Goal: Task Accomplishment & Management: Manage account settings

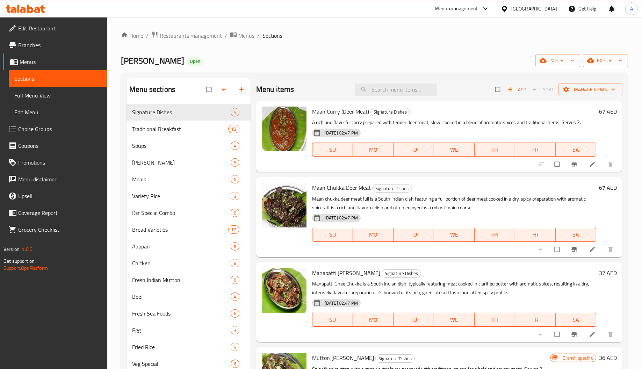
click at [516, 9] on div "[GEOGRAPHIC_DATA]" at bounding box center [534, 9] width 46 height 8
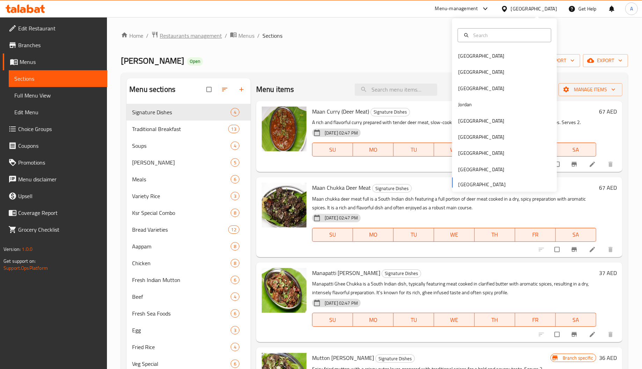
click at [185, 34] on span "Restaurants management" at bounding box center [191, 35] width 62 height 8
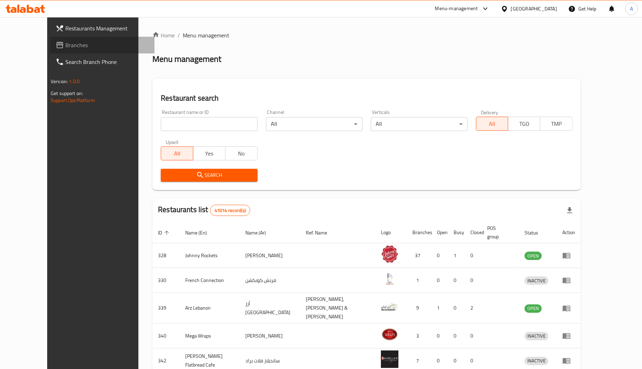
click at [65, 45] on span "Branches" at bounding box center [107, 45] width 84 height 8
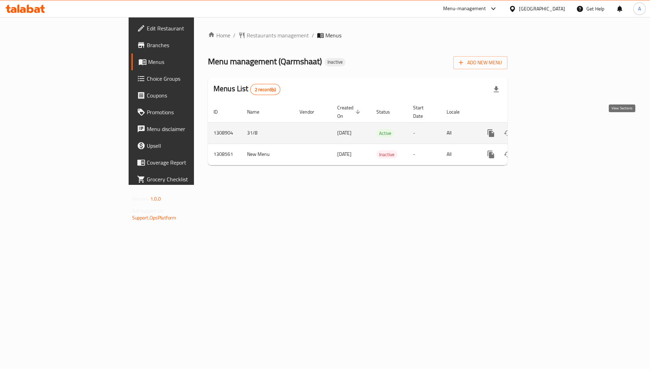
click at [545, 129] on icon "enhanced table" at bounding box center [541, 133] width 8 height 8
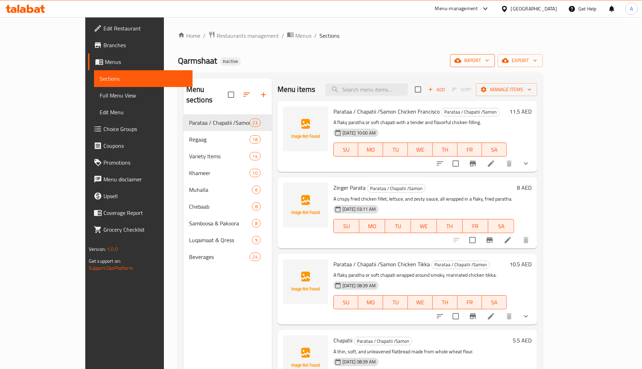
click at [461, 62] on icon "button" at bounding box center [457, 60] width 7 height 7
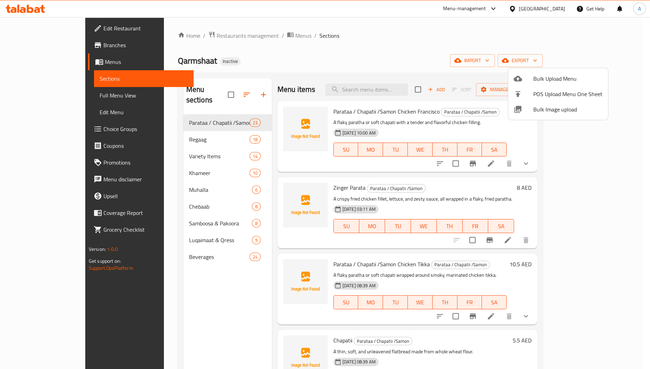
click at [548, 111] on span "Bulk Image upload" at bounding box center [567, 109] width 69 height 8
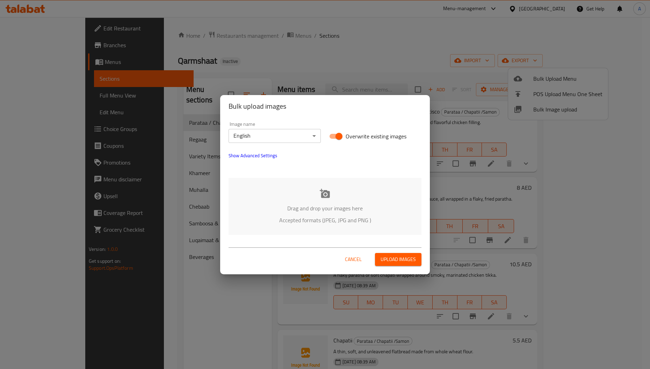
click at [303, 193] on div "Drag and drop your images here Accepted formats (JPEG, JPG and PNG )" at bounding box center [325, 206] width 193 height 57
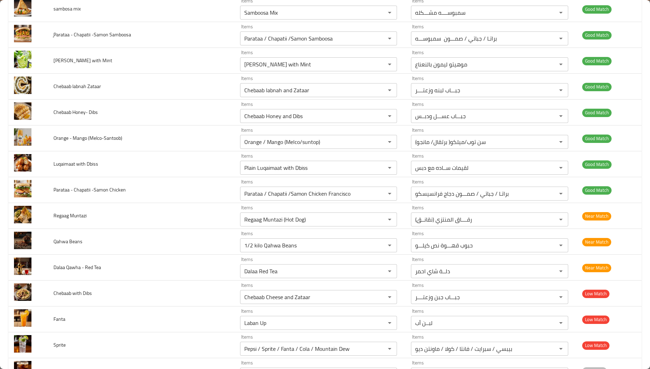
scroll to position [2941, 0]
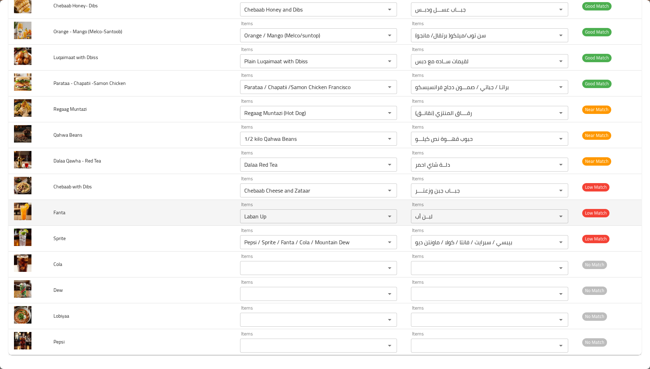
click at [60, 212] on span "Fanta" at bounding box center [59, 212] width 12 height 9
click at [376, 211] on button "Clear" at bounding box center [381, 216] width 10 height 10
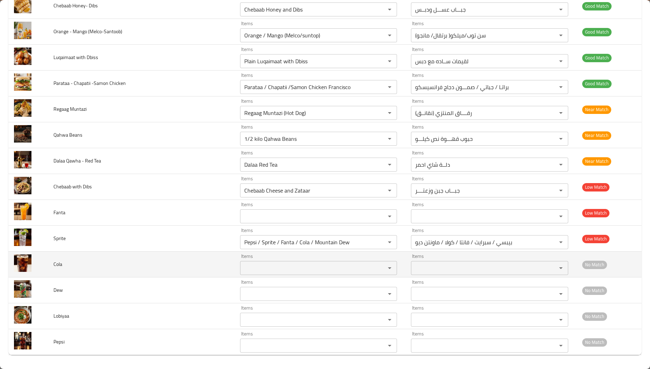
click at [210, 270] on td "Cola" at bounding box center [141, 265] width 187 height 26
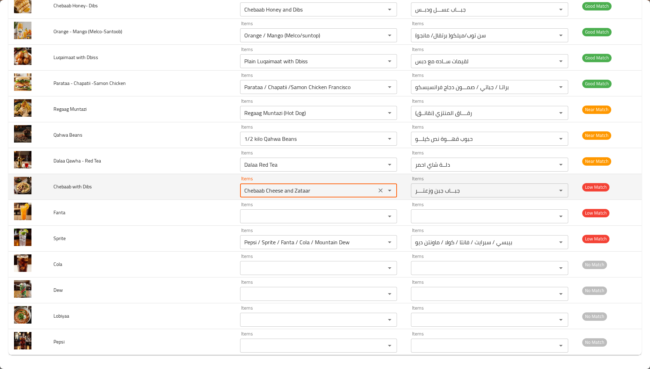
drag, startPoint x: 253, startPoint y: 190, endPoint x: 181, endPoint y: 191, distance: 72.3
click at [181, 191] on tr "Chebaab with Dibs Items Chebaab Cheese and Zataar Items Items جبـــاب جبن وزعتـ…" at bounding box center [324, 187] width 633 height 26
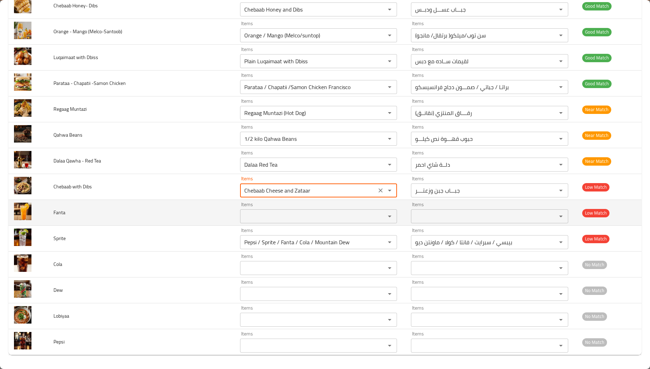
type Dibs "Cheese and Zataar"
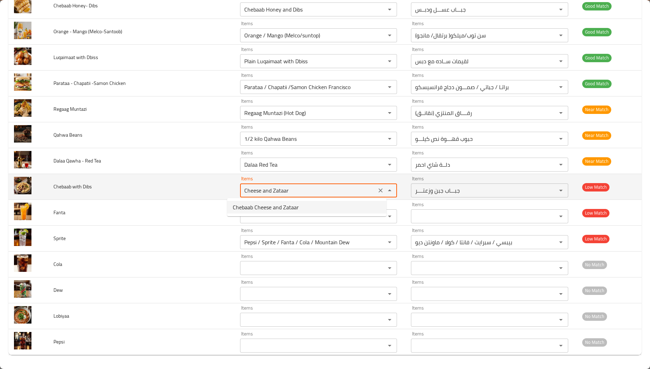
click at [298, 190] on Dibs "Cheese and Zataar" at bounding box center [308, 191] width 132 height 10
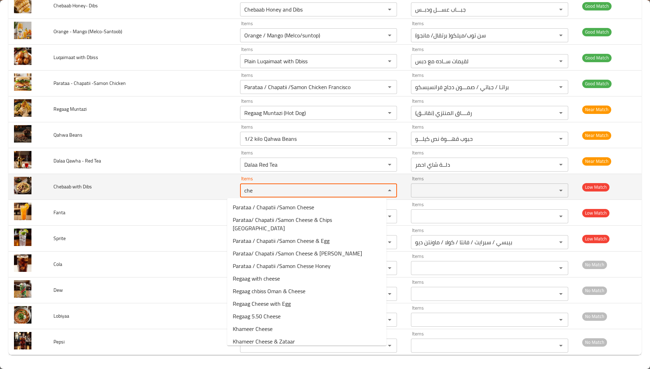
type Dibs "cheb"
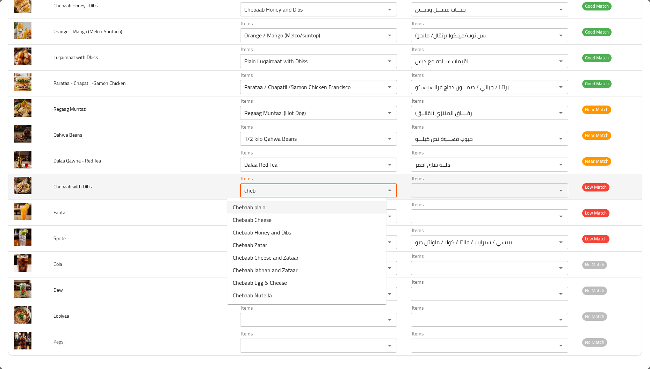
drag, startPoint x: 255, startPoint y: 196, endPoint x: 206, endPoint y: 189, distance: 50.1
click at [206, 189] on tr "Chebaab with Dibs Items cheb Items Items Items Low Match" at bounding box center [324, 187] width 633 height 26
click at [242, 191] on Dibs "cheb" at bounding box center [308, 191] width 132 height 10
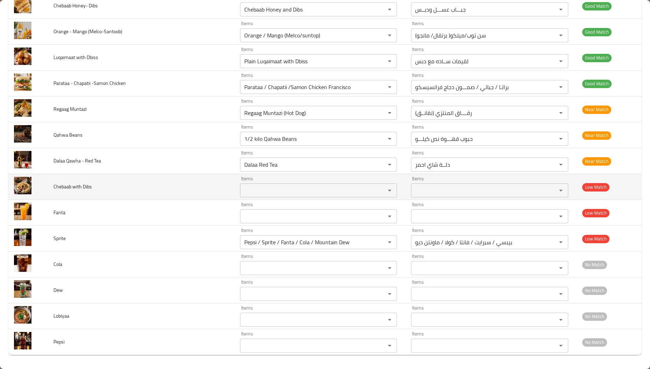
click at [108, 195] on td "Chebaab with Dibs" at bounding box center [141, 187] width 187 height 26
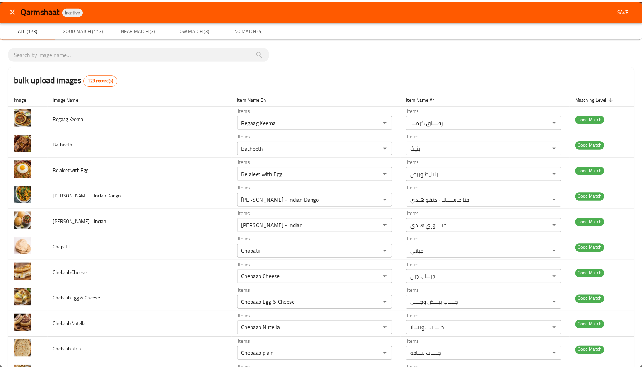
scroll to position [0, 0]
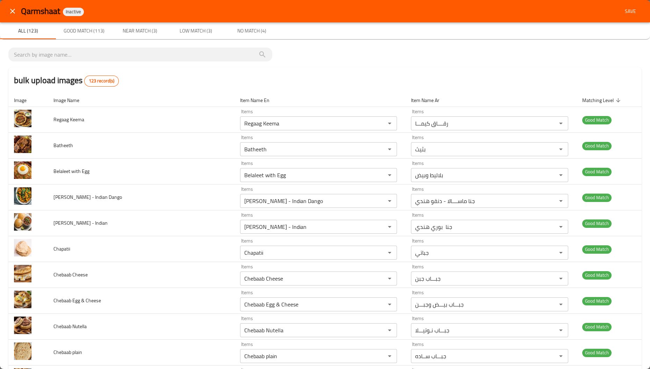
click at [619, 16] on button "Save" at bounding box center [630, 11] width 22 height 13
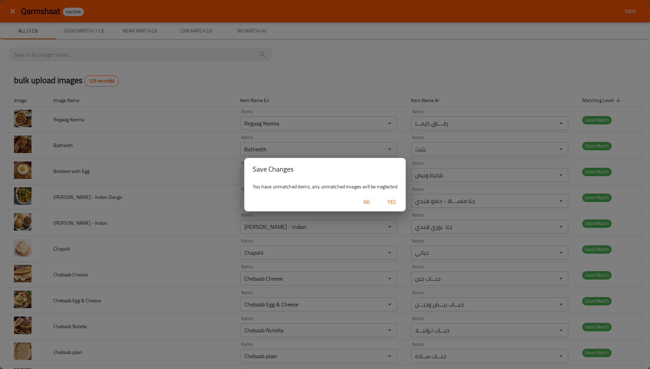
click at [391, 199] on span "Yes" at bounding box center [391, 202] width 17 height 9
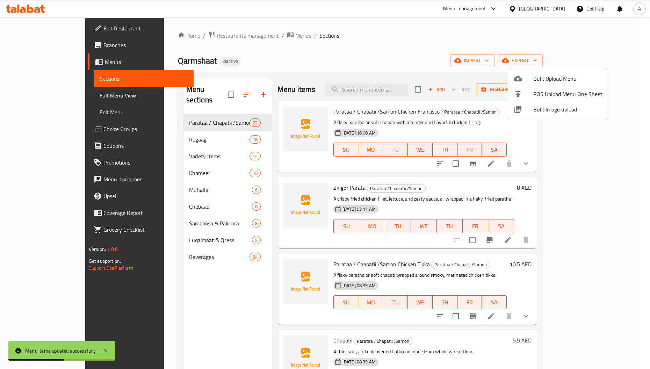
click at [171, 138] on div at bounding box center [325, 184] width 650 height 369
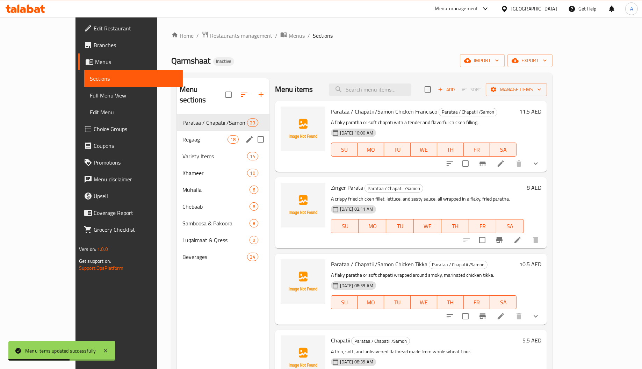
click at [177, 135] on div "Regaag 18" at bounding box center [223, 139] width 93 height 17
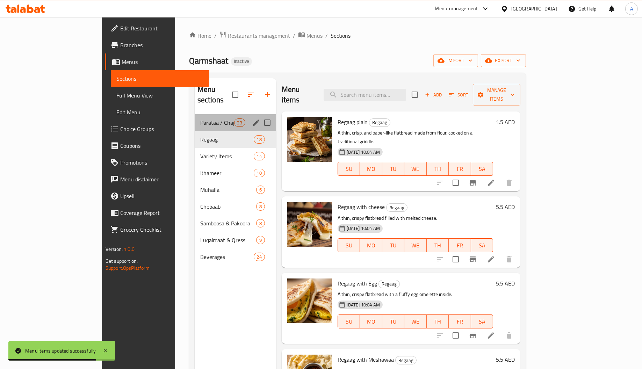
click at [195, 117] on div "Parataa / Chapatii /Samon 23" at bounding box center [235, 122] width 81 height 17
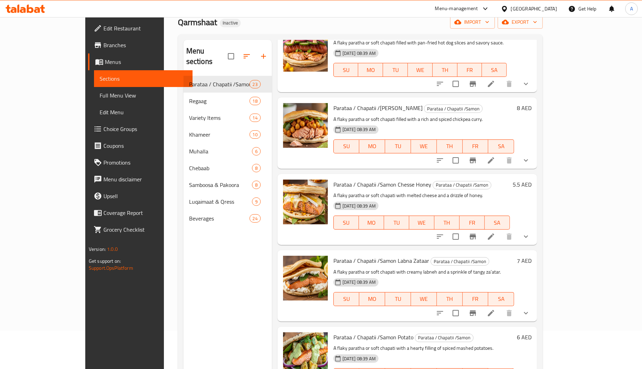
scroll to position [99, 0]
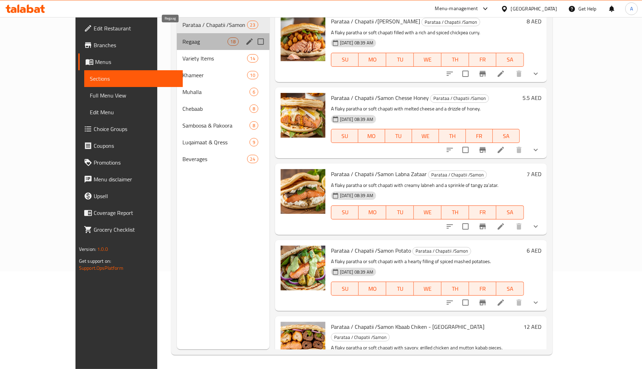
click at [182, 37] on span "Regaag" at bounding box center [204, 41] width 45 height 8
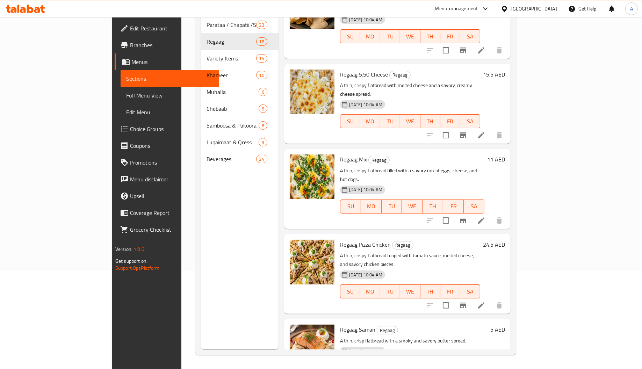
scroll to position [1022, 0]
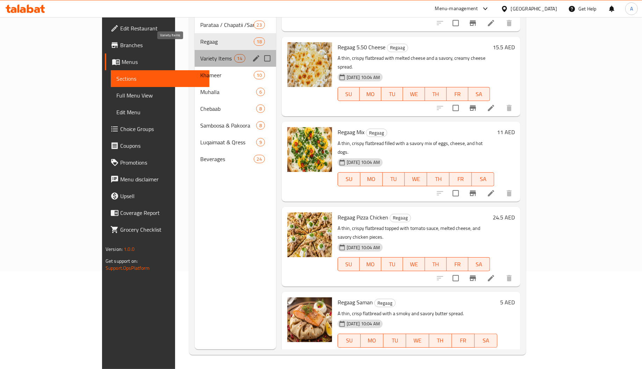
click at [200, 54] on span "Variety Items" at bounding box center [217, 58] width 34 height 8
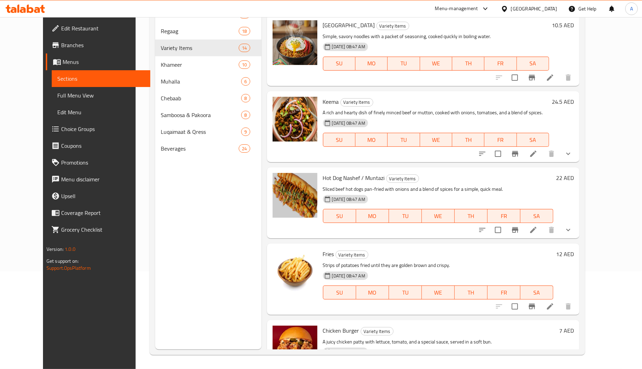
scroll to position [725, 0]
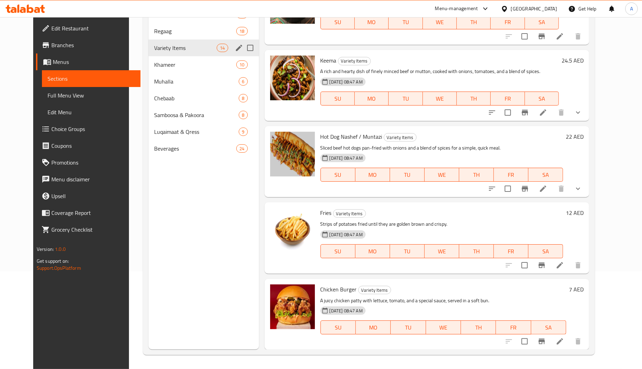
click at [169, 55] on div "Variety Items 14" at bounding box center [204, 47] width 110 height 17
click at [169, 64] on span "Khameer" at bounding box center [185, 64] width 63 height 8
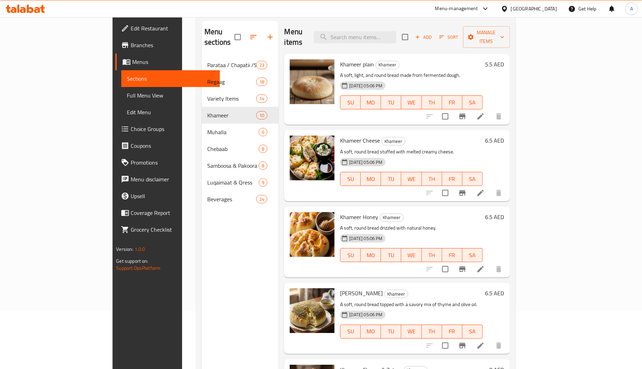
scroll to position [99, 0]
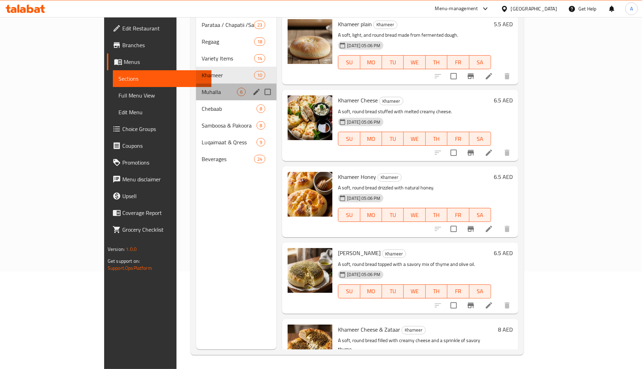
click at [196, 84] on div "Muhalla 6" at bounding box center [236, 92] width 81 height 17
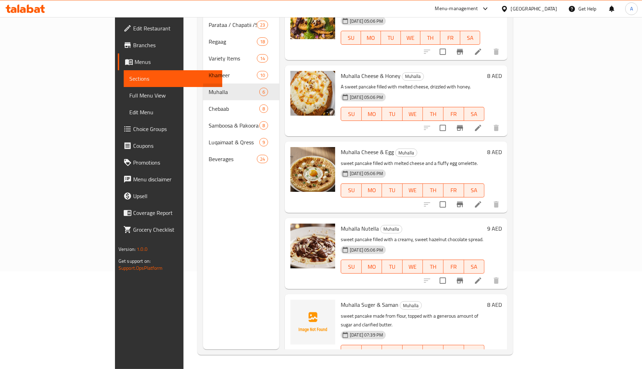
scroll to position [106, 0]
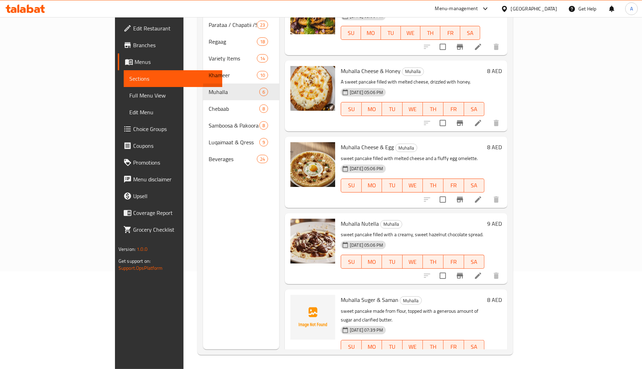
click at [341, 295] on span "Muhalla Suger & Saman" at bounding box center [370, 300] width 58 height 10
copy span "Muhalla"
click at [341, 295] on span "Muhalla Suger & Saman" at bounding box center [370, 300] width 58 height 10
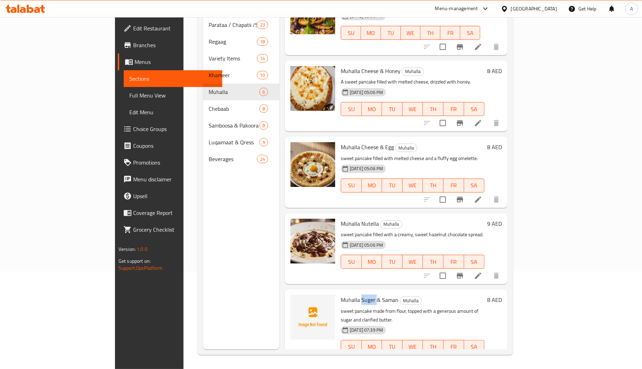
copy span "Suger"
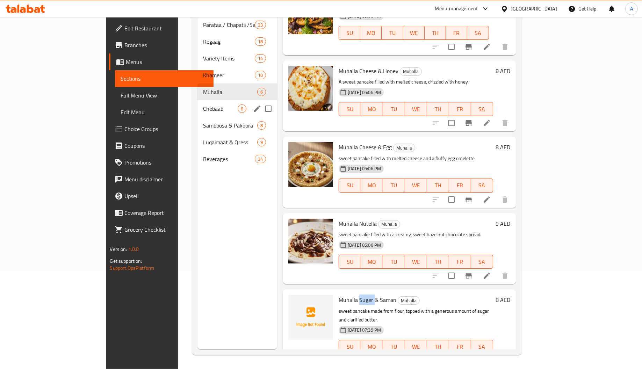
click at [203, 104] on span "Chebaab" at bounding box center [220, 108] width 35 height 8
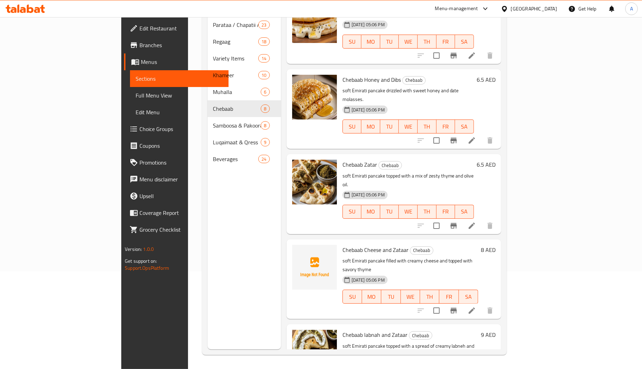
click at [342, 245] on span "Chebaab Cheese and Zataar" at bounding box center [375, 250] width 66 height 10
copy span "Chebaab"
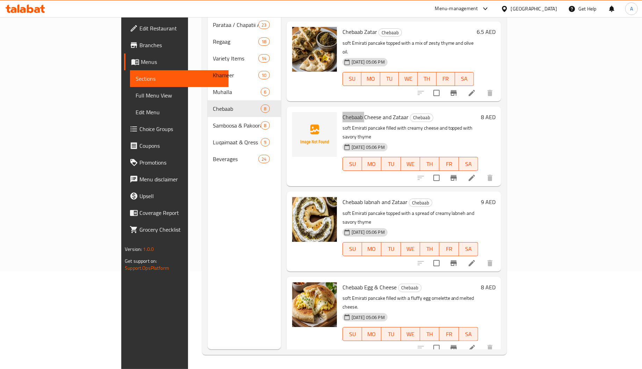
scroll to position [259, 0]
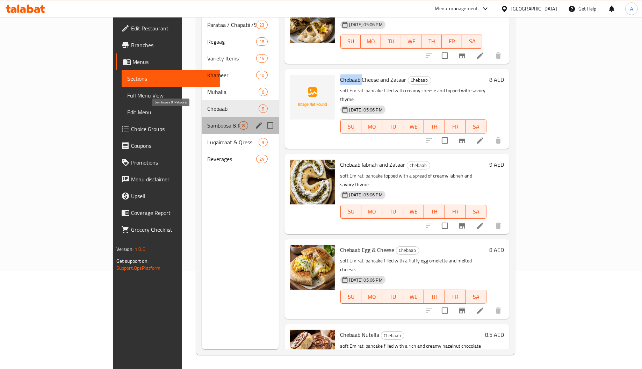
click at [207, 121] on span "Samboosa & Pakoora" at bounding box center [223, 125] width 32 height 8
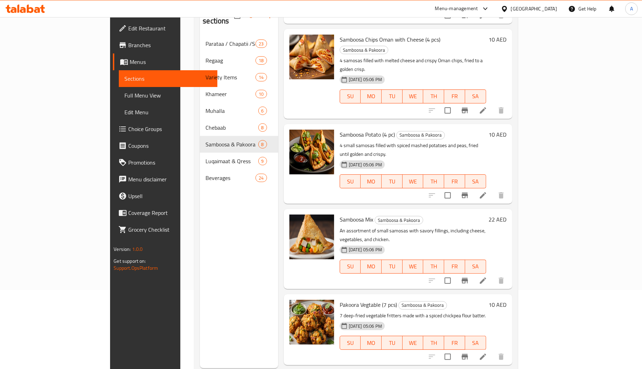
scroll to position [99, 0]
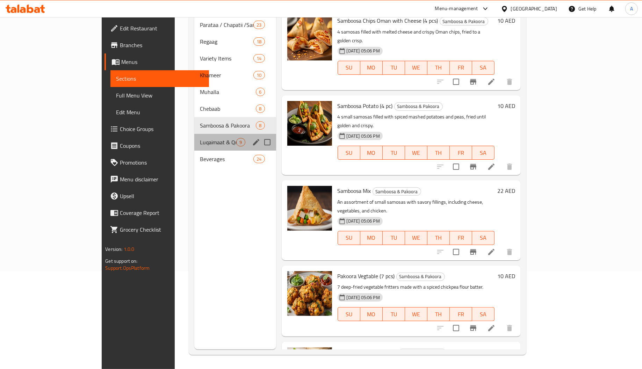
click at [194, 134] on div "Luqaimaat & Qress 9" at bounding box center [234, 142] width 81 height 17
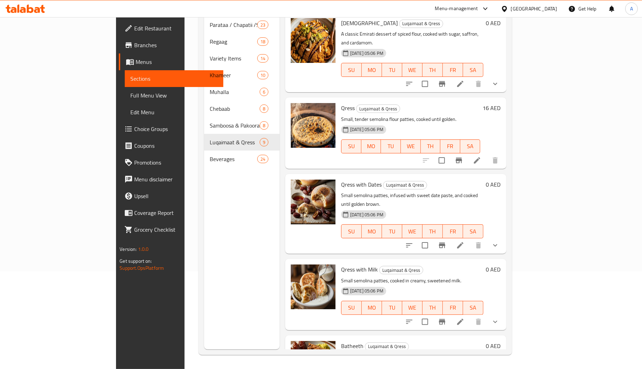
scroll to position [335, 0]
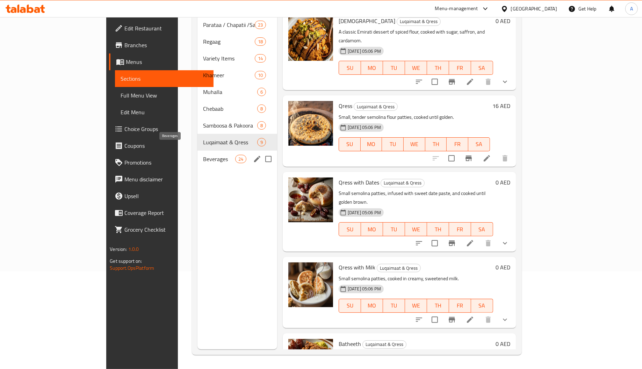
click at [203, 155] on span "Beverages" at bounding box center [219, 159] width 32 height 8
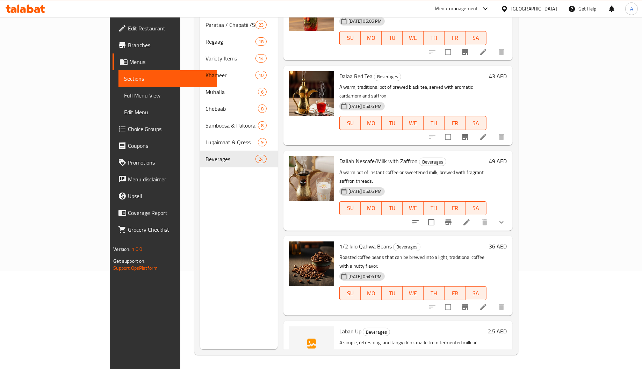
scroll to position [1479, 0]
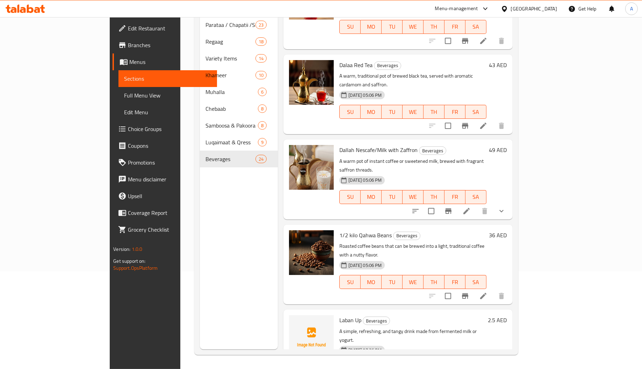
click at [339, 315] on span "Laban Up" at bounding box center [350, 320] width 22 height 10
copy span "Laban"
click at [339, 315] on span "Laban Up" at bounding box center [350, 320] width 22 height 10
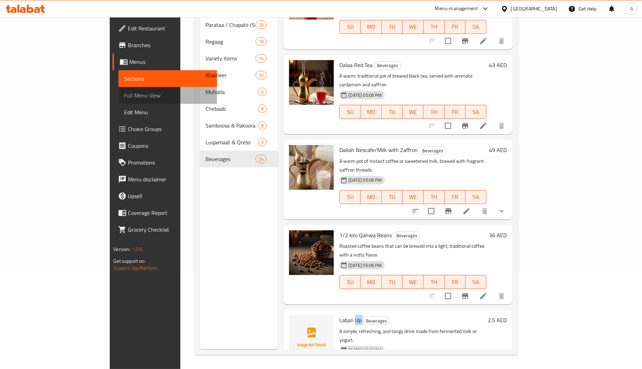
click at [124, 96] on span "Full Menu View" at bounding box center [167, 95] width 87 height 8
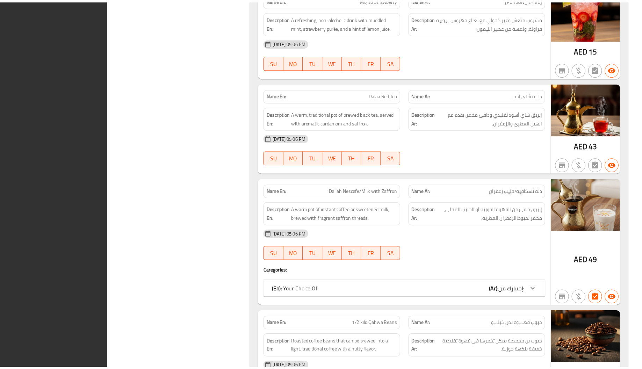
scroll to position [13042, 0]
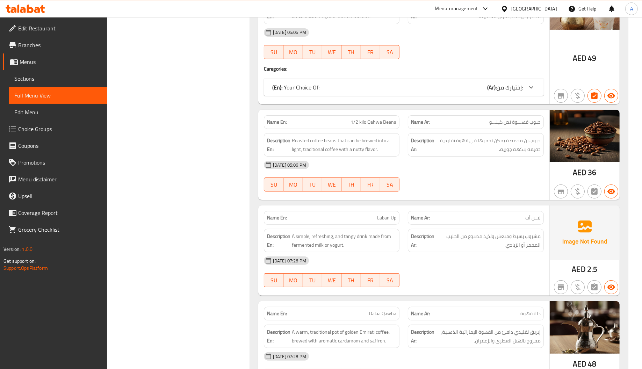
click at [35, 18] on ul "Edit Restaurant Branches Menus Sections Full Menu View Edit Menu Choice Groups …" at bounding box center [51, 129] width 113 height 224
click at [35, 24] on span "Edit Restaurant" at bounding box center [60, 28] width 84 height 8
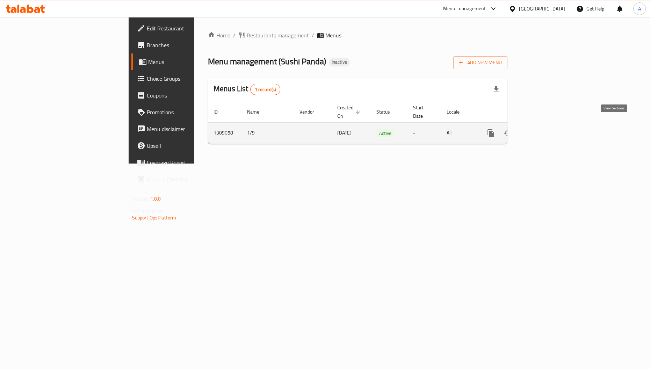
click at [545, 129] on icon "enhanced table" at bounding box center [541, 133] width 8 height 8
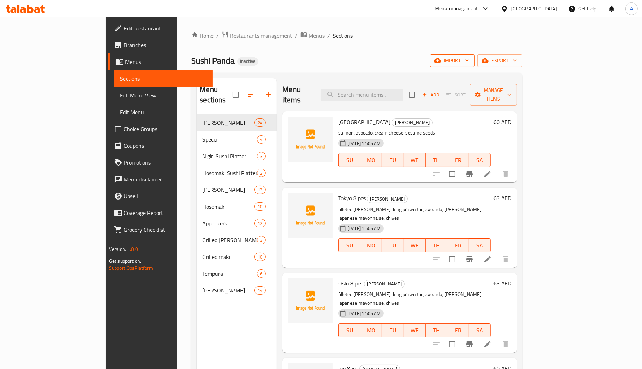
click at [469, 64] on span "import" at bounding box center [452, 60] width 34 height 9
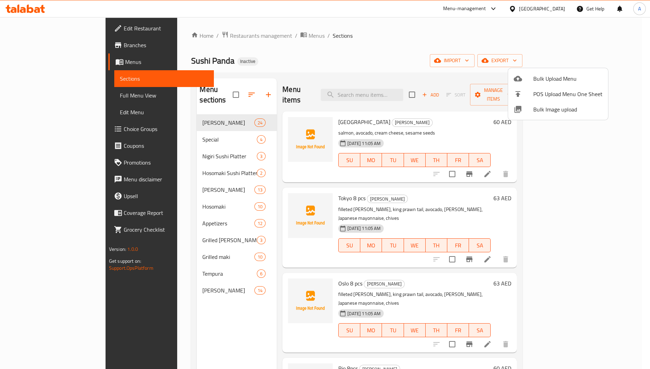
click at [542, 108] on span "Bulk Image upload" at bounding box center [567, 109] width 69 height 8
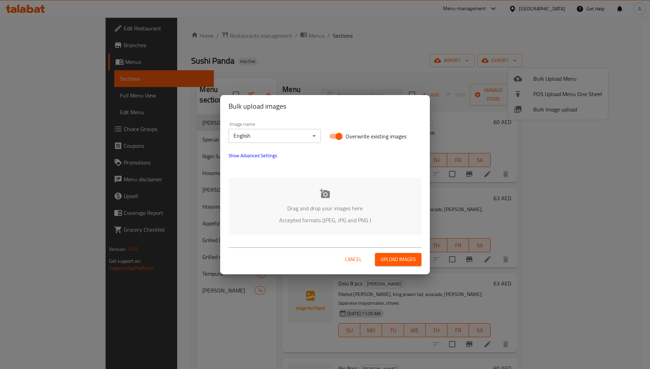
click at [307, 201] on div "Drag and drop your images here Accepted formats (JPEG, JPG and PNG )" at bounding box center [325, 206] width 193 height 57
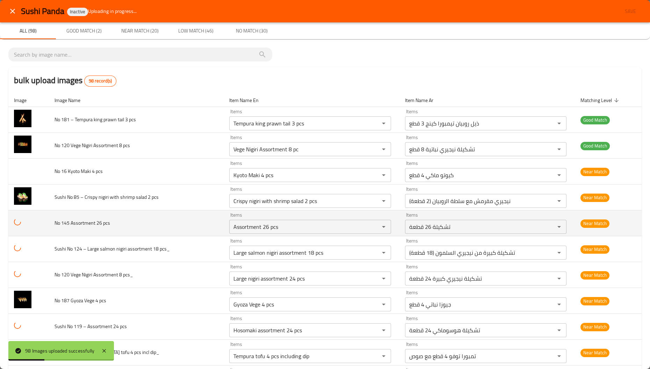
scroll to position [419, 0]
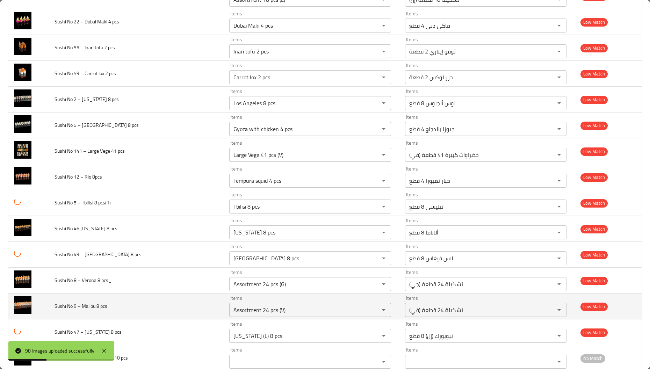
click at [89, 310] on span "Sushi No 9 – Malibu 8 pcs" at bounding box center [81, 306] width 53 height 9
copy span "Malibu"
click at [259, 317] on div "Assortment 24 pcs (V) Items" at bounding box center [310, 310] width 162 height 14
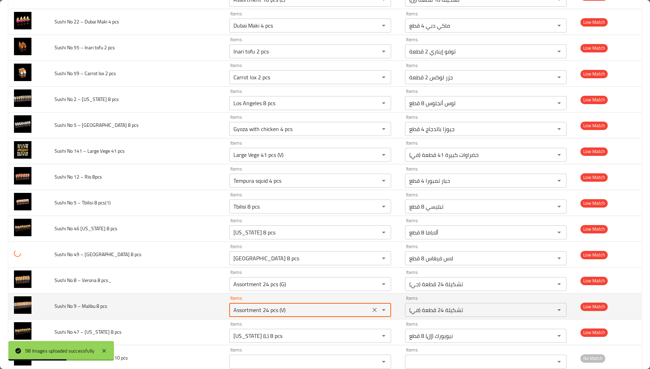
click at [259, 317] on div "Assortment 24 pcs (V) Items" at bounding box center [310, 310] width 162 height 14
paste pcs "Malibu"
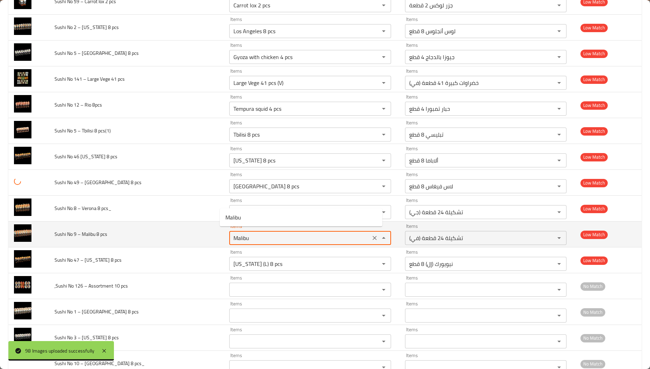
scroll to position [1677, 0]
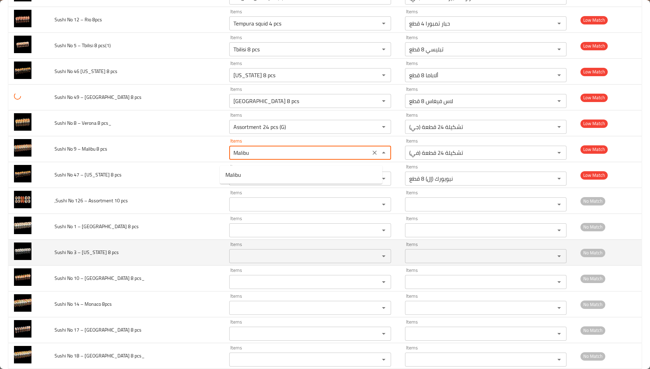
click at [86, 257] on span "Sushi No 3 – [US_STATE] 8 pcs" at bounding box center [87, 252] width 64 height 9
type pcs "Assortment 24 pcs (V)"
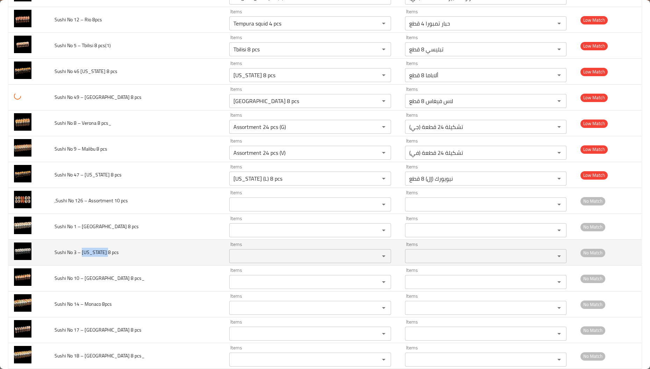
click at [86, 257] on span "Sushi No 3 – [US_STATE] 8 pcs" at bounding box center [87, 252] width 64 height 9
copy span "[US_STATE]"
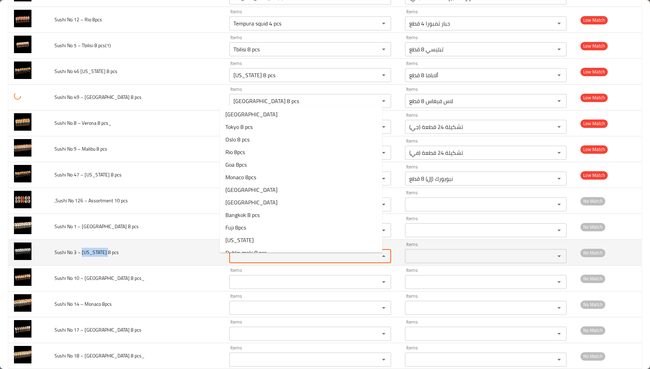
click at [279, 261] on pcs "Items" at bounding box center [299, 256] width 137 height 10
paste pcs "[US_STATE]"
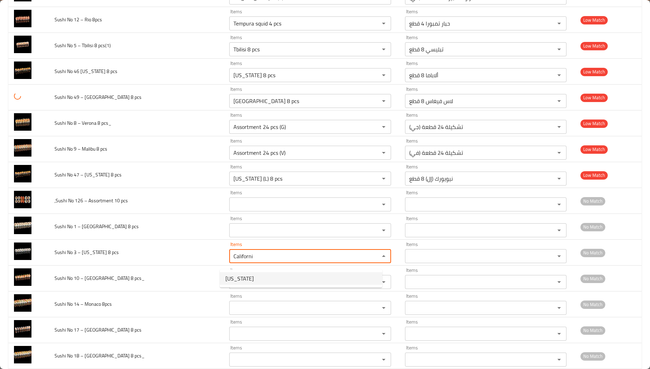
click at [262, 278] on pcs-option-0 "[US_STATE]" at bounding box center [301, 278] width 162 height 13
type pcs "[US_STATE]"
type pcs-ar "[GEOGRAPHIC_DATA]"
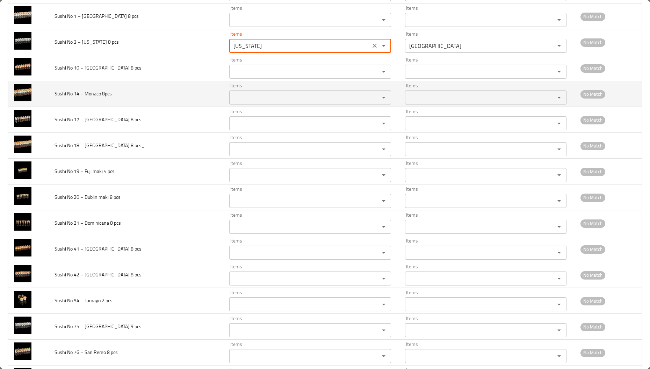
scroll to position [2044, 0]
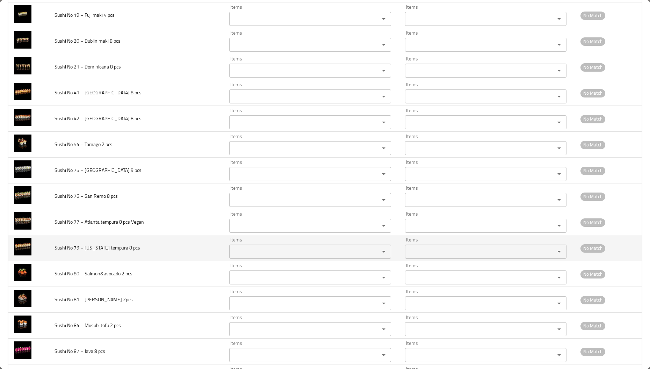
type pcs "[US_STATE]"
click at [95, 252] on span "Sushi No 79 – [US_STATE] tempura 8 pcs" at bounding box center [98, 247] width 86 height 9
copy span "[US_STATE]"
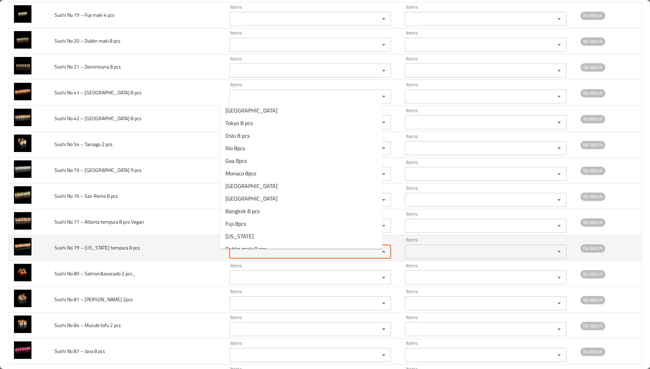
click at [263, 256] on pcs "Items" at bounding box center [299, 252] width 137 height 10
paste pcs "[US_STATE]"
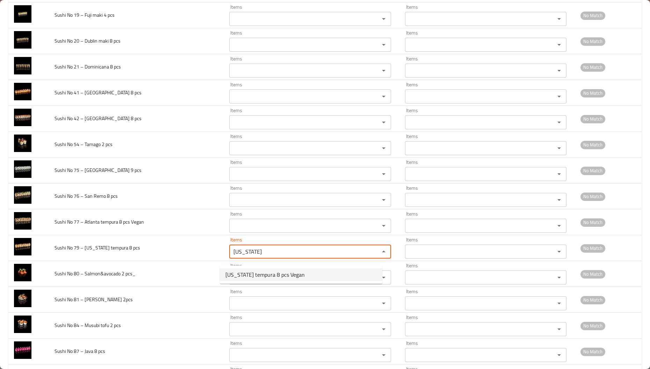
click at [303, 273] on pcs-option-0 "[US_STATE] tempura 8 pcs Vegan" at bounding box center [301, 274] width 162 height 13
type pcs "[US_STATE] tempura 8 pcs Vegan"
type pcs-ar "تمبورا كنتاكي 8 قطع نباتي"
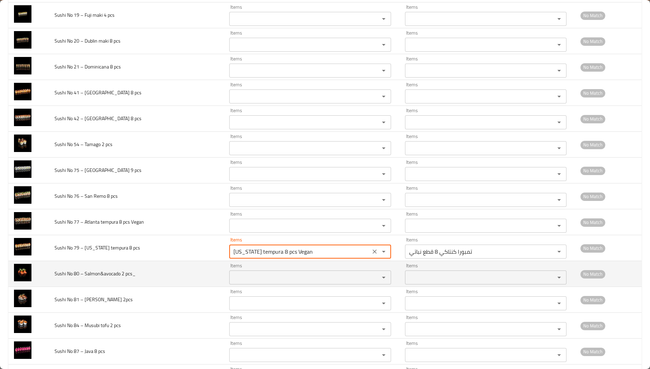
type pcs "[US_STATE] tempura 8 pcs Vegan"
click at [91, 278] on span "Sushi No 80 – Salmon&avocado 2 pcs_" at bounding box center [95, 273] width 81 height 9
copy span "Salmon"
click at [274, 270] on div "Items Items" at bounding box center [310, 273] width 162 height 21
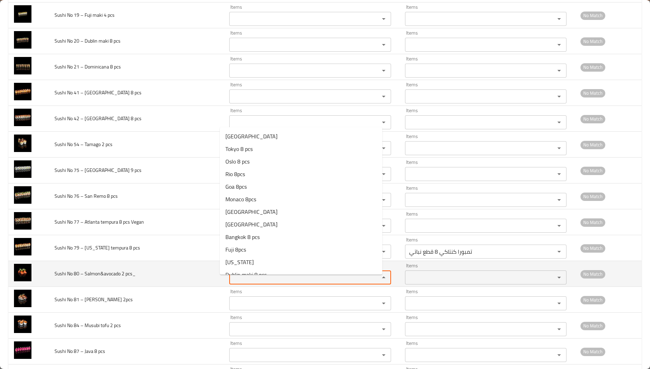
click at [262, 282] on pcs_ "Items" at bounding box center [299, 278] width 137 height 10
paste pcs_ "Salmon"
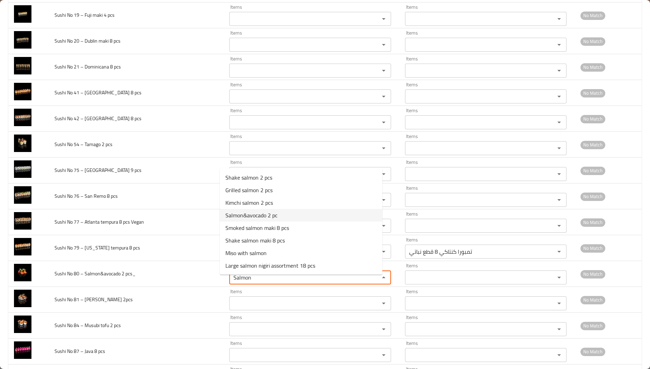
click at [280, 213] on pcs_-option-3 "Salmon&avocado 2 pc" at bounding box center [301, 215] width 162 height 13
type pcs_ "Salmon&avocado 2 pc"
type pcs_-ar "سلمون وأفوكادو 2 قطعة"
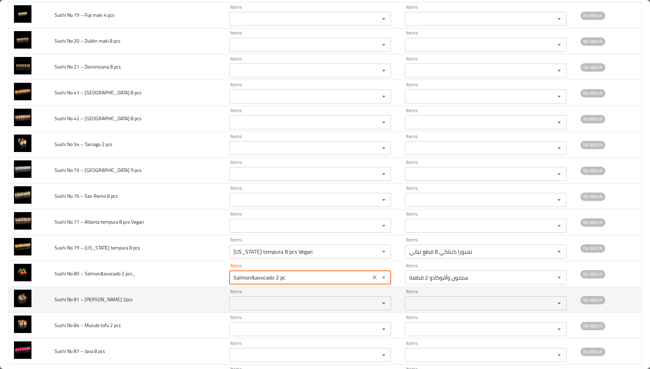
type pcs_ "Salmon&avocado 2 pc"
click at [89, 304] on span "Sushi No 81 – [PERSON_NAME] 2pcs" at bounding box center [94, 299] width 78 height 9
copy span "Aburi"
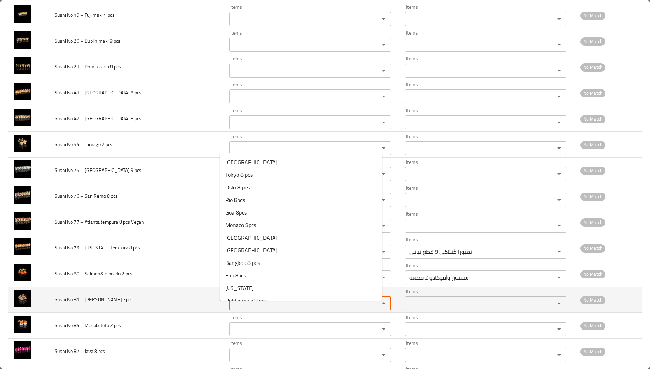
click at [233, 308] on 2pcs "Items" at bounding box center [299, 303] width 137 height 10
paste 2pcs "Aburi"
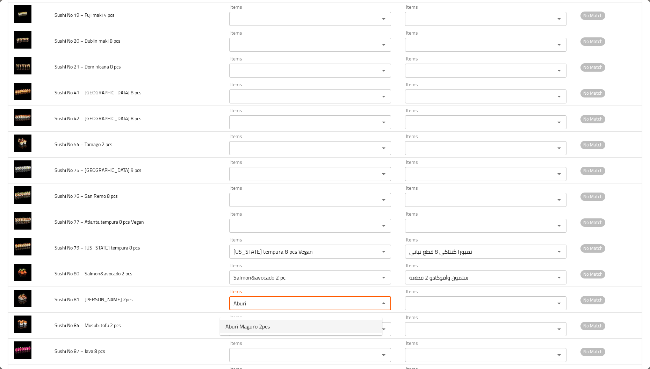
click at [244, 327] on span "Aburi Maguro 2pcs" at bounding box center [247, 326] width 44 height 8
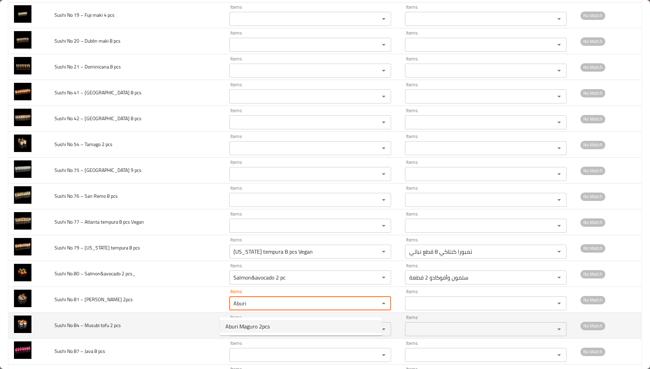
type 2pcs "Aburi Maguro 2pcs"
type 2pcs-ar "[PERSON_NAME] (2 قطعة)"
type 2pcs "Aburi Maguro 2pcs"
click at [89, 330] on span "Sushi No 84 – Musubi tofu 2 pcs" at bounding box center [88, 325] width 66 height 9
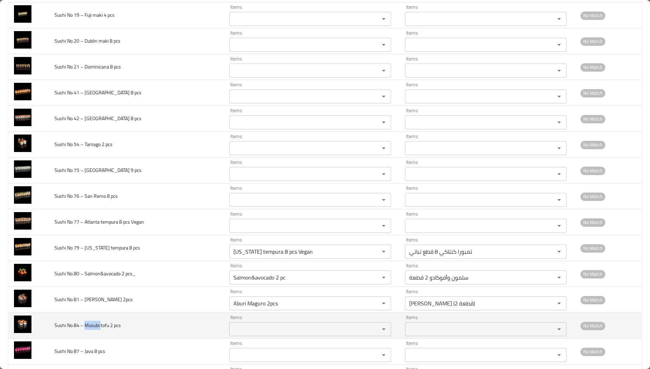
click at [89, 330] on span "Sushi No 84 – Musubi tofu 2 pcs" at bounding box center [88, 325] width 66 height 9
copy span "Musubi"
click at [241, 332] on pcs "Items" at bounding box center [299, 329] width 137 height 10
paste pcs "Musubi"
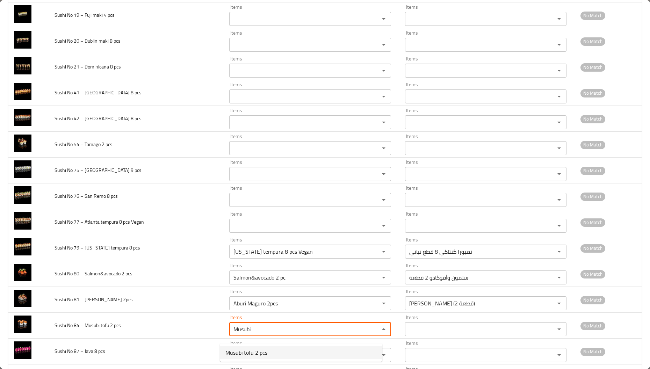
click at [247, 354] on span "Musubi tofu 2 pcs" at bounding box center [246, 352] width 42 height 8
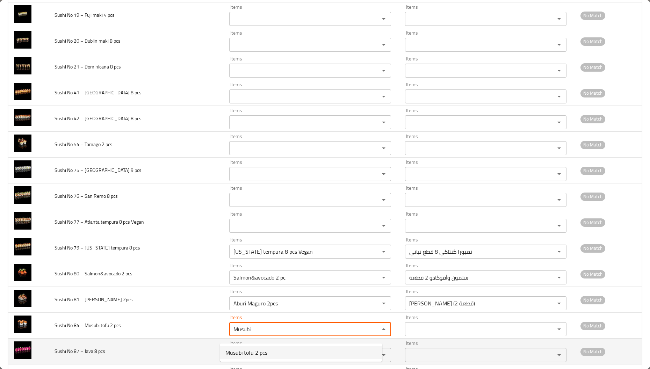
type pcs "Musubi tofu 2 pcs"
type pcs-ar "موسوبي توفو 2 قطعة"
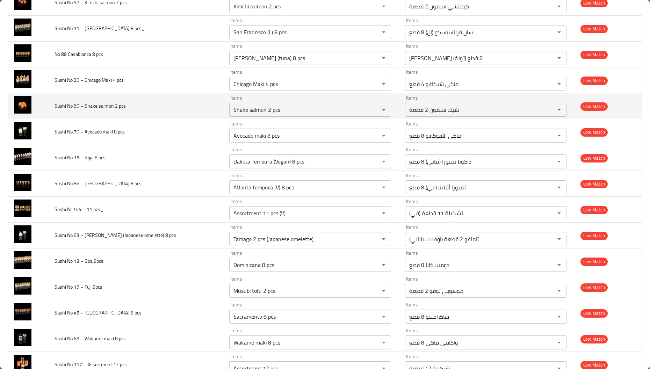
scroll to position [681, 0]
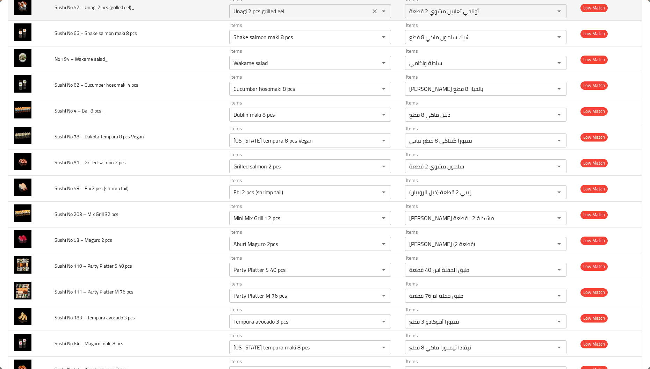
type pcs "Musubi tofu 2 pcs"
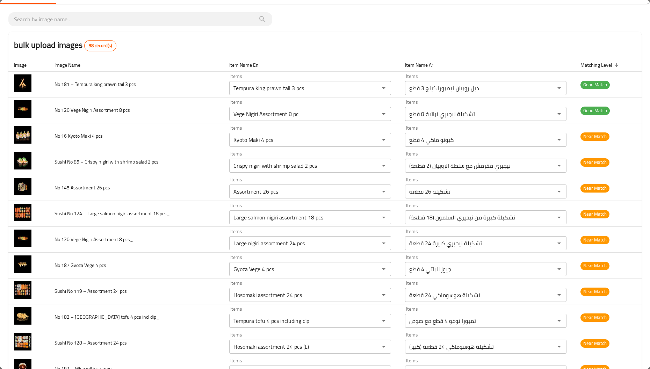
scroll to position [0, 0]
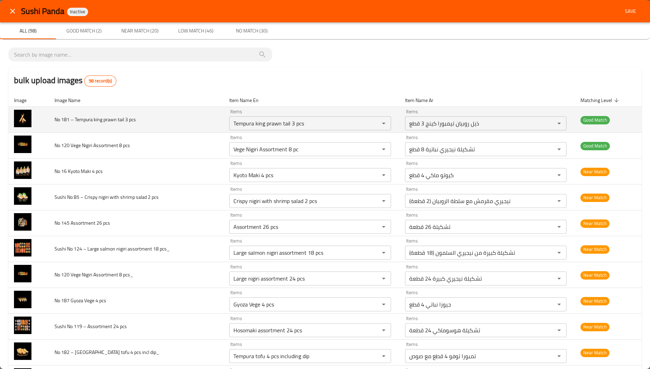
click at [94, 119] on span "No 181 – Tempura king prawn tail 3 pcs" at bounding box center [95, 119] width 81 height 9
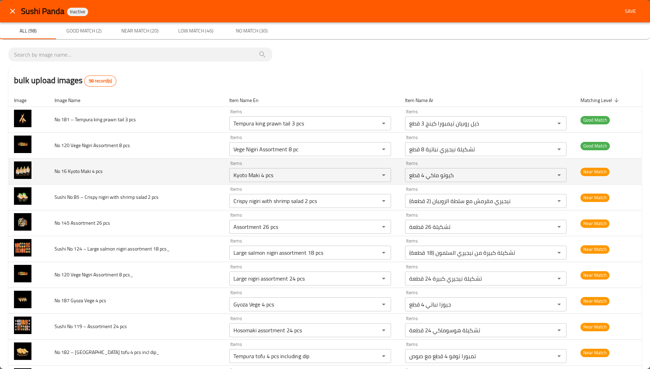
click at [73, 171] on span "No 16 Kyoto Maki 4 pcs" at bounding box center [79, 171] width 48 height 9
copy span "[GEOGRAPHIC_DATA]"
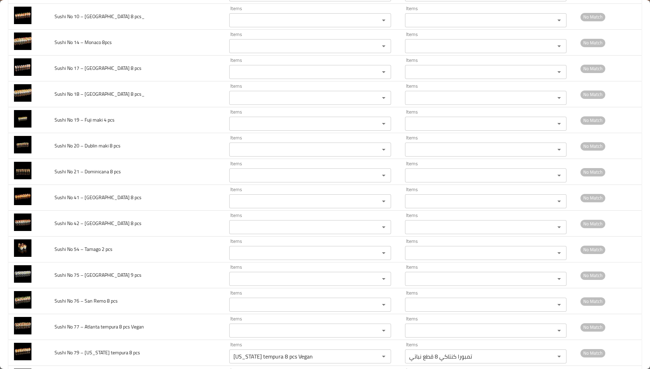
scroll to position [2293, 0]
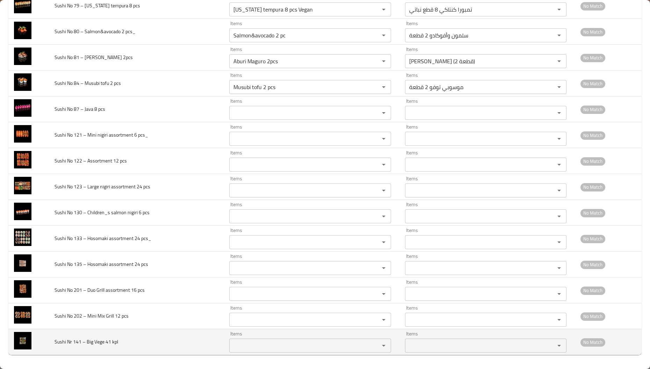
click at [87, 340] on span "Sushi Nr 141 – Big Vege 41 kpl" at bounding box center [87, 341] width 64 height 9
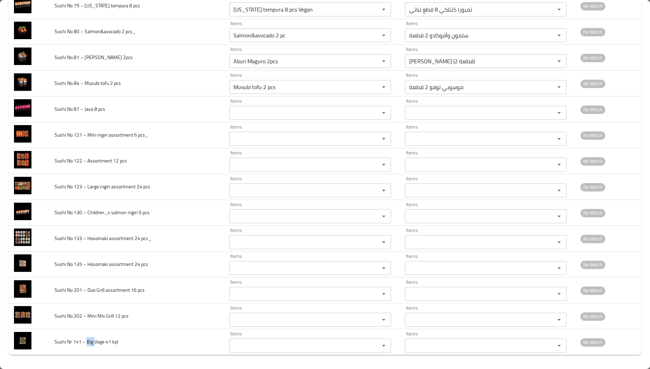
copy span "Big"
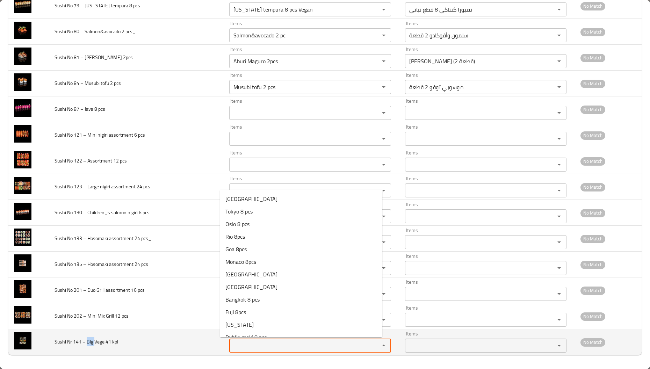
click at [260, 341] on kpl "Items" at bounding box center [299, 346] width 137 height 10
paste kpl "Big"
type kpl "Big"
click at [101, 343] on span "Sushi Nr 141 – Big Vege 41 kpl" at bounding box center [87, 341] width 64 height 9
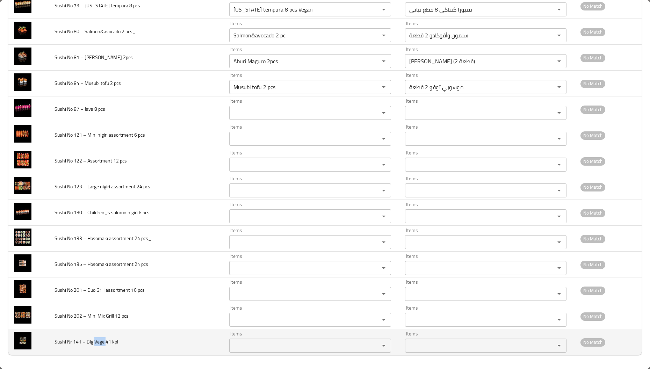
click at [101, 343] on span "Sushi Nr 141 – Big Vege 41 kpl" at bounding box center [87, 341] width 64 height 9
copy span "Vege"
click at [291, 345] on kpl "Items" at bounding box center [299, 346] width 137 height 10
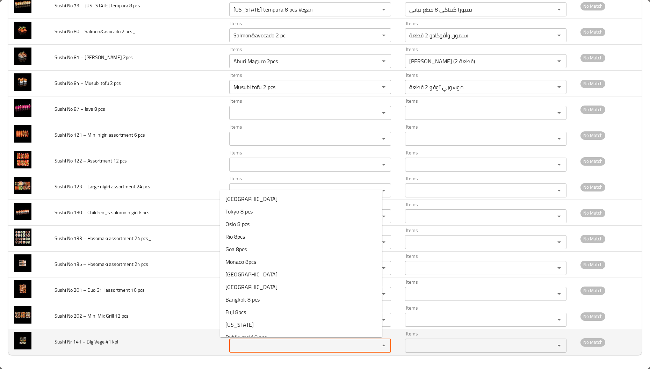
paste kpl "Vege"
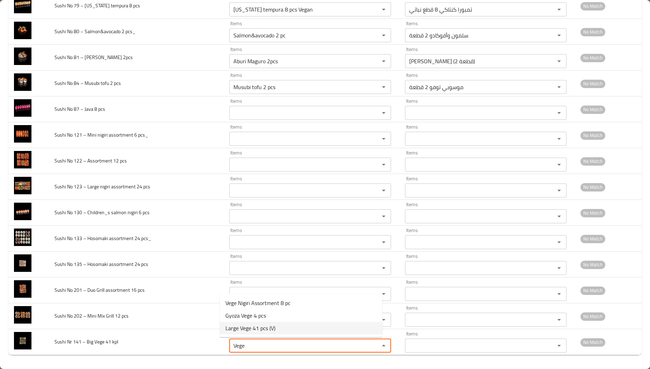
click at [280, 325] on kpl-option-2 "Large Vege 41 pcs (V)" at bounding box center [301, 328] width 162 height 13
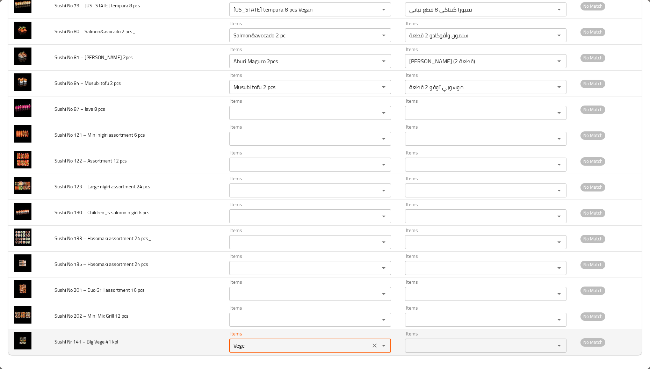
type kpl "Large Vege 41 pcs (V)"
type kpl-ar "خضراوات كبيرة 41 قطعة (في)"
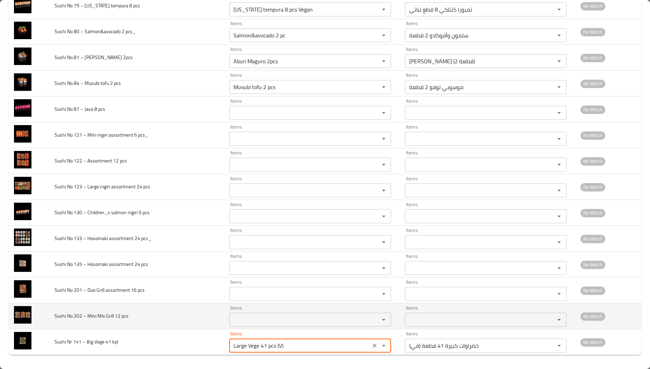
type kpl "Large Vege 41 pcs (V)"
click at [92, 316] on span "Sushi No 202 – Mini Mix Grill 12 pcs" at bounding box center [92, 315] width 74 height 9
copy span "Mini"
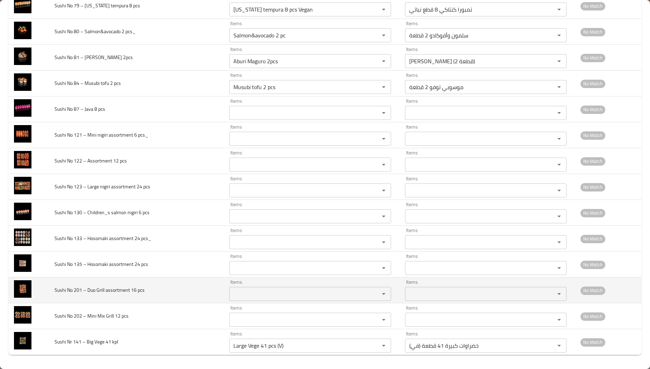
click at [274, 302] on td "Items Items" at bounding box center [312, 290] width 176 height 26
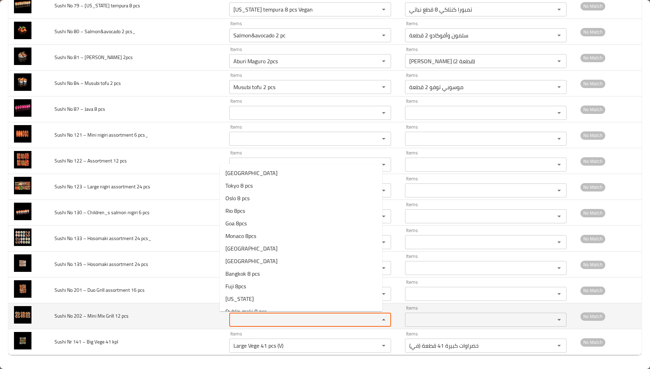
click at [271, 317] on pcs "Items" at bounding box center [299, 320] width 137 height 10
paste pcs "Mini"
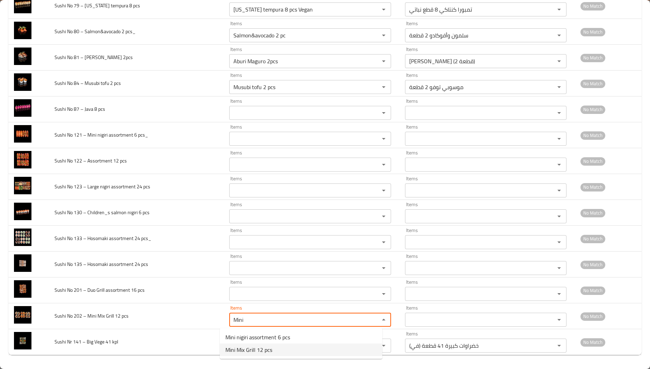
click at [256, 353] on span "Mini Mix Grill 12 pcs" at bounding box center [248, 350] width 47 height 8
type pcs "Mini Mix Grill 12 pcs"
type pcs-ar "[PERSON_NAME] مشكلة 12 قطعة"
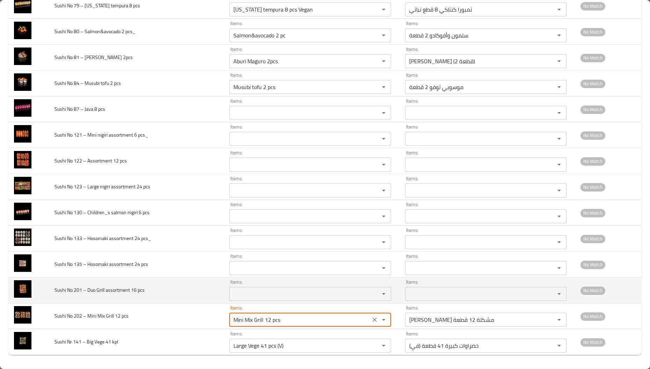
type pcs "Mini Mix Grill 12 pcs"
click at [90, 289] on span "Sushi No 201 – Duo Grill assortment 16 pcs" at bounding box center [100, 289] width 90 height 9
paste pcs "Duo"
click at [248, 293] on pcs "Items" at bounding box center [299, 294] width 137 height 10
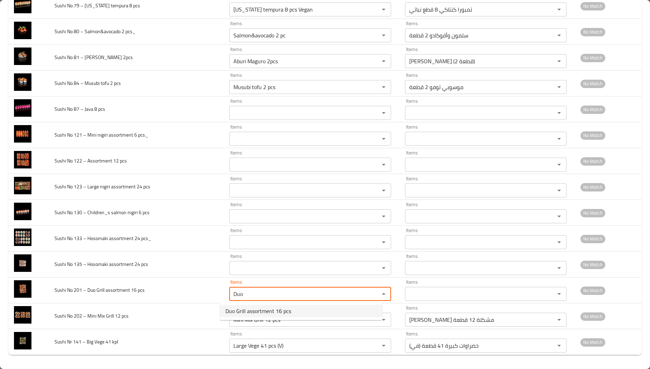
click at [249, 315] on span "Duo Grill assortment 16 pcs" at bounding box center [258, 311] width 66 height 8
type pcs "Duo Grill assortment 16 pcs"
type pcs-ar "تشكيلة ديو للشواء 16 قطعة"
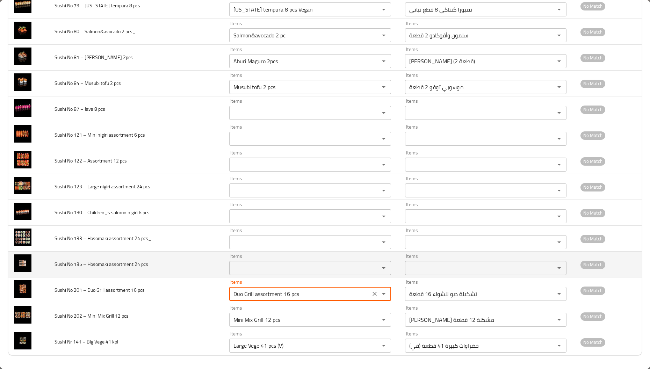
type pcs "Duo Grill assortment 16 pcs"
click at [92, 262] on span "Sushi No 135 – Hosomaki assortment 24 pcs" at bounding box center [102, 264] width 94 height 9
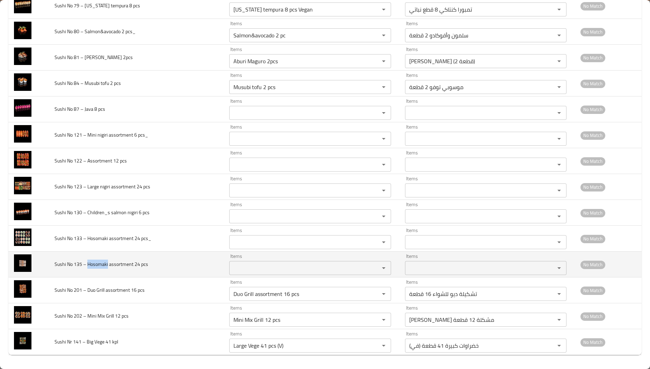
click at [91, 263] on span "Sushi No 135 – Hosomaki assortment 24 pcs" at bounding box center [102, 264] width 94 height 9
click at [269, 273] on div "Items" at bounding box center [310, 268] width 162 height 14
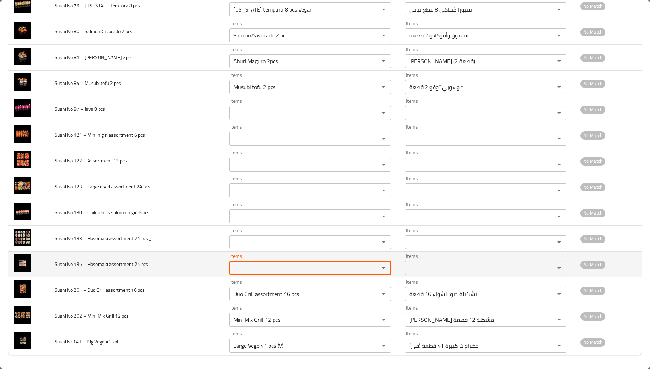
paste pcs "Hosomaki"
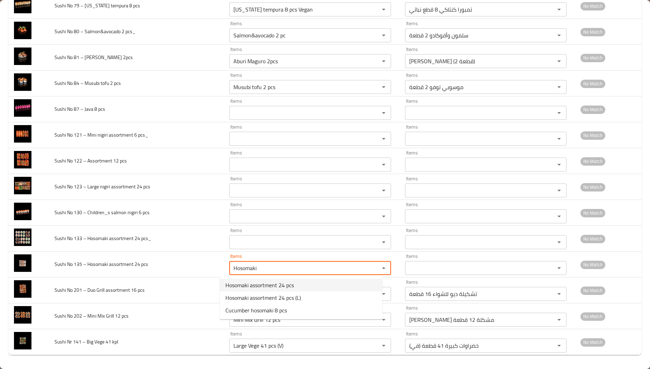
click at [305, 287] on pcs-option-0 "Hosomaki assortment 24 pcs" at bounding box center [301, 285] width 162 height 13
type pcs "Hosomaki assortment 24 pcs"
type pcs-ar "تشكيلة هوسوماكي 24 قطعة"
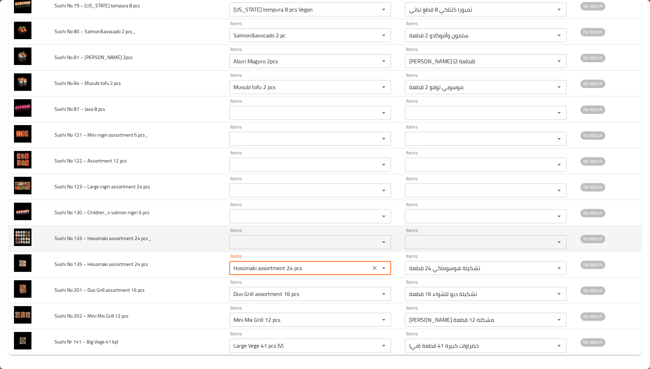
type pcs "Hosomaki assortment 24 pcs"
click at [251, 243] on pcs_ "Items" at bounding box center [299, 242] width 137 height 10
paste pcs_ "Hosomaki"
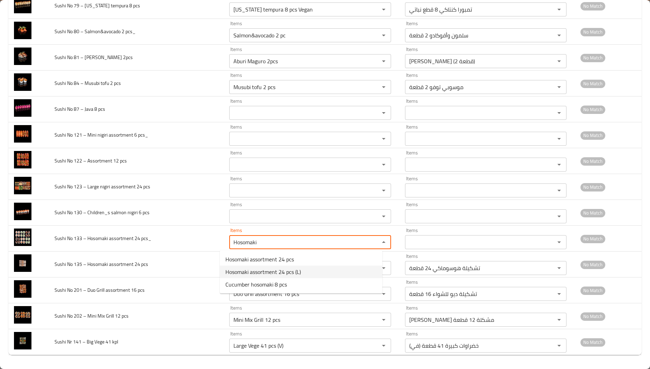
click at [273, 268] on span "Hosomaki assortment 24 pcs (L)" at bounding box center [262, 272] width 75 height 8
type pcs_ "Hosomaki assortment 24 pcs (L)"
type pcs_-ar "تشكيلة هوسوماكي 24 قطعة (كبير)"
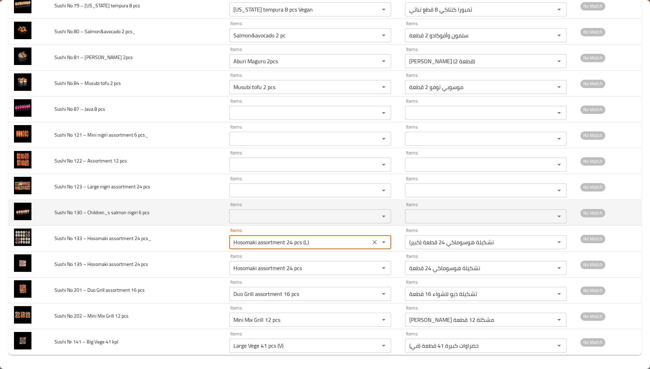
type pcs_ "Hosomaki assortment 24 pcs (L)"
click at [94, 214] on span "Sushi No 130 – Children_s salmon nigiri 6 pcs" at bounding box center [102, 212] width 95 height 9
click at [280, 217] on pcs "Items" at bounding box center [299, 216] width 137 height 10
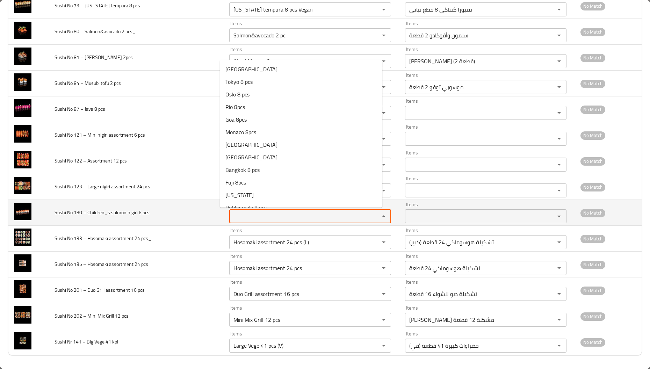
paste pcs "Children_s"
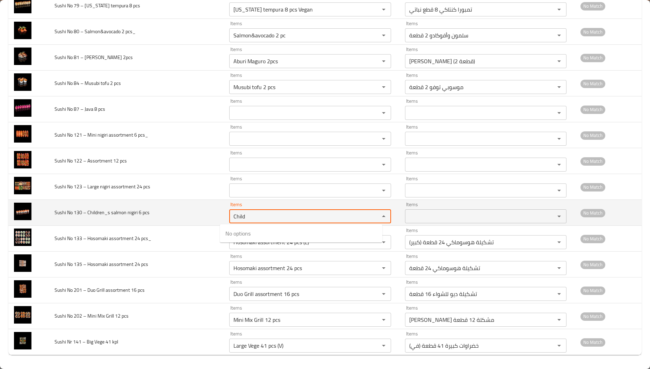
type pcs "Child"
click at [116, 216] on span "Sushi No 130 – Children_s salmon nigiri 6 pcs" at bounding box center [102, 212] width 95 height 9
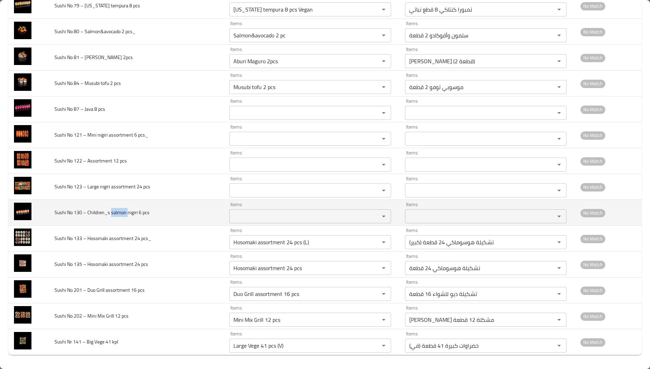
click at [116, 216] on span "Sushi No 130 – Children_s salmon nigiri 6 pcs" at bounding box center [102, 212] width 95 height 9
click at [236, 217] on pcs "Items" at bounding box center [299, 216] width 137 height 10
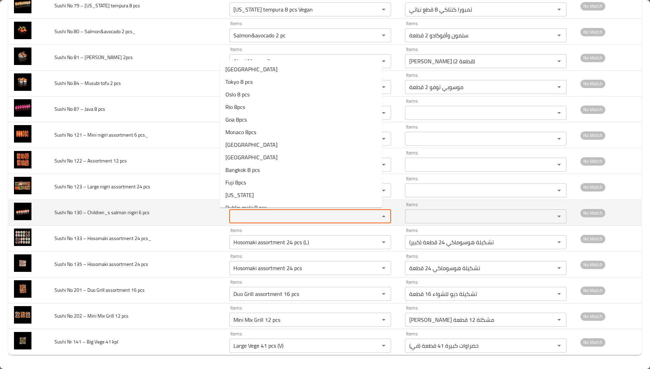
paste pcs "salmon"
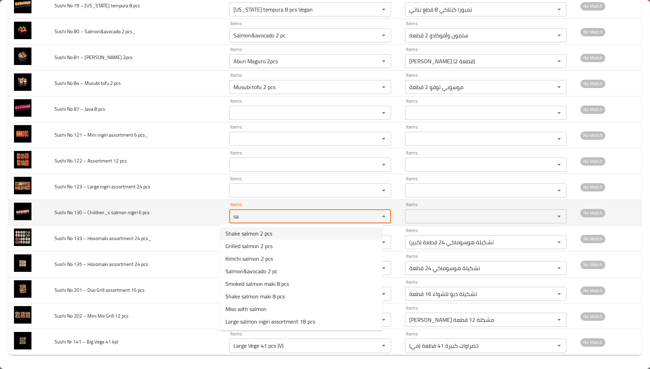
type pcs "s"
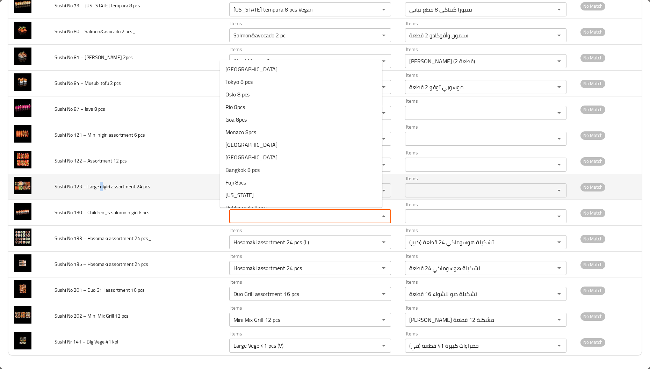
click at [101, 183] on span "Sushi No 123 – Large nigiri assortment 24 pcs" at bounding box center [103, 186] width 96 height 9
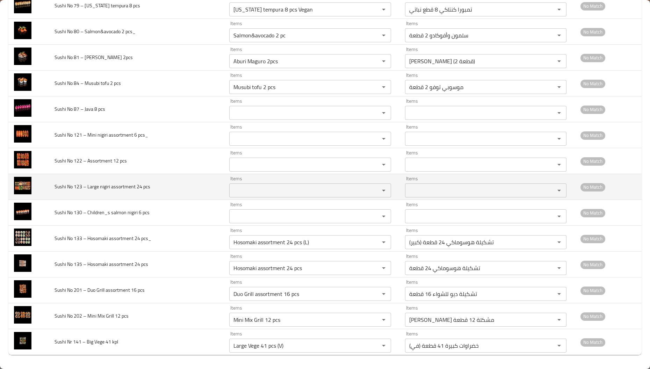
click at [120, 187] on span "Sushi No 123 – Large nigiri assortment 24 pcs" at bounding box center [103, 186] width 96 height 9
click at [107, 184] on span "Sushi No 123 – Large nigiri assortment 24 pcs" at bounding box center [103, 186] width 96 height 9
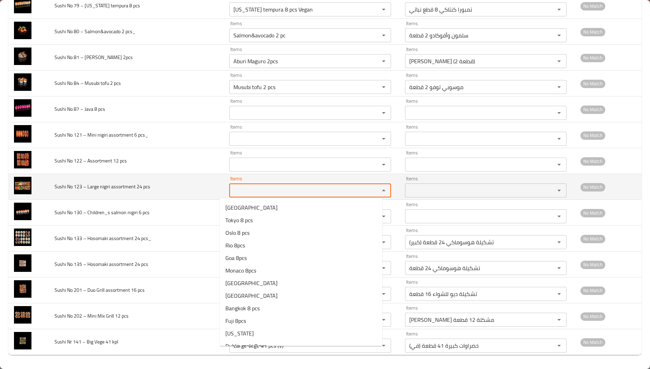
click at [259, 186] on pcs "Items" at bounding box center [299, 191] width 137 height 10
paste pcs "nigiri"
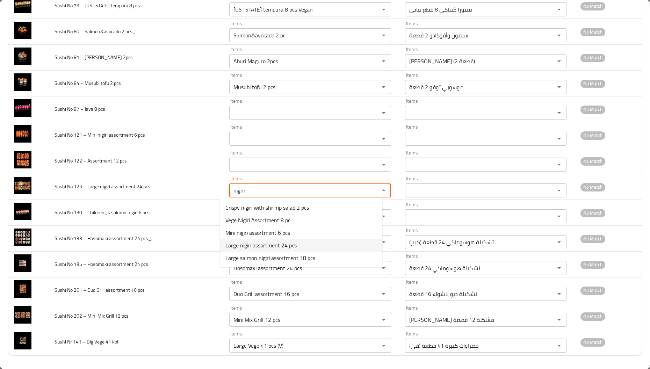
click at [310, 246] on pcs-option-3 "Large nigiri assortment 24 pcs" at bounding box center [301, 245] width 162 height 13
type pcs "Large nigiri assortment 24 pcs"
type pcs-ar "تشكيلة نيجيري كبيرة 24 قطعة"
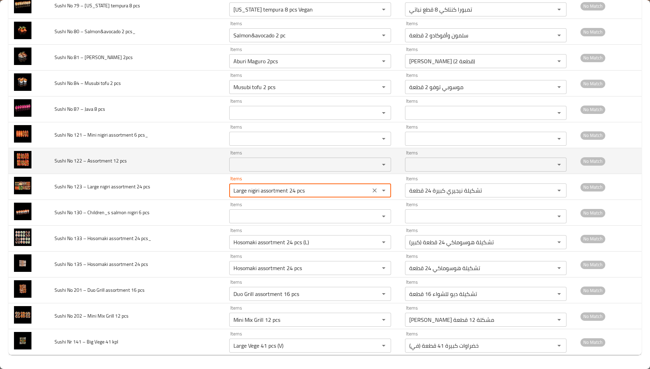
type pcs "Large nigiri assortment 24 pcs"
click at [91, 157] on span "Sushi No 122 – Assortment 12 pcs" at bounding box center [91, 160] width 72 height 9
click at [286, 161] on pcs "Items" at bounding box center [299, 165] width 137 height 10
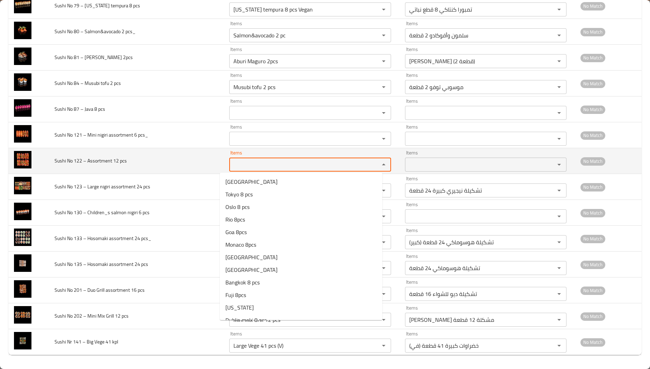
paste pcs "Assortment"
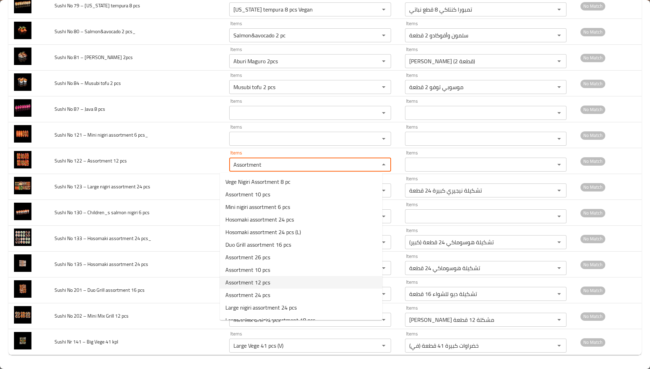
click at [274, 283] on pcs-option-8 "Assortment 12 pcs" at bounding box center [301, 282] width 162 height 13
type pcs "Assortment 12 pcs"
type pcs-ar "تشكيلة 12 قطعة"
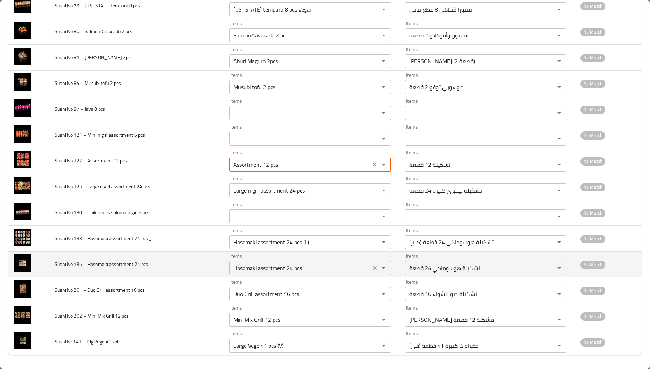
scroll to position [2188, 0]
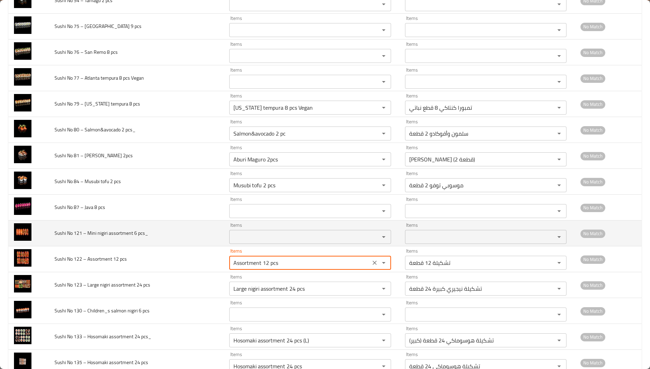
type pcs "Assortment 12 pcs"
click at [94, 238] on span "Sushi No 121 – Mini nigiri assortment 6 pcs_" at bounding box center [102, 233] width 94 height 9
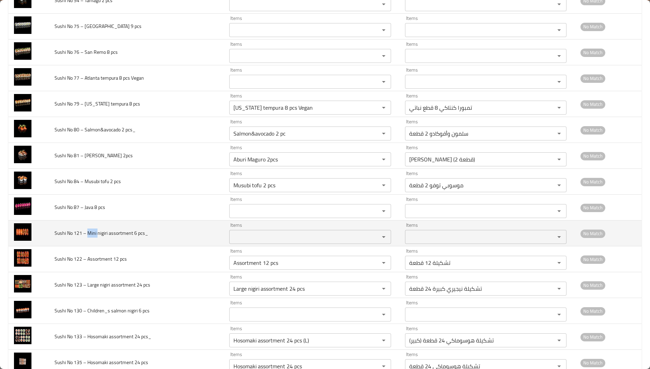
click at [94, 238] on span "Sushi No 121 – Mini nigiri assortment 6 pcs_" at bounding box center [102, 233] width 94 height 9
click at [263, 242] on pcs_ "Items" at bounding box center [299, 237] width 137 height 10
paste pcs_ "Mini"
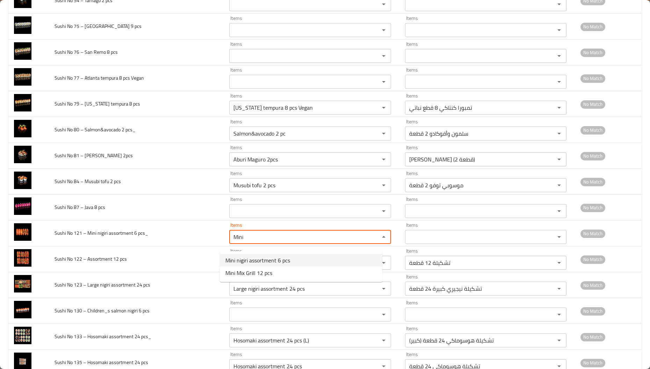
click at [269, 263] on span "Mini nigiri assortment 6 pcs" at bounding box center [257, 260] width 65 height 8
type pcs_ "Mini nigiri assortment 6 pcs"
type pcs_-ar "تشكيلة [PERSON_NAME] 6 قطع"
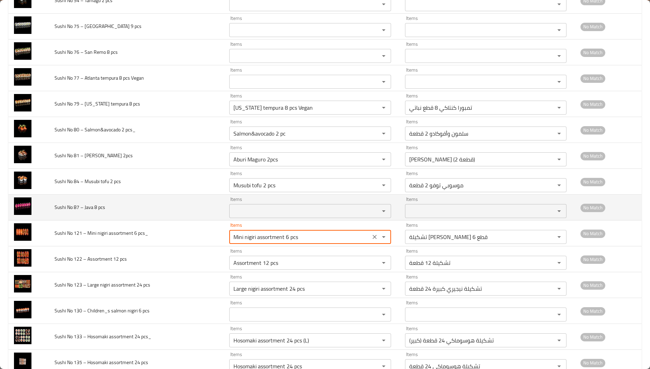
type pcs_ "Mini nigiri assortment 6 pcs"
click at [92, 212] on span "Sushi No 87 – Java 8 pcs" at bounding box center [80, 207] width 51 height 9
click at [87, 212] on span "Sushi No 87 – Java 8 pcs" at bounding box center [80, 207] width 51 height 9
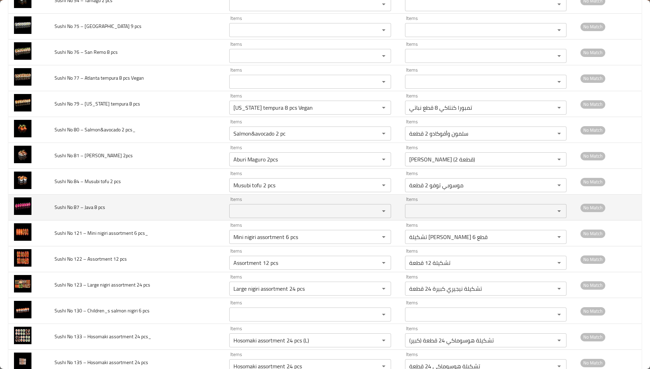
click at [263, 220] on td "Items Items" at bounding box center [312, 208] width 176 height 26
click at [274, 209] on div "Items Items" at bounding box center [310, 207] width 162 height 21
paste pcs "Java"
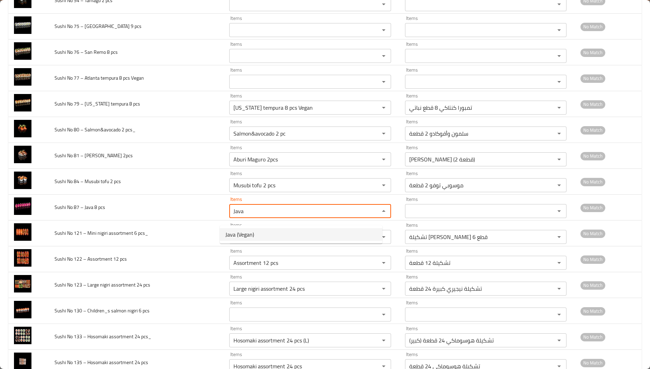
click at [261, 231] on pcs-option-0 "Java (Vegan)" at bounding box center [301, 234] width 162 height 13
type pcs "Java (Vegan)"
type pcs-ar "جافا (نباتي)"
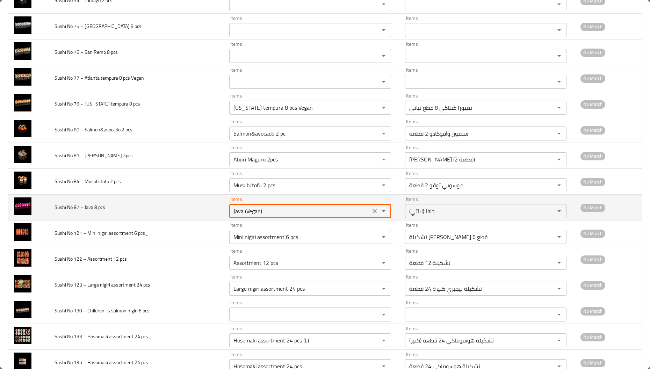
type pcs "Java (Vegan)"
click at [197, 219] on td "Sushi No 87 – Java 8 pcs" at bounding box center [136, 208] width 175 height 26
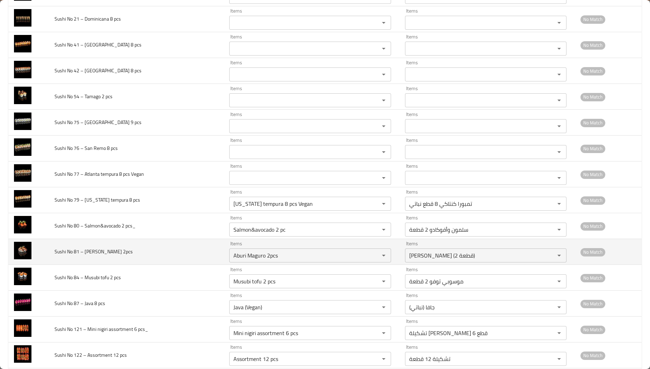
scroll to position [2083, 0]
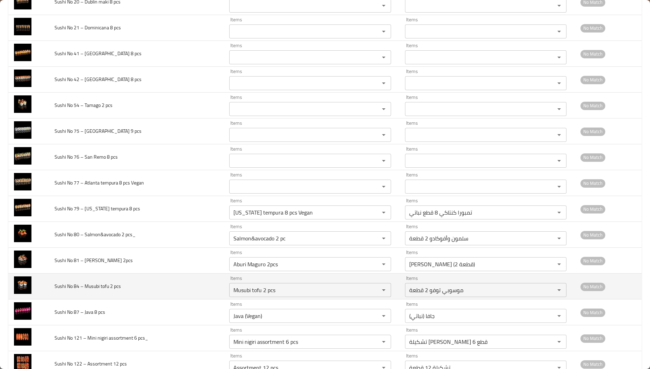
click at [93, 290] on span "Sushi No 84 – Musubi tofu 2 pcs" at bounding box center [88, 286] width 66 height 9
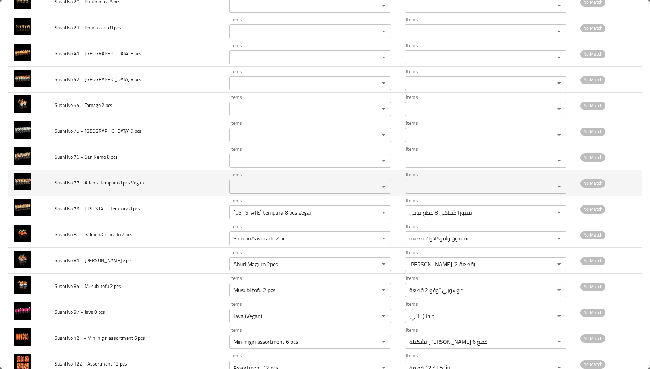
click at [96, 187] on span "Sushi No 77 – Atlanta tempura 8 pcs Vegan" at bounding box center [99, 182] width 89 height 9
click at [306, 186] on div "Items" at bounding box center [310, 187] width 162 height 14
paste Vegan "[GEOGRAPHIC_DATA]"
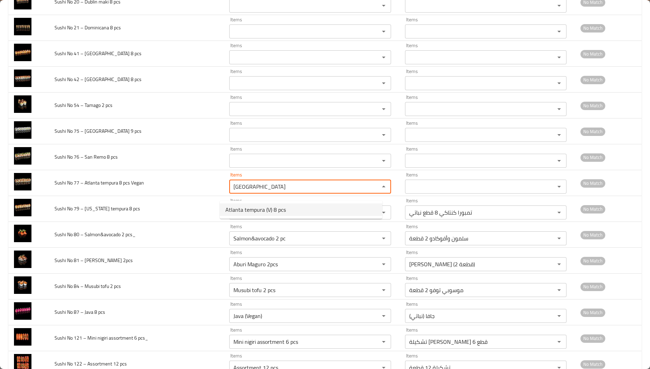
click at [303, 212] on Vegan-option-0 "Atlanta tempura (V) 8 pcs" at bounding box center [301, 209] width 162 height 13
type Vegan "Atlanta tempura (V) 8 pcs"
type Vegan-ar "تمبورا أتلانتا (في) 8 قطع"
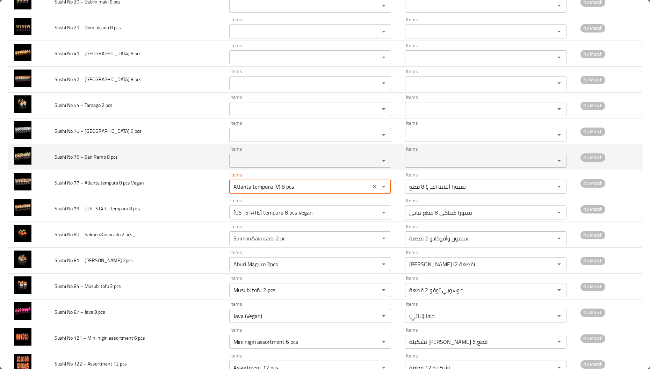
type Vegan "Atlanta tempura (V) 8 pcs"
click at [87, 161] on span "Sushi No 76 – San Remo 8 pcs" at bounding box center [86, 156] width 63 height 9
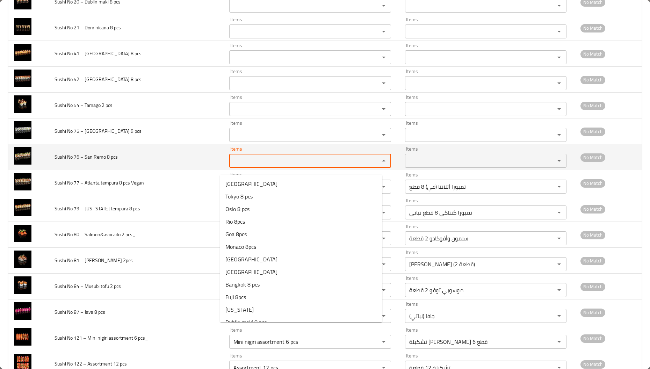
click at [259, 166] on pcs "Items" at bounding box center [299, 161] width 137 height 10
paste pcs "San"
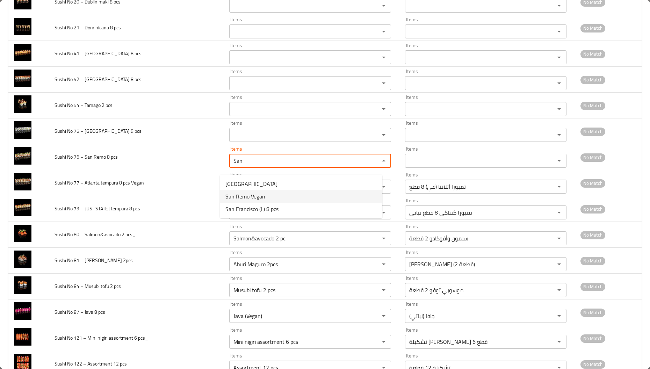
click at [287, 199] on pcs-option-1 "San Remo Vegan" at bounding box center [301, 196] width 162 height 13
type pcs "San Remo Vegan"
type pcs-ar "سان ريمو نباتي"
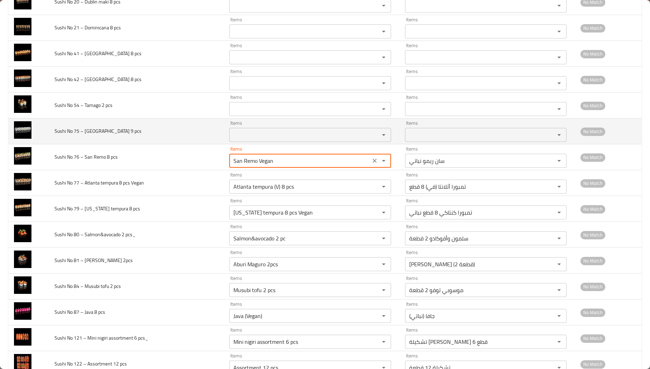
type pcs "San Remo Vegan"
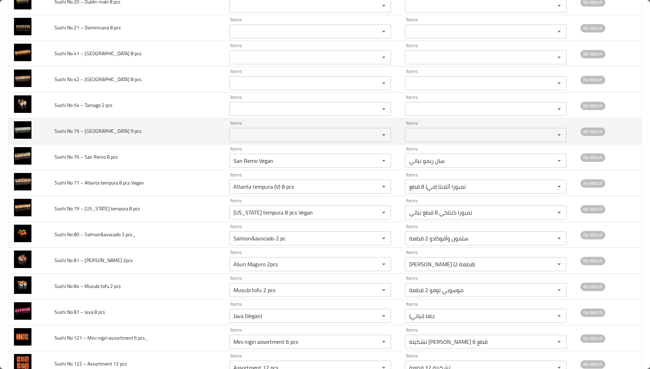
click at [89, 136] on span "Sushi No 75 – [GEOGRAPHIC_DATA] 9 pcs" at bounding box center [98, 130] width 87 height 9
click at [289, 137] on pcs "Items" at bounding box center [299, 135] width 137 height 10
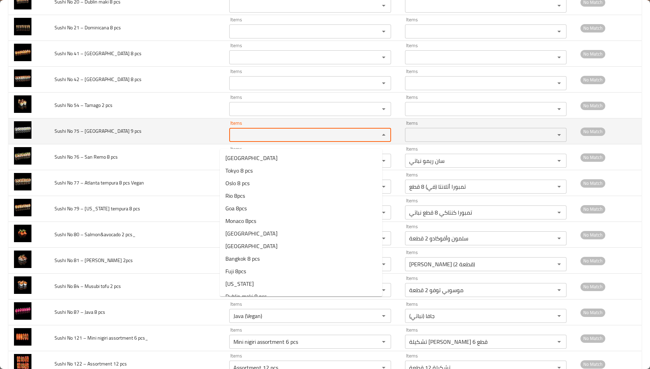
paste pcs "[GEOGRAPHIC_DATA]"
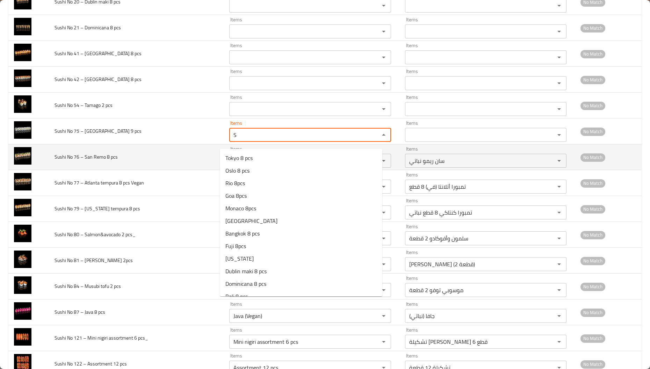
type pcs "S"
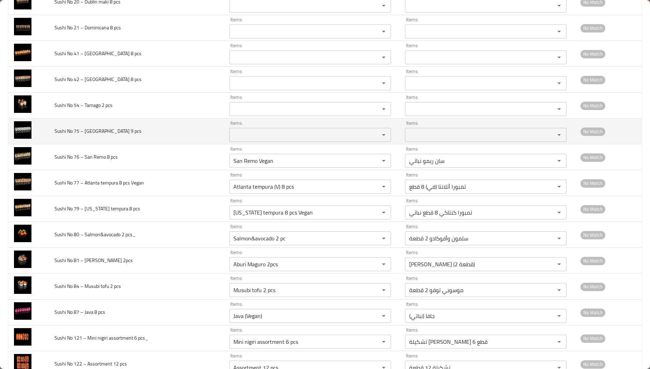
click at [178, 144] on td "Sushi No 75 – [GEOGRAPHIC_DATA] 9 pcs" at bounding box center [136, 131] width 175 height 26
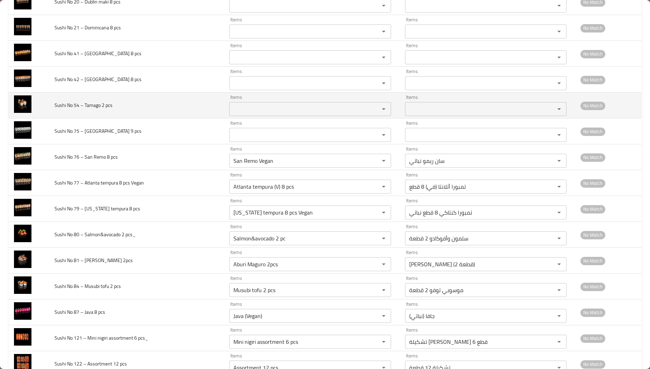
click at [86, 110] on span "Sushi No 54 – Tamago 2 pcs" at bounding box center [84, 105] width 58 height 9
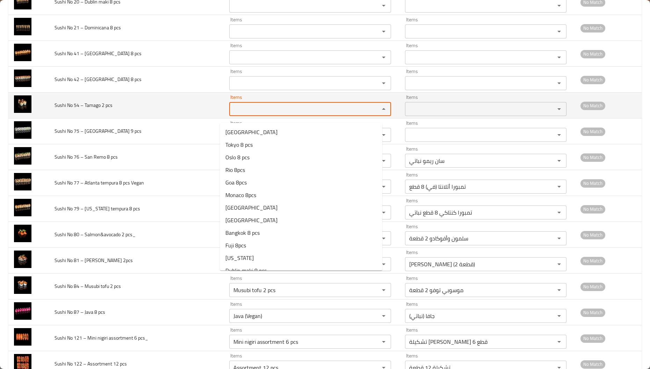
click at [269, 114] on pcs "Items" at bounding box center [299, 109] width 137 height 10
paste pcs "[PERSON_NAME]"
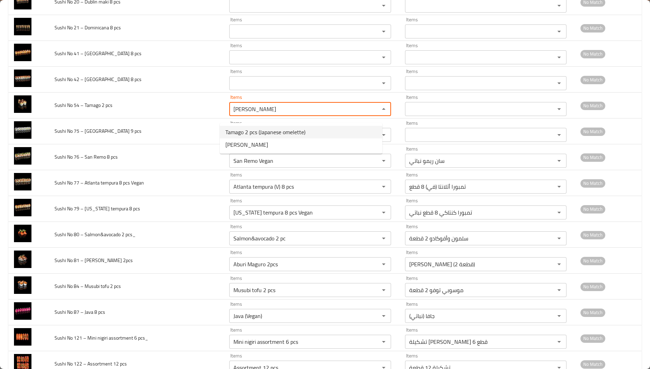
click at [282, 136] on span "Tamago 2 pcs (Japanese omelette)" at bounding box center [265, 132] width 80 height 8
type pcs "Tamago 2 pcs (Japanese omelette)"
type pcs-ar "تاماغو 2 قطعة (اومليت ياباني)"
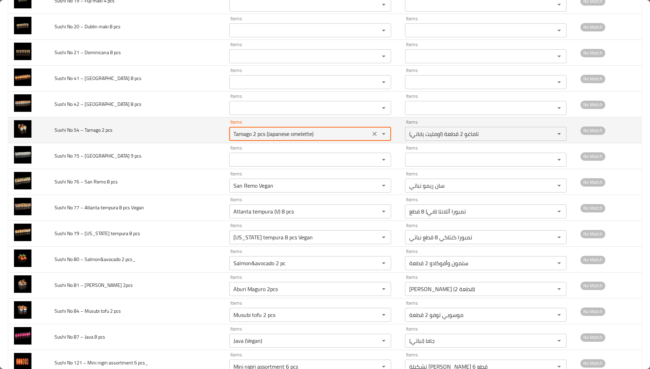
scroll to position [2031, 0]
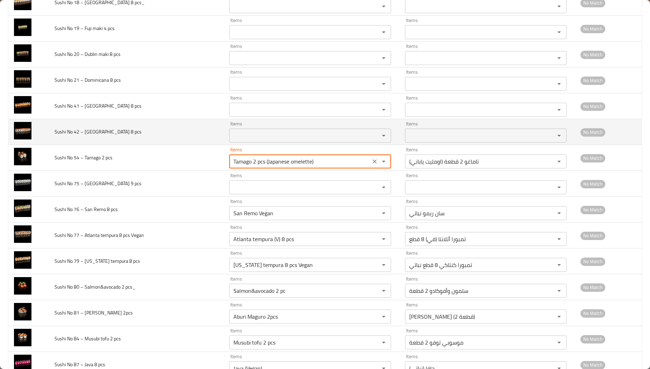
type pcs "Tamago 2 pcs (Japanese omelette)"
click at [95, 136] on span "Sushi No 42 – [GEOGRAPHIC_DATA] 8 pcs" at bounding box center [98, 131] width 87 height 9
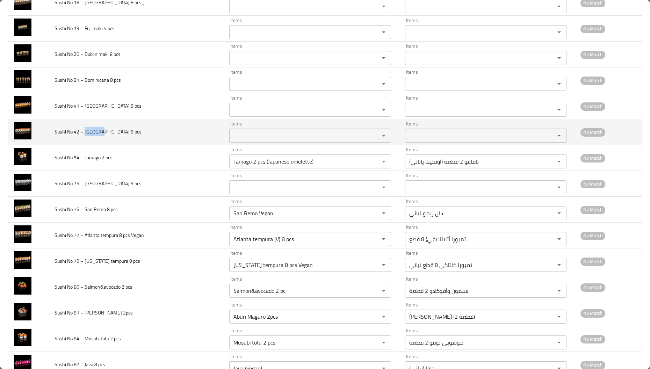
click at [95, 136] on span "Sushi No 42 – [GEOGRAPHIC_DATA] 8 pcs" at bounding box center [98, 131] width 87 height 9
click at [256, 140] on pcs "Items" at bounding box center [299, 136] width 137 height 10
paste pcs "[GEOGRAPHIC_DATA]"
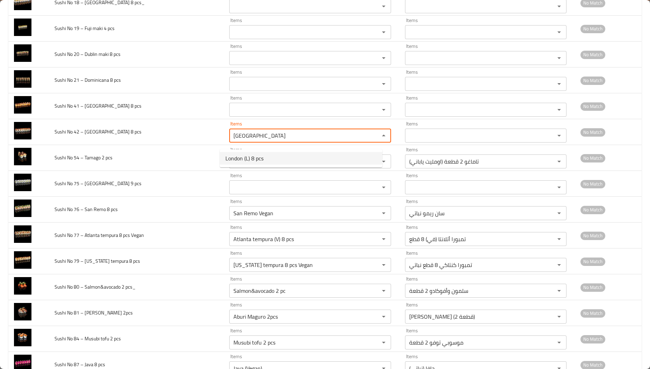
click at [259, 159] on span "London (L) 8 pcs" at bounding box center [244, 158] width 38 height 8
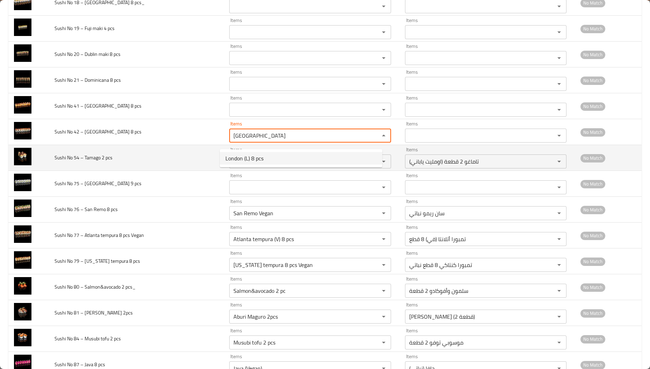
type pcs "London (L) 8 pcs"
type pcs-ar "[GEOGRAPHIC_DATA] (إل) 8 قطع"
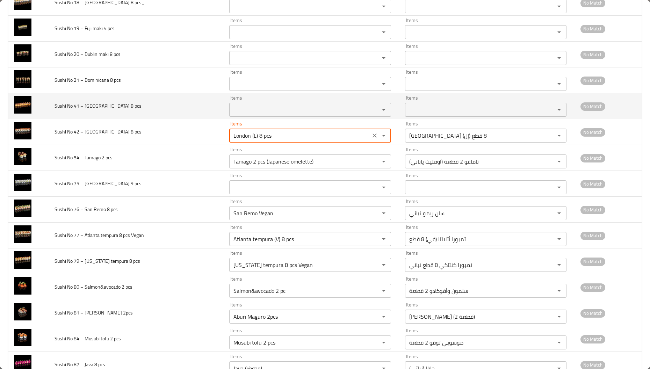
type pcs "London (L) 8 pcs"
click at [93, 110] on span "Sushi No 41 – [GEOGRAPHIC_DATA] 8 pcs" at bounding box center [98, 105] width 87 height 9
click at [99, 110] on span "Sushi No 41 – [GEOGRAPHIC_DATA] 8 pcs" at bounding box center [98, 105] width 87 height 9
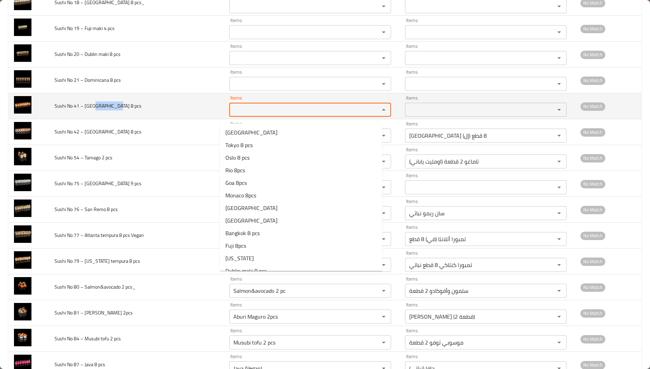
click at [259, 115] on pcs "Items" at bounding box center [299, 110] width 137 height 10
paste pcs "[PERSON_NAME]"
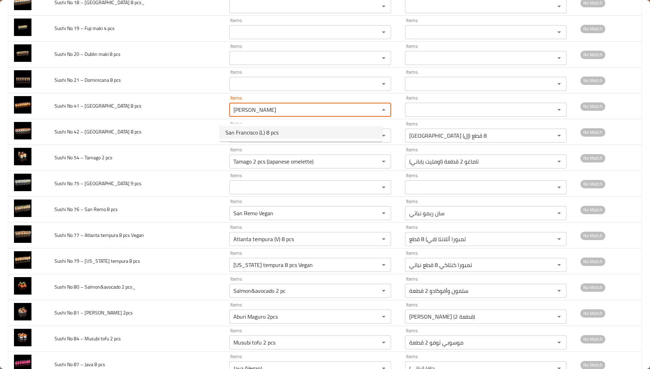
click at [266, 133] on span "San Francisco (L) 8 pcs" at bounding box center [251, 132] width 53 height 8
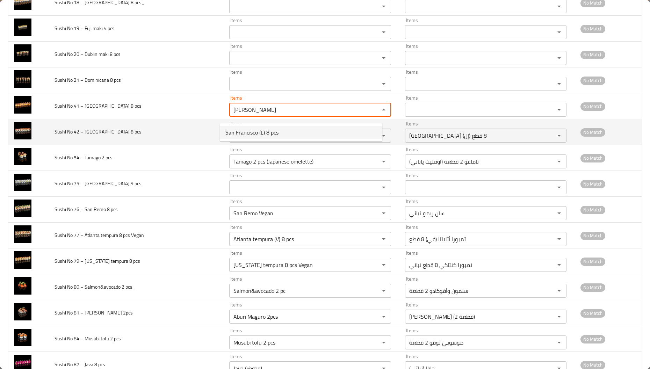
type pcs "San Francisco (L) 8 pcs"
type pcs-ar "سان فرانسيسكو (إل) 8 قطع"
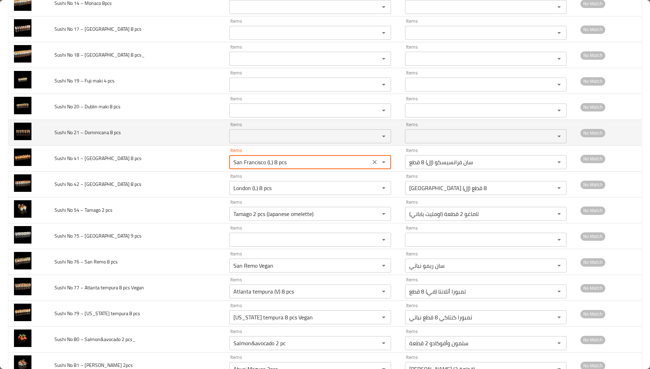
type pcs "San Francisco (L) 8 pcs"
click at [98, 135] on span "Sushi No 21 – Dominicana 8 pcs" at bounding box center [88, 132] width 66 height 9
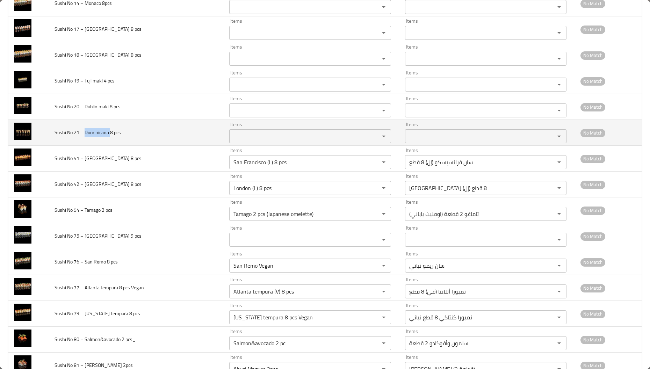
click at [98, 135] on span "Sushi No 21 – Dominicana 8 pcs" at bounding box center [88, 132] width 66 height 9
click at [261, 141] on pcs "Items" at bounding box center [299, 136] width 137 height 10
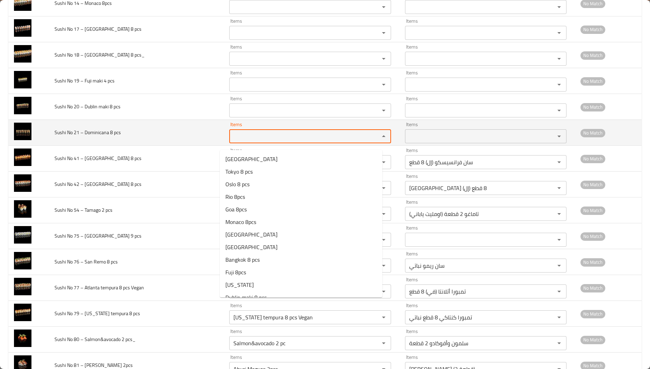
paste pcs "Dominicana"
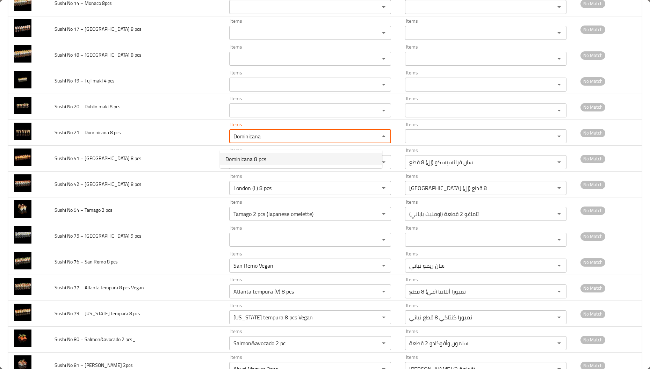
click at [259, 156] on span "Dominicana 8 pcs" at bounding box center [245, 159] width 41 height 8
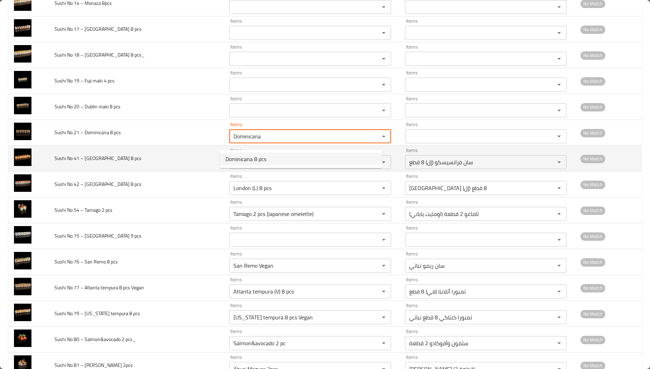
type pcs "Dominicana 8 pcs"
type pcs-ar "دومينيكانا 8 قطع"
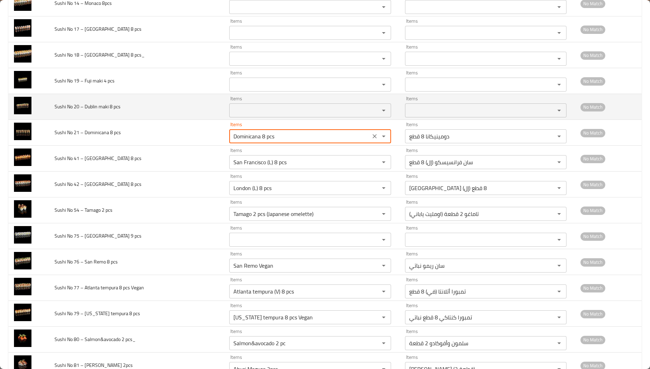
type pcs "Dominicana 8 pcs"
click at [89, 111] on span "Sushi No 20 – Dublin maki 8 pcs" at bounding box center [88, 106] width 66 height 9
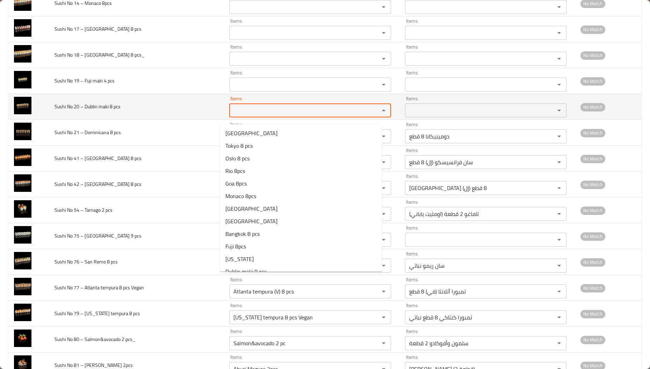
click at [254, 115] on pcs "Items" at bounding box center [299, 111] width 137 height 10
paste pcs "[GEOGRAPHIC_DATA]"
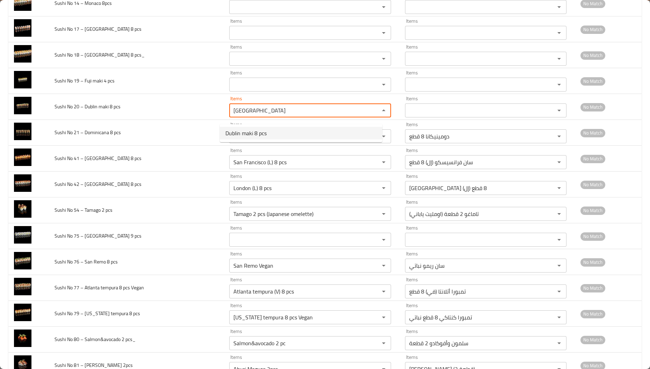
click at [254, 133] on span "Dublin maki 8 pcs" at bounding box center [245, 133] width 41 height 8
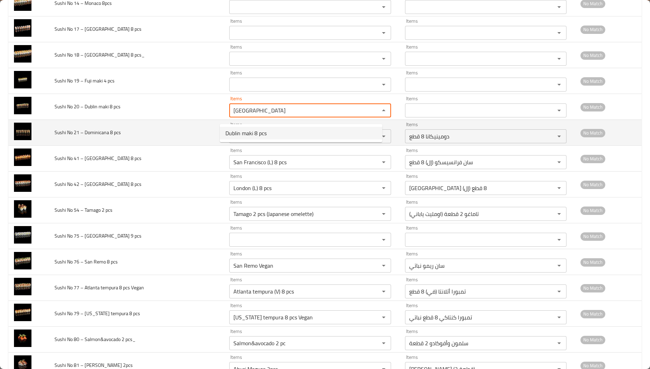
type pcs "Dublin maki 8 pcs"
type pcs-ar "دبلن ماكي 8 قطع"
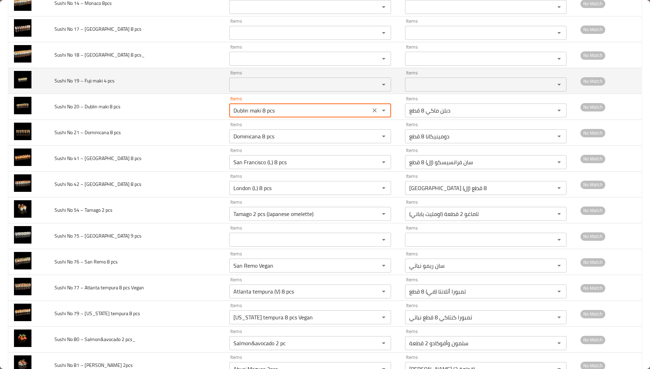
type pcs "Dublin maki 8 pcs"
click at [94, 85] on span "Sushi No 19 – Fuji maki 4 pcs" at bounding box center [85, 80] width 60 height 9
click at [88, 85] on span "Sushi No 19 – Fuji maki 4 pcs" at bounding box center [85, 80] width 60 height 9
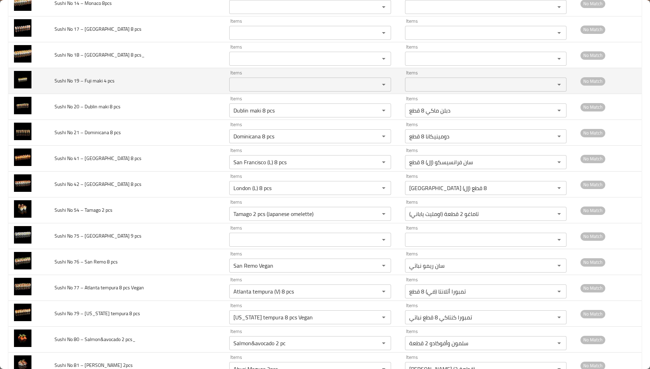
click at [253, 89] on pcs "Items" at bounding box center [299, 85] width 137 height 10
paste pcs "Fuji"
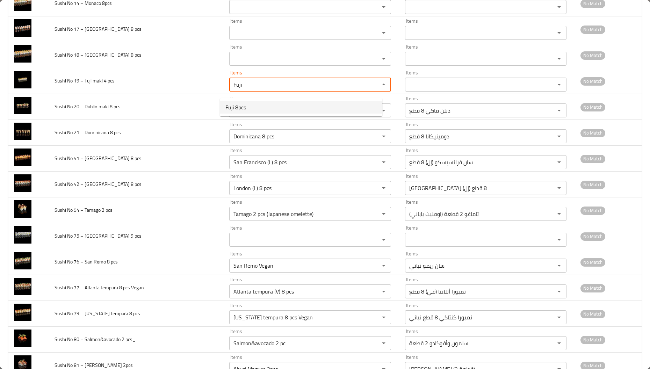
click at [249, 112] on pcs-option-0 "Fuji 8pcs" at bounding box center [301, 107] width 162 height 13
type pcs "Fuji 8pcs"
type pcs-ar "فوجي 8 قطع"
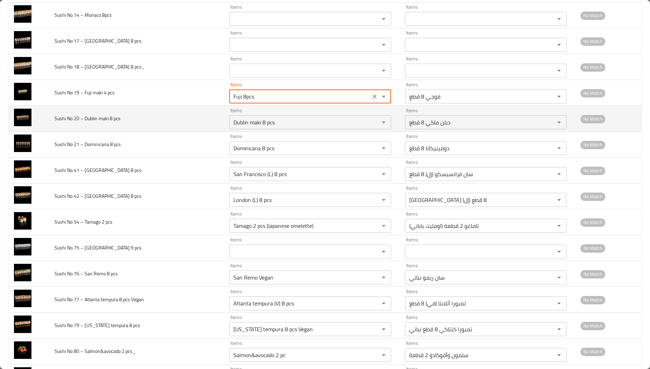
scroll to position [1926, 0]
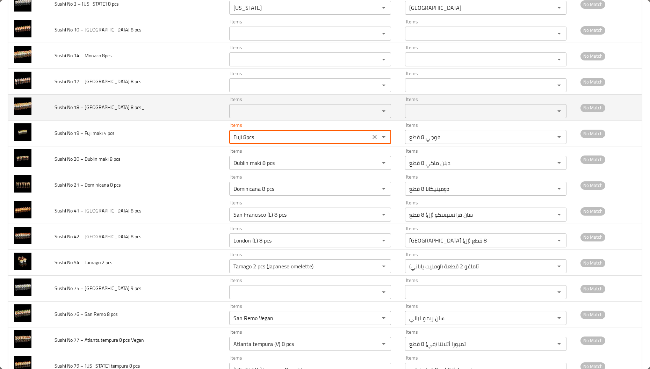
type pcs "Fuji 8pcs"
click at [89, 112] on span "Sushi No 18 – [GEOGRAPHIC_DATA] 8 pcs_" at bounding box center [100, 107] width 90 height 9
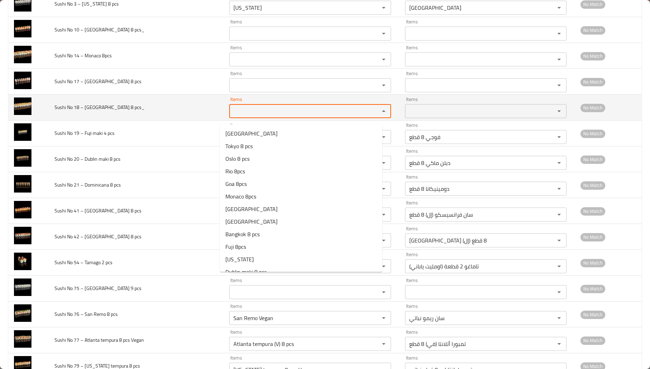
click at [290, 111] on pcs_ "Items" at bounding box center [299, 111] width 137 height 10
paste pcs_ "[GEOGRAPHIC_DATA]"
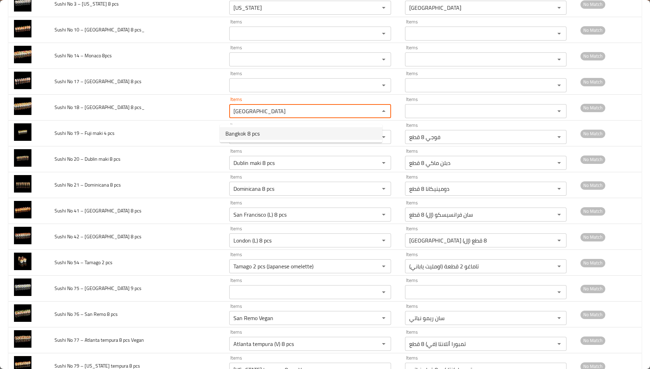
click at [279, 132] on pcs_-option-0 "Bangkok 8 pcs" at bounding box center [301, 133] width 162 height 13
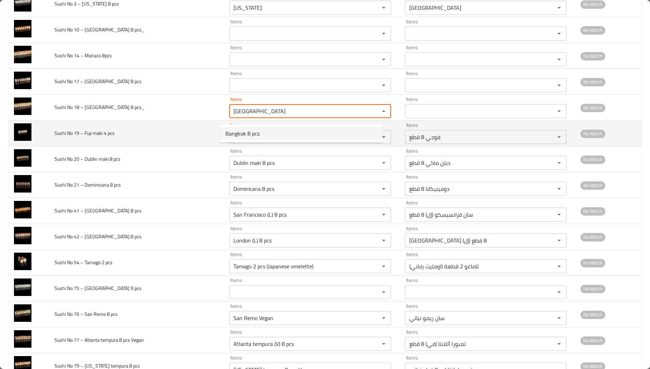
type pcs_ "Bangkok 8 pcs"
type pcs_-ar "بانكوك 8 قطع"
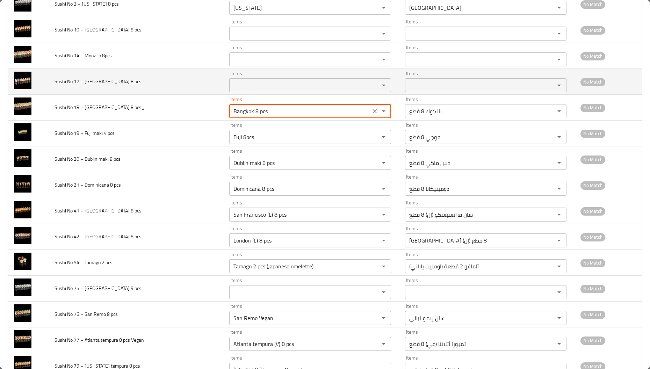
type pcs_ "Bangkok 8 pcs"
click at [86, 86] on span "Sushi No 17 – [GEOGRAPHIC_DATA] 8 pcs" at bounding box center [98, 81] width 87 height 9
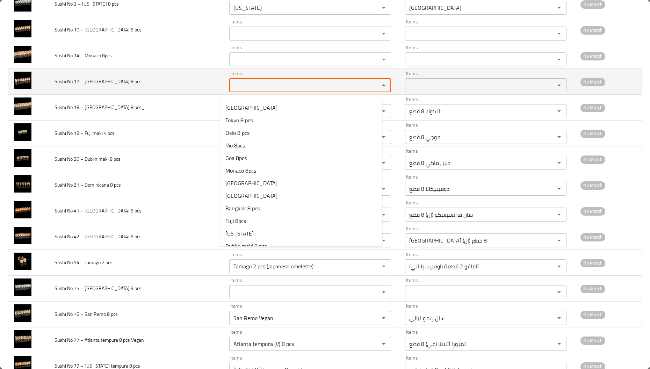
click at [267, 90] on pcs "Items" at bounding box center [299, 85] width 137 height 10
paste pcs "San"
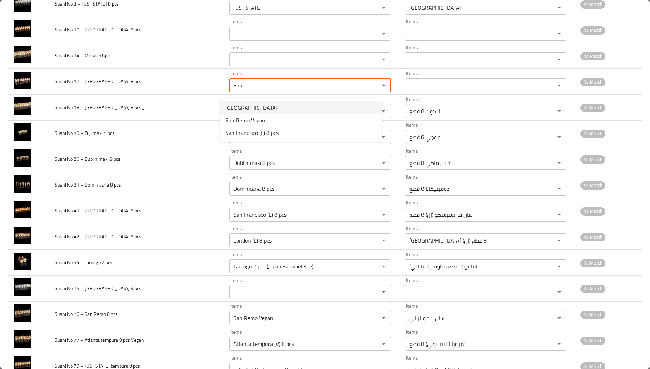
click at [289, 104] on pcs-option-0 "[GEOGRAPHIC_DATA]" at bounding box center [301, 107] width 162 height 13
type pcs "[GEOGRAPHIC_DATA]"
type pcs-ar "سان دياجو"
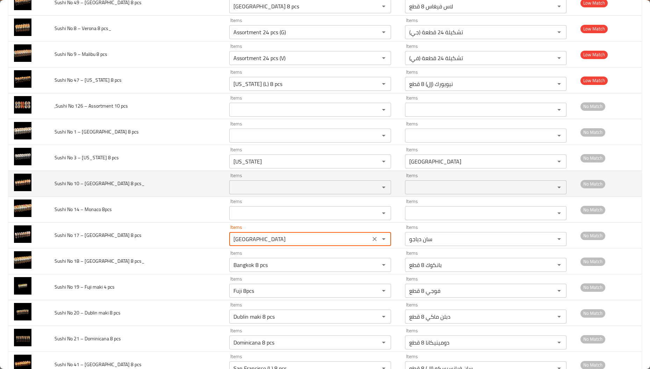
scroll to position [1768, 0]
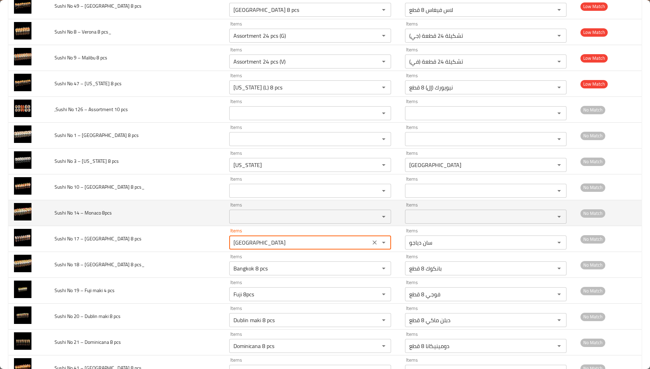
type pcs "[GEOGRAPHIC_DATA]"
click at [90, 217] on span "Sushi No 14 – Monaco 8pcs" at bounding box center [83, 212] width 57 height 9
click at [238, 222] on 8pcs "Items" at bounding box center [299, 217] width 137 height 10
paste 8pcs "[GEOGRAPHIC_DATA]"
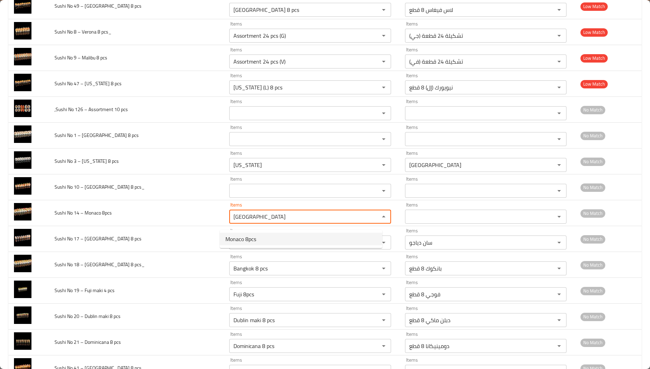
click at [242, 240] on span "Monaco 8pcs" at bounding box center [240, 239] width 31 height 8
type 8pcs "Monaco 8pcs"
type 8pcs-ar "موناكو 8 قطعة"
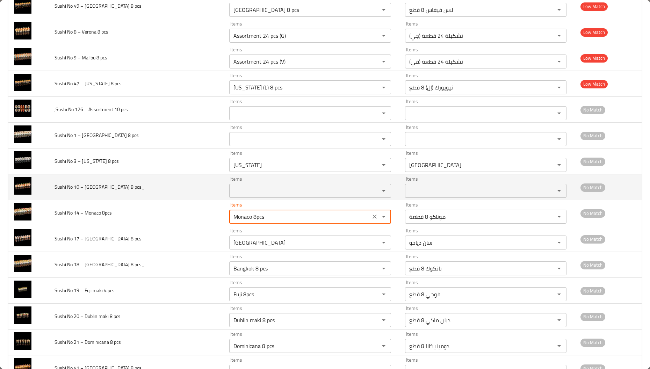
type 8pcs "Monaco 8pcs"
click at [87, 189] on span "Sushi No 10 – [GEOGRAPHIC_DATA] 8 pcs_" at bounding box center [100, 186] width 90 height 9
click at [248, 192] on pcs_ "Items" at bounding box center [299, 191] width 137 height 10
paste pcs_ "[GEOGRAPHIC_DATA]"
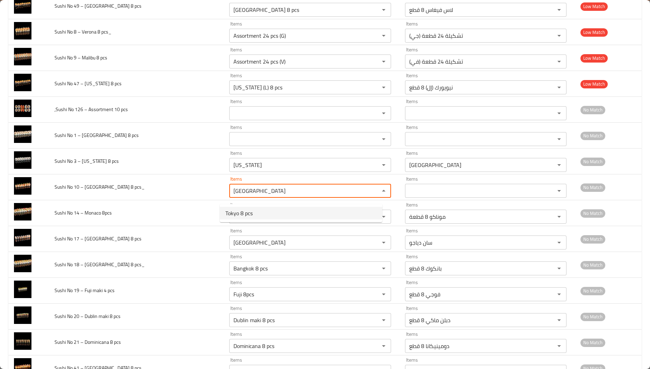
click at [242, 214] on span "Tokyo 8 pcs" at bounding box center [238, 213] width 27 height 8
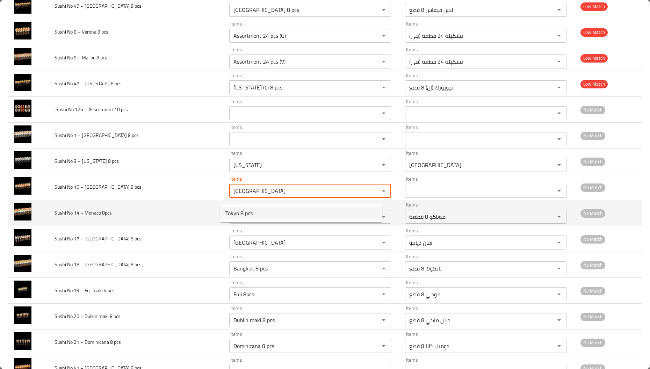
type pcs_ "Tokyo 8 pcs"
type pcs_-ar "طوكيو 8 قطع"
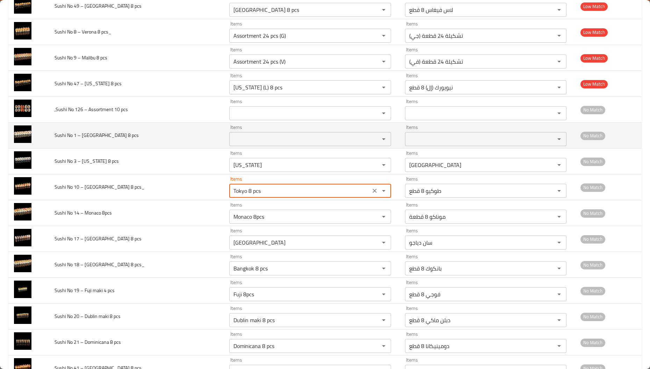
type pcs_ "Tokyo 8 pcs"
click at [89, 140] on span "Sushi No 1 – [GEOGRAPHIC_DATA] 8 pcs" at bounding box center [97, 135] width 84 height 9
click at [267, 144] on pcs "Items" at bounding box center [299, 139] width 137 height 10
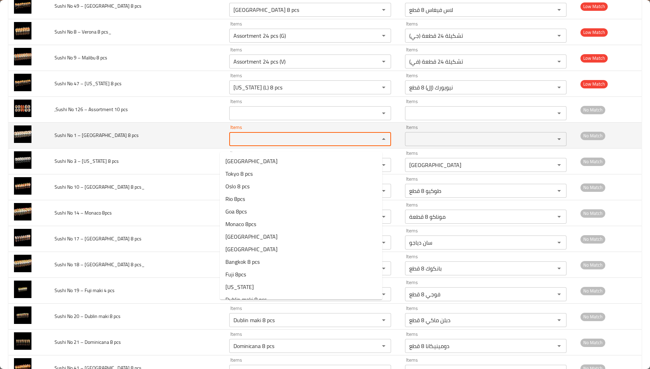
paste pcs "[GEOGRAPHIC_DATA]"
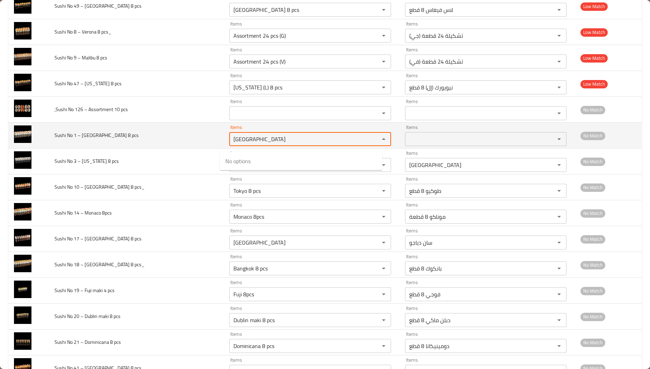
type pcs "[GEOGRAPHIC_DATA]"
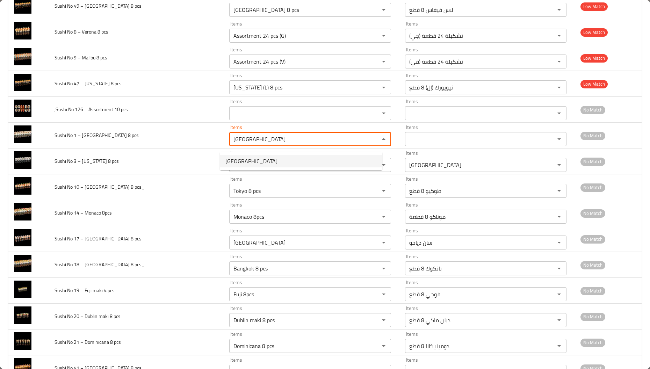
click at [267, 161] on pcs-option-0 "[GEOGRAPHIC_DATA]" at bounding box center [301, 161] width 162 height 13
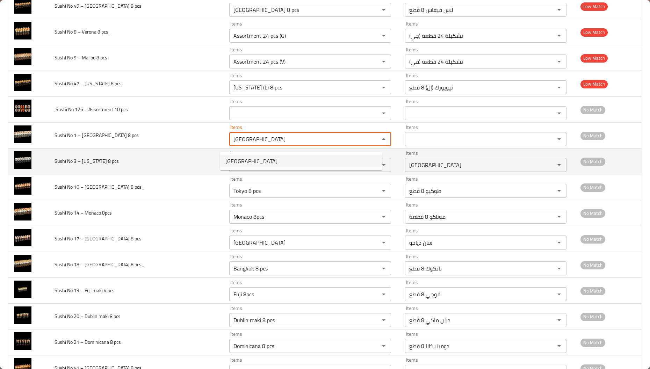
type pcs-ar "فيلادلفيا"
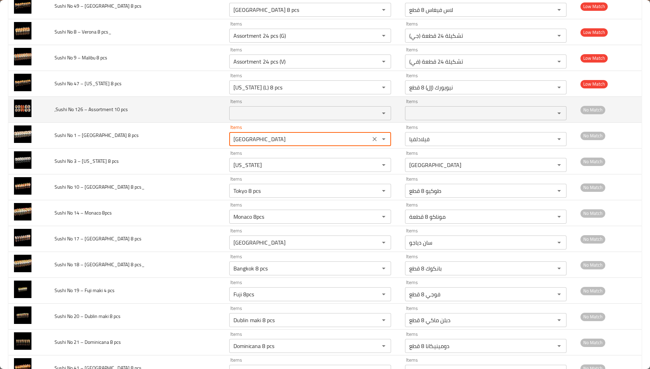
type pcs "[GEOGRAPHIC_DATA]"
click at [102, 114] on span ",Sushi No 126 – Assortment 10 pcs" at bounding box center [91, 109] width 73 height 9
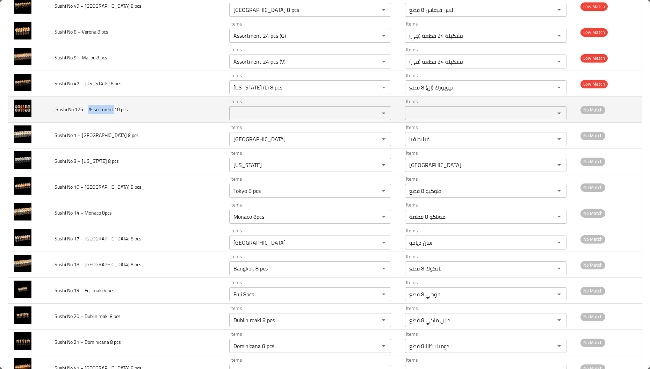
click at [102, 114] on span ",Sushi No 126 – Assortment 10 pcs" at bounding box center [91, 109] width 73 height 9
click at [249, 116] on pcs "Items" at bounding box center [299, 113] width 137 height 10
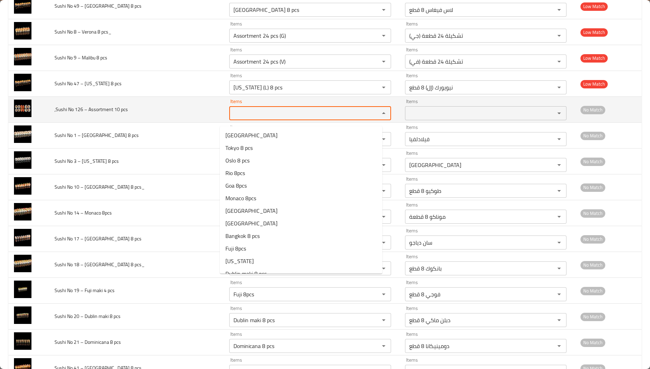
paste pcs "Assortment"
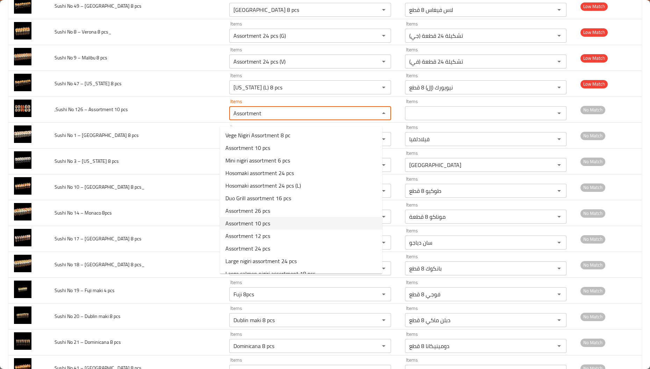
click at [268, 227] on span "Assortment 10 pcs" at bounding box center [247, 223] width 45 height 8
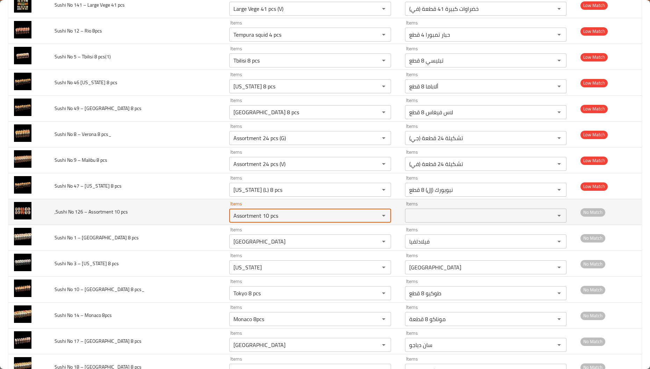
scroll to position [1664, 0]
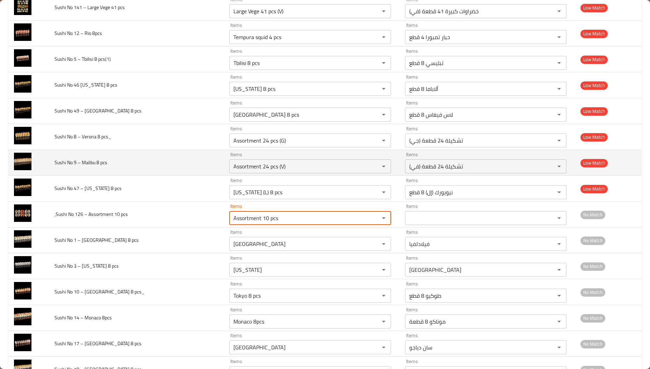
type pcs "Assortment 10 pcs"
click at [89, 164] on span "Sushi No 9 – Malibu 8 pcs" at bounding box center [81, 162] width 53 height 9
click at [290, 167] on pcs "Assortment 24 pcs (V)" at bounding box center [299, 166] width 137 height 10
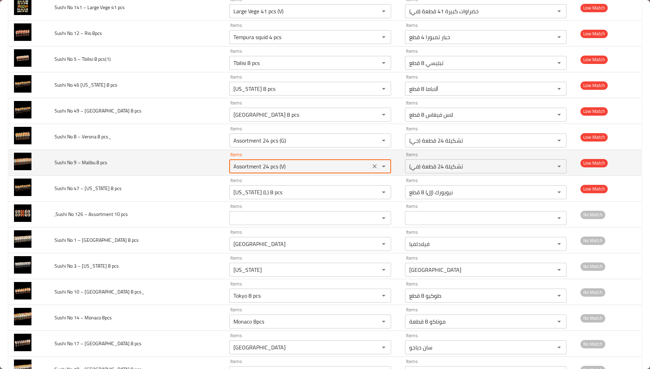
click at [290, 167] on pcs "Assortment 24 pcs (V)" at bounding box center [299, 166] width 137 height 10
paste pcs "Malibu"
type pcs "Malibu"
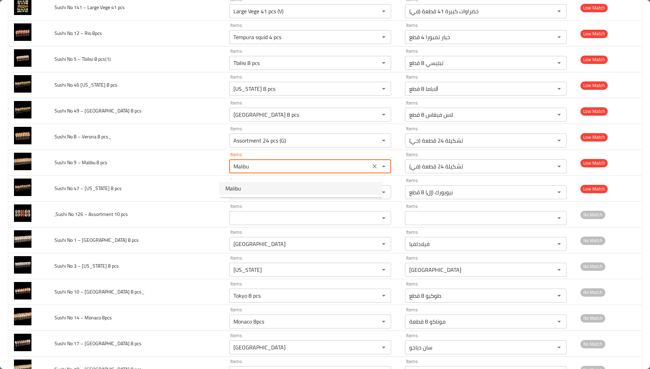
click at [249, 188] on pcs-option-0 "Malibu" at bounding box center [301, 188] width 162 height 13
type pcs-ar "ماليبو"
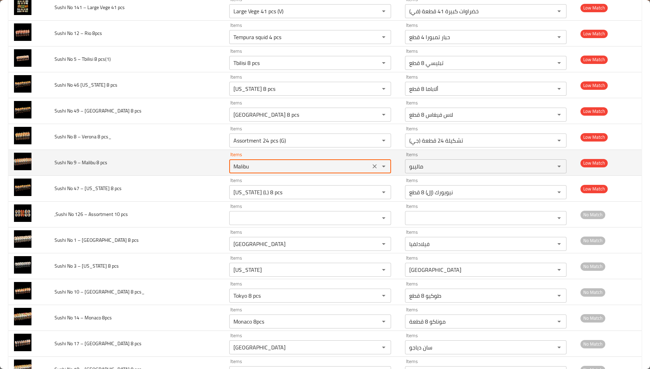
click at [245, 171] on pcs "Malibu" at bounding box center [299, 166] width 137 height 10
type pcs "Malibu"
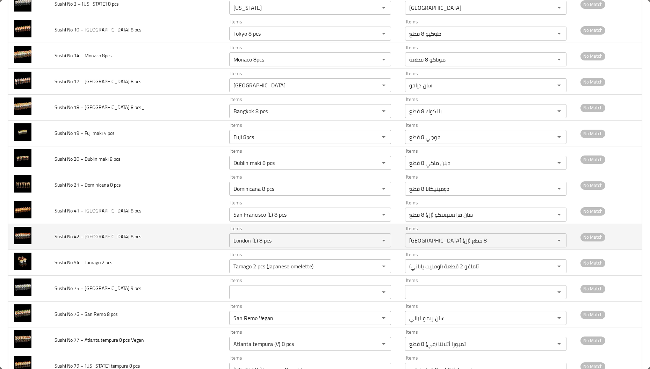
scroll to position [2188, 0]
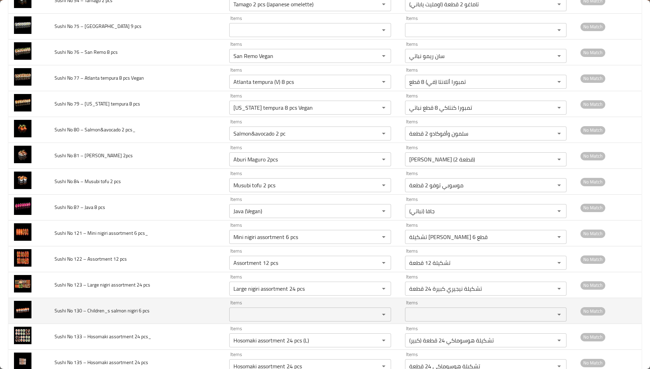
click at [118, 315] on span "Sushi No 130 – Children_s salmon nigiri 6 pcs" at bounding box center [102, 310] width 95 height 9
click at [232, 319] on pcs "Items" at bounding box center [299, 315] width 137 height 10
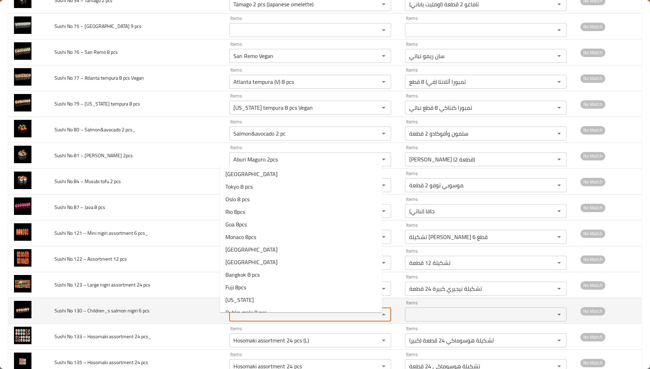
paste pcs "salmon"
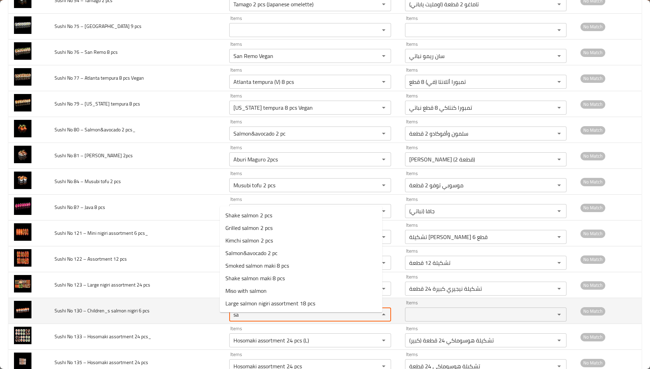
type pcs "s"
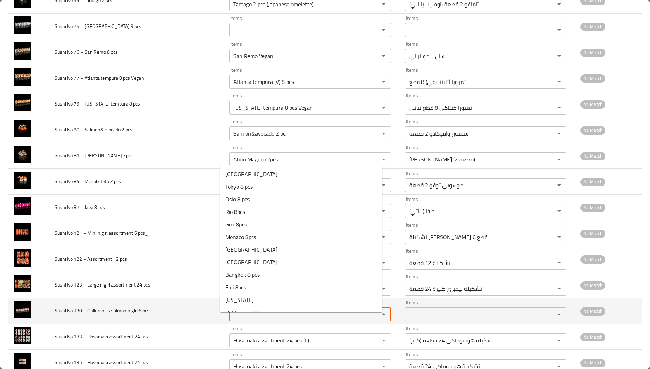
click at [164, 316] on td "Sushi No 130 – Children_s salmon nigiri 6 pcs" at bounding box center [136, 311] width 175 height 26
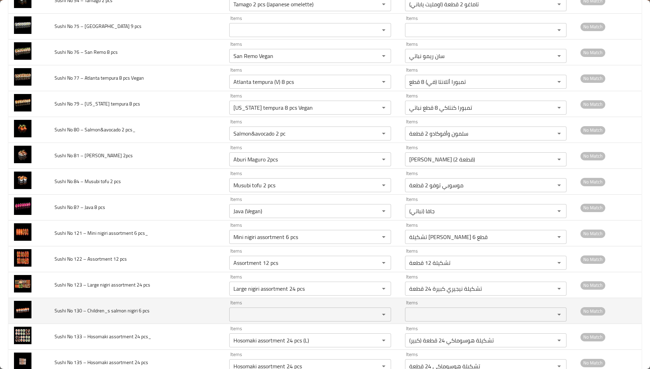
click at [132, 315] on span "Sushi No 130 – Children_s salmon nigiri 6 pcs" at bounding box center [102, 310] width 95 height 9
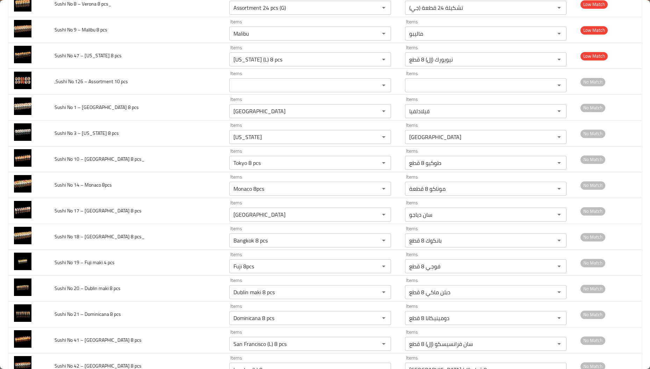
scroll to position [1716, 0]
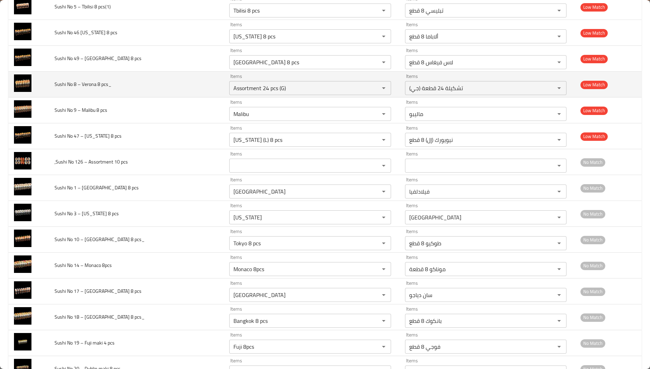
click at [84, 88] on span "Sushi No 8 – Verona 8 pcs_" at bounding box center [83, 84] width 57 height 9
click at [248, 89] on pcs_ "Assortment 24 pcs (G)" at bounding box center [299, 88] width 137 height 10
paste pcs_ "[GEOGRAPHIC_DATA]"
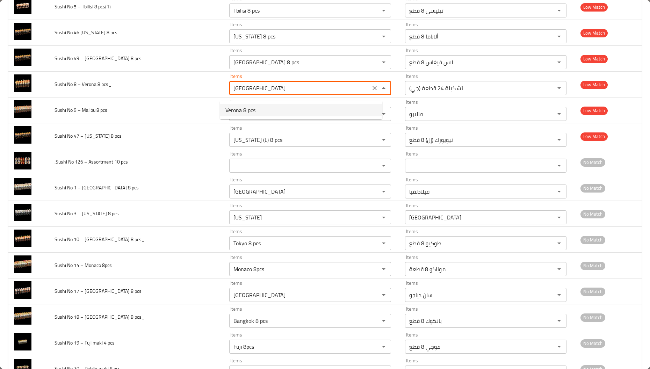
click at [251, 110] on span "Verona 8 pcs" at bounding box center [240, 110] width 30 height 8
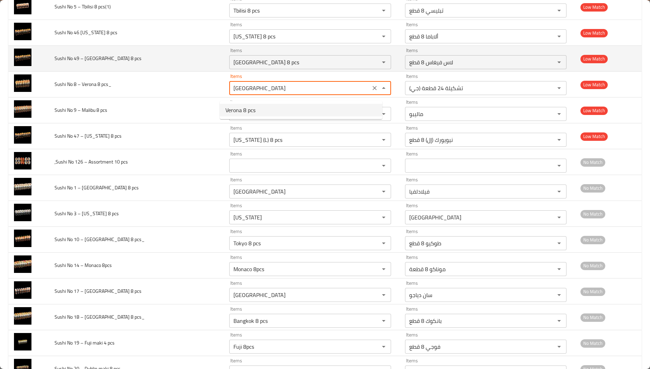
type pcs_ "Verona 8 pcs"
type pcs_-ar "فيرونا 8 قطع"
type pcs_ "Verona 8 pcs"
click at [95, 63] on span "Sushi No 49 – [GEOGRAPHIC_DATA] 8 pcs" at bounding box center [98, 58] width 87 height 9
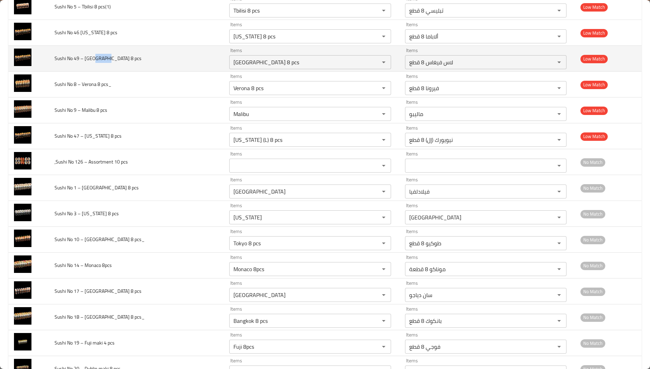
click at [95, 63] on span "Sushi No 49 – [GEOGRAPHIC_DATA] 8 pcs" at bounding box center [98, 58] width 87 height 9
click at [258, 69] on div "[GEOGRAPHIC_DATA] 8 pcs Items" at bounding box center [310, 62] width 162 height 14
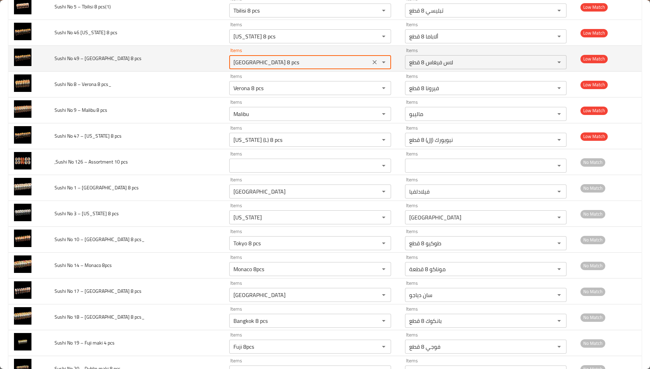
click at [258, 69] on div "[GEOGRAPHIC_DATA] 8 pcs Items" at bounding box center [310, 62] width 162 height 14
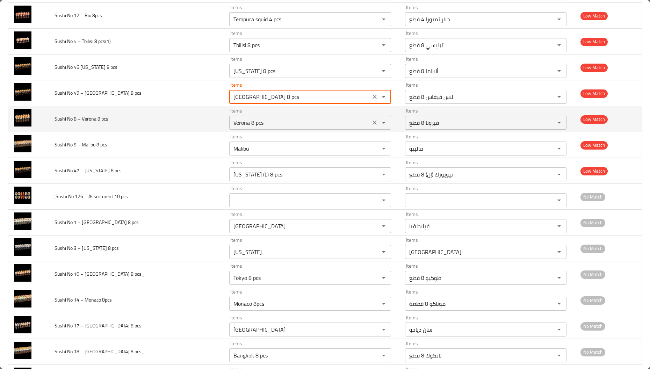
scroll to position [1664, 0]
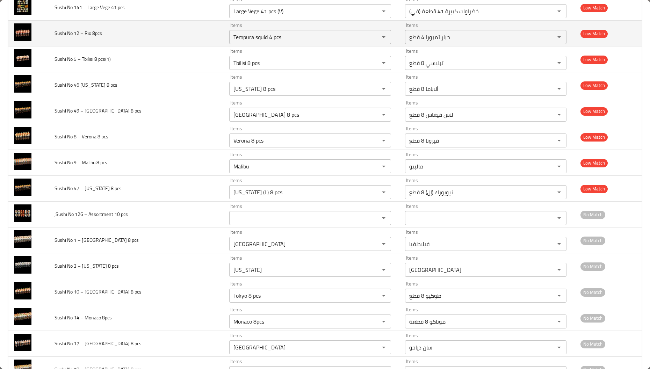
click at [85, 37] on span "Sushi No 12 – Rio 8pcs" at bounding box center [79, 33] width 48 height 9
click at [84, 37] on span "Sushi No 12 – Rio 8pcs" at bounding box center [79, 33] width 48 height 9
click at [266, 41] on 8pcs "Tempura squid 4 pcs" at bounding box center [299, 37] width 137 height 10
paste 8pcs "Rio"
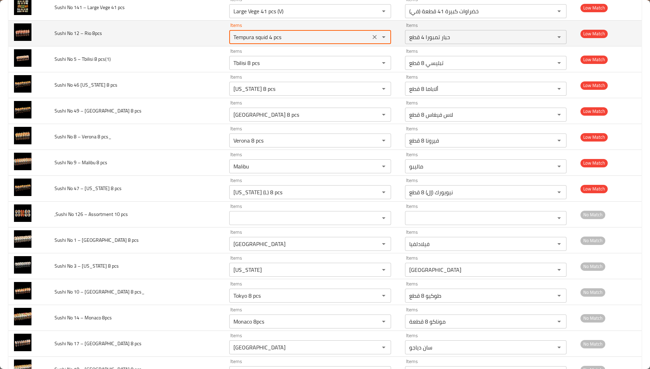
click at [266, 41] on 8pcs "Tempura squid 4 pcs" at bounding box center [299, 37] width 137 height 10
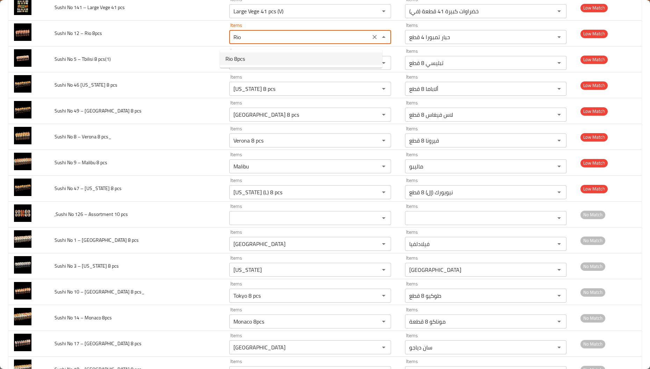
click at [248, 61] on 8pcs-option-0 "Rio 8pcs" at bounding box center [301, 58] width 162 height 13
type 8pcs "Rio 8pcs"
type 8pcs-ar "ريو 8 قطع"
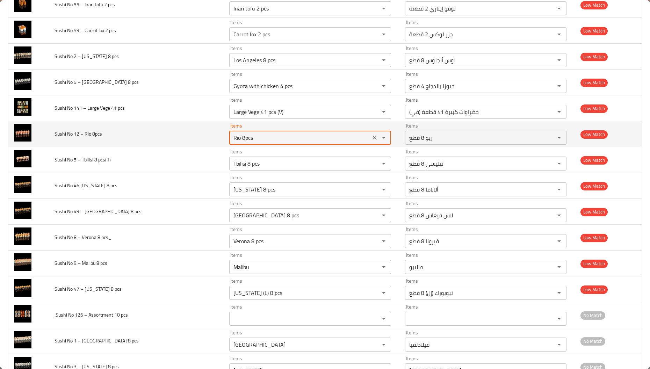
scroll to position [1559, 0]
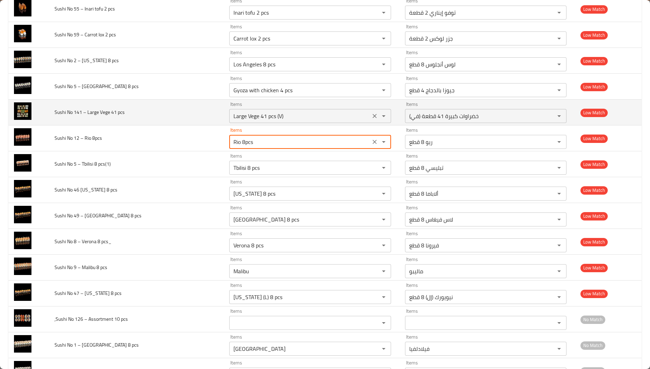
type 8pcs "Rio 8pcs"
click at [314, 120] on pcs "Large Vege 41 pcs (V)" at bounding box center [299, 116] width 137 height 10
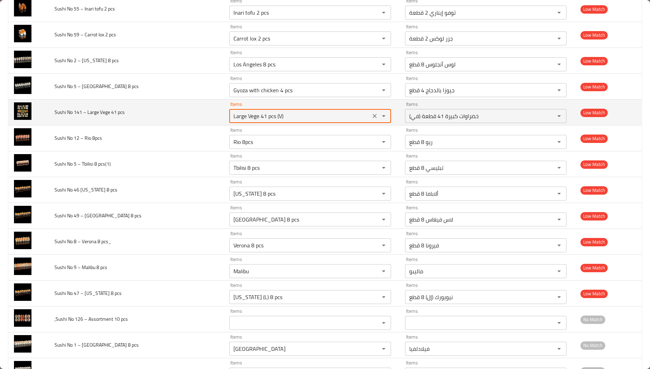
click at [314, 120] on pcs "Large Vege 41 pcs (V)" at bounding box center [299, 116] width 137 height 10
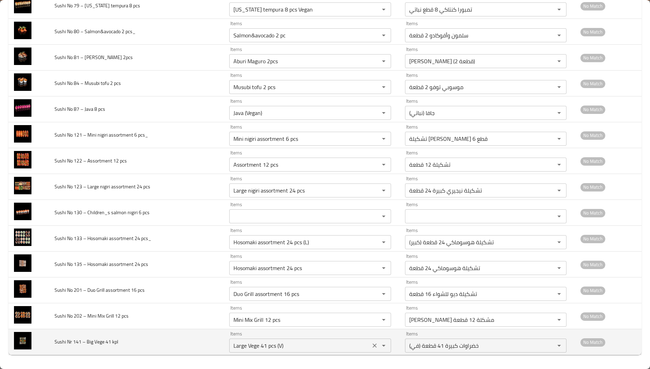
click at [304, 345] on kpl "Large Vege 41 pcs (V)" at bounding box center [299, 346] width 137 height 10
type kpl "Large Vege 41 pcs"
click at [371, 343] on icon "Clear" at bounding box center [374, 345] width 7 height 7
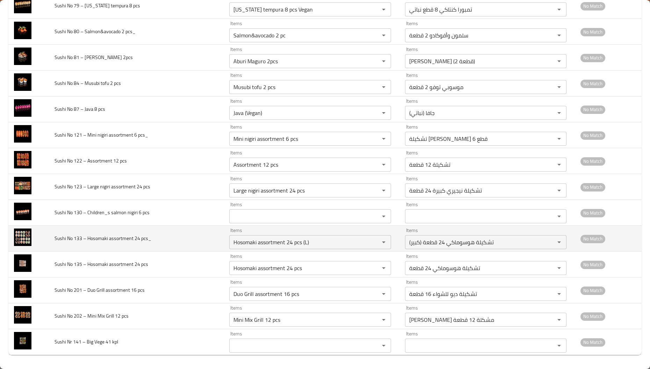
click at [181, 228] on td "Sushi No 133 – Hosomaki assortment 24 pcs_" at bounding box center [136, 239] width 175 height 26
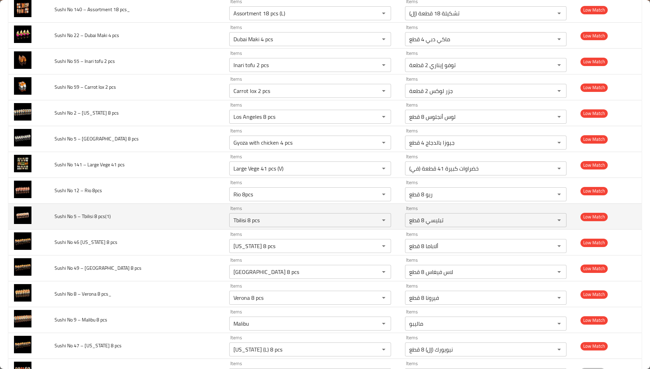
scroll to position [1349, 0]
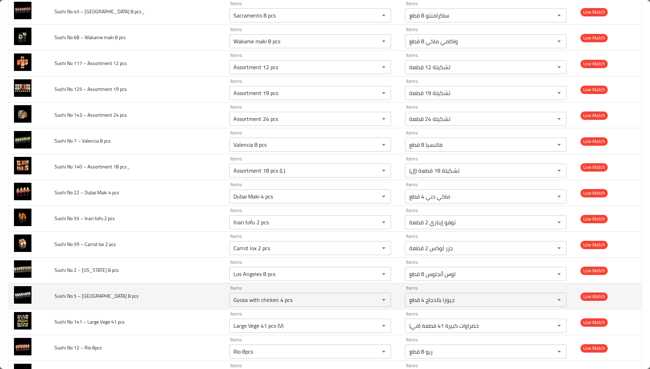
click at [89, 296] on span "Sushi No 5 – [GEOGRAPHIC_DATA] 8 pcs" at bounding box center [97, 295] width 84 height 9
click at [266, 301] on pcs "Gyoza with chicken 4 pcs" at bounding box center [299, 300] width 137 height 10
paste pcs "[GEOGRAPHIC_DATA]"
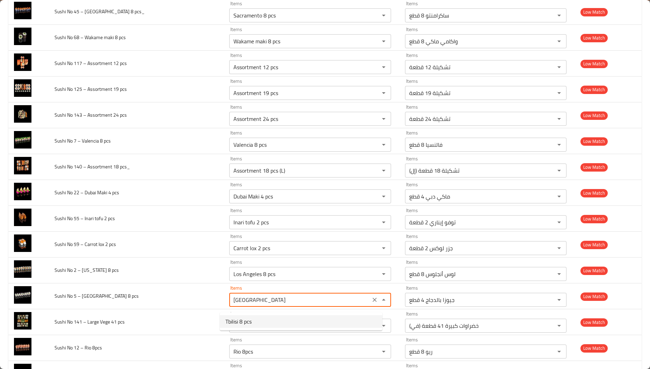
click at [257, 324] on pcs-option-0 "Tbilisi 8 pcs" at bounding box center [301, 321] width 162 height 13
type pcs "Tbilisi 8 pcs"
type pcs-ar "تبليسي 8 قطع"
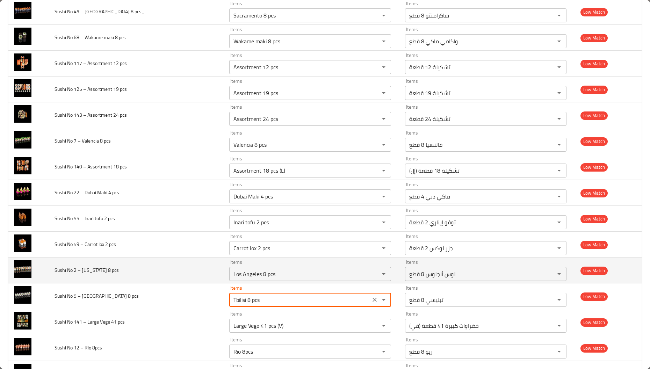
type pcs "Tbilisi 8 pcs"
click at [89, 271] on span "Sushi No 2 – [US_STATE] 8 pcs" at bounding box center [87, 270] width 64 height 9
click at [251, 281] on div "Los Angeles 8 pcs Items" at bounding box center [310, 274] width 162 height 14
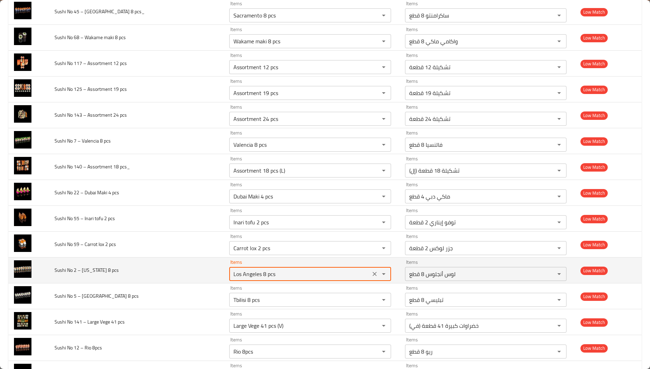
click at [251, 281] on div "Los Angeles 8 pcs Items" at bounding box center [310, 274] width 162 height 14
paste pcs "[US_STATE]"
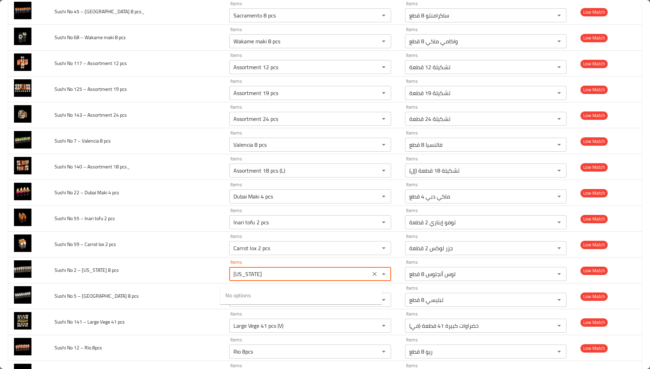
type pcs "[US_STATE]"
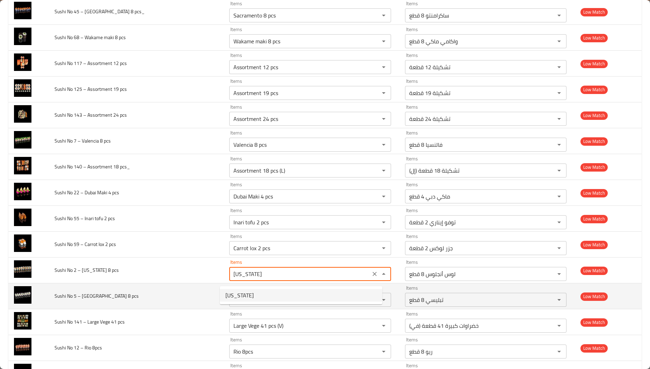
click at [249, 295] on pcs-option-0 "[US_STATE]" at bounding box center [301, 295] width 162 height 13
type pcs-ar "ألاسكا"
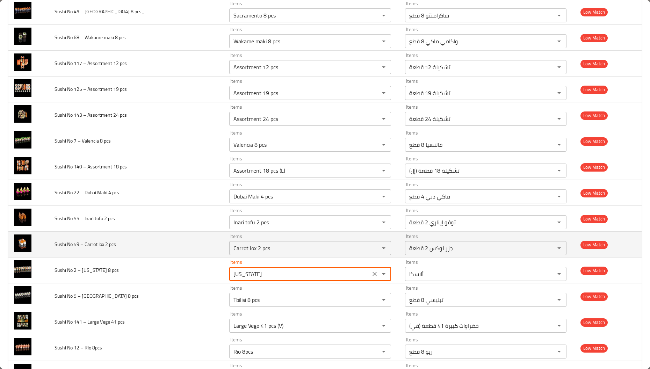
type pcs "[US_STATE]"
click at [87, 247] on span "Sushi No 59 – Carrot lox 2 pcs" at bounding box center [85, 244] width 61 height 9
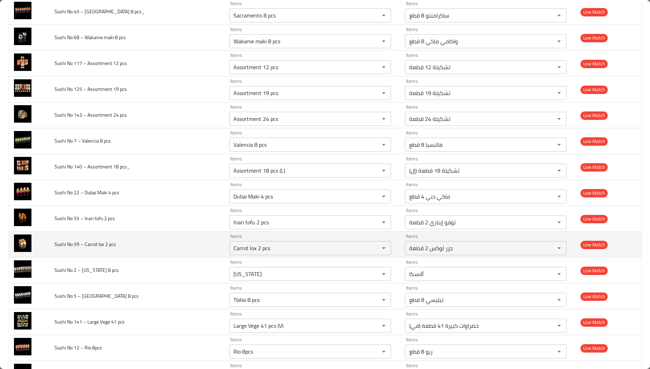
click at [87, 247] on span "Sushi No 59 – Carrot lox 2 pcs" at bounding box center [85, 244] width 61 height 9
click at [243, 253] on pcs "Carrot lox 2 pcs" at bounding box center [299, 248] width 137 height 10
click at [244, 253] on pcs "Carrot lox 2 pcs" at bounding box center [299, 248] width 137 height 10
paste pcs "enhanced table"
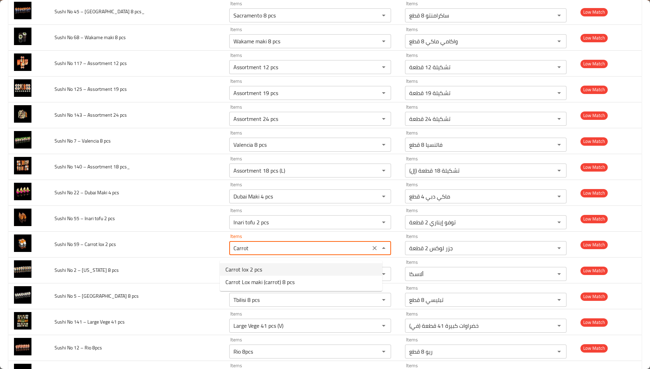
click at [244, 272] on span "Carrot lox 2 pcs" at bounding box center [243, 269] width 37 height 8
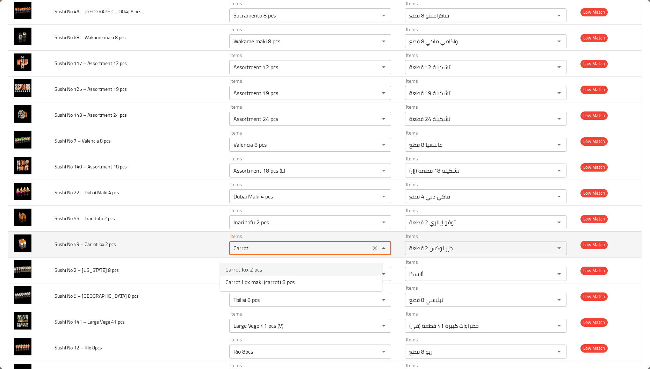
type pcs "Carrot lox 2 pcs"
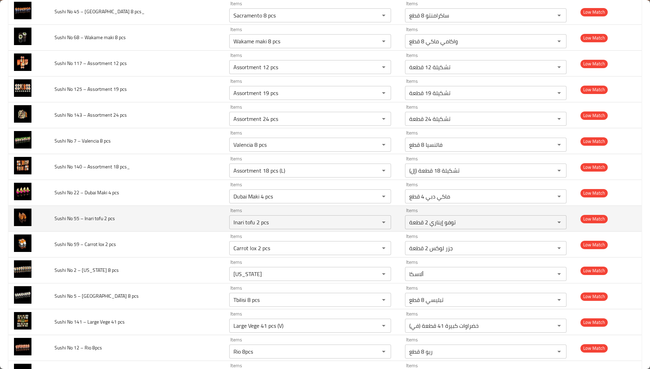
click at [93, 221] on span "Sushi No 55 – Inari tofu 2 pcs" at bounding box center [85, 218] width 60 height 9
click at [251, 225] on pcs "Inari tofu 2 pcs" at bounding box center [299, 222] width 137 height 10
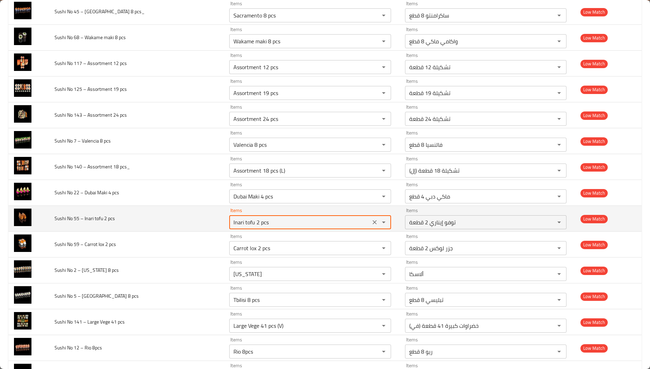
paste pcs "Inari"
click at [251, 225] on pcs "Inari tofu 2Inari pcs" at bounding box center [299, 222] width 137 height 10
paste pcs "enhanced table"
click at [251, 225] on pcs "Inari [PERSON_NAME] pcs" at bounding box center [299, 222] width 137 height 10
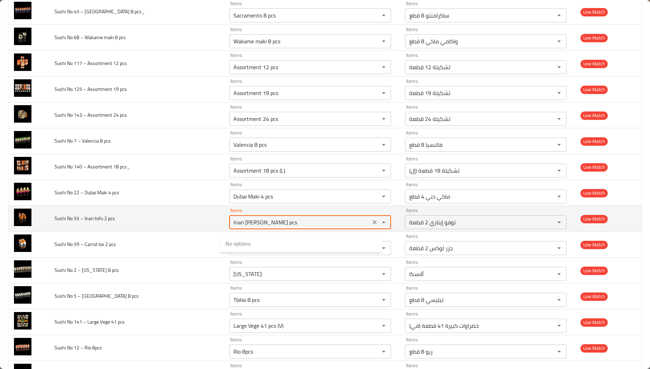
click at [251, 225] on pcs "Inari [PERSON_NAME] pcs" at bounding box center [299, 222] width 137 height 10
paste pcs "enhanced table"
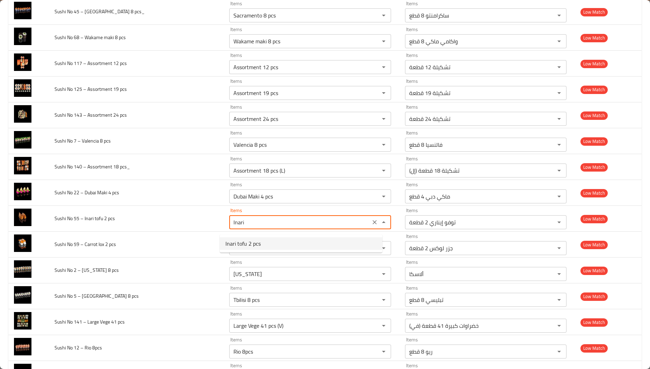
click at [244, 244] on span "Inari tofu 2 pcs" at bounding box center [242, 243] width 35 height 8
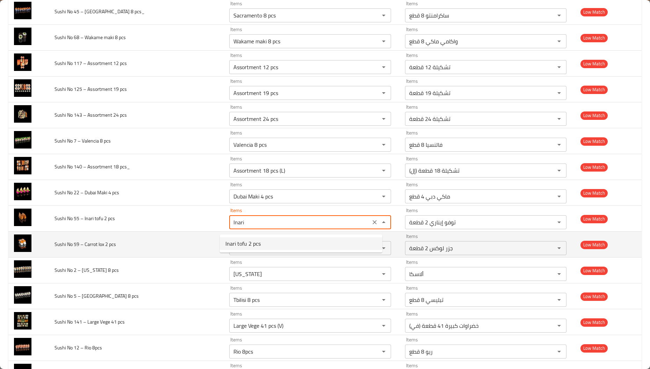
type pcs "Inari tofu 2 pcs"
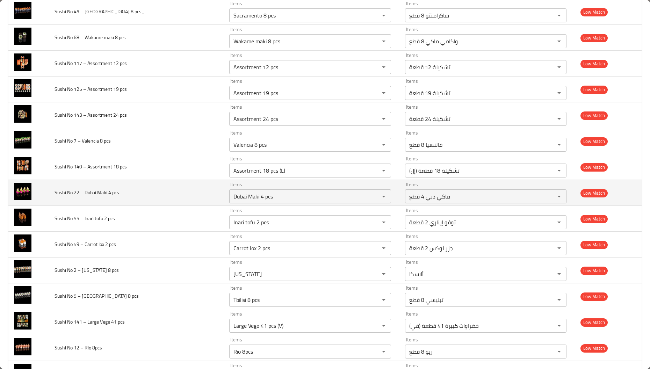
click at [93, 196] on span "Sushi No 22 – Dubai Maki 4 pcs" at bounding box center [87, 192] width 65 height 9
click at [286, 197] on pcs "Dubai Maki 4 pcs" at bounding box center [299, 196] width 137 height 10
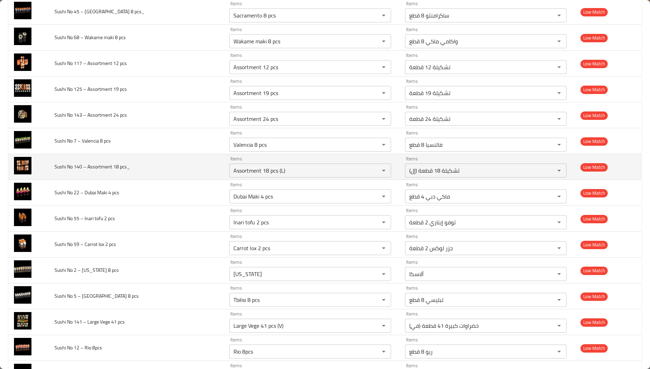
click at [99, 171] on span "Sushi No 140 – Assortment 18 pcs_" at bounding box center [92, 166] width 75 height 9
click at [284, 172] on pcs_ "Assortment 18 pcs (L)" at bounding box center [299, 171] width 137 height 10
paste pcs_ "enhanced table"
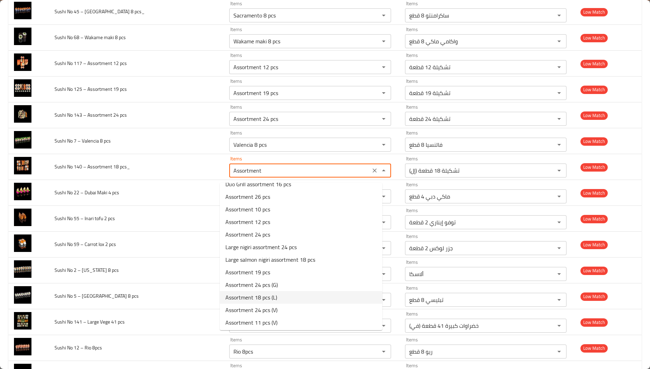
scroll to position [72, 0]
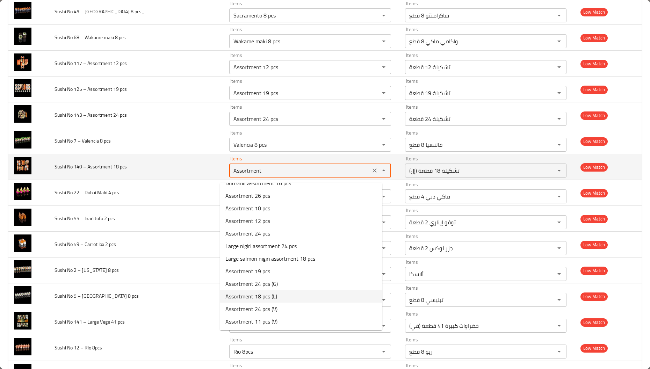
type pcs_ "Assortment 18 pcs (L)"
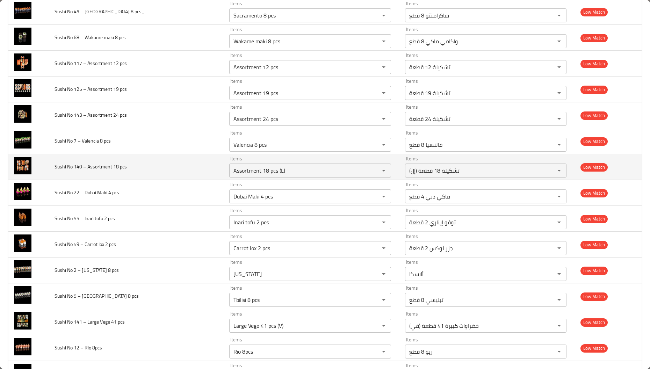
click at [116, 171] on span "Sushi No 140 – Assortment 18 pcs_" at bounding box center [92, 166] width 75 height 9
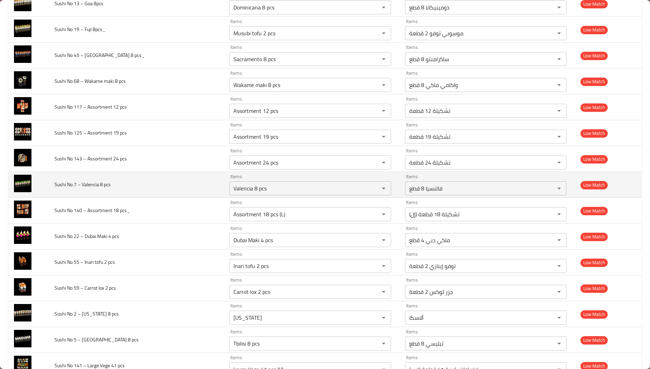
scroll to position [1297, 0]
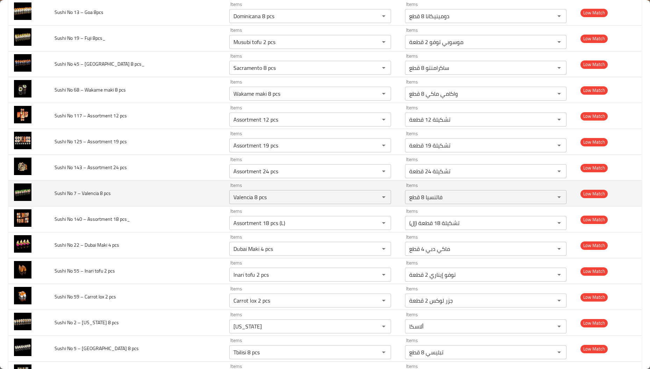
click at [88, 197] on span "Sushi No 7 – Valencia 8 pcs" at bounding box center [83, 193] width 56 height 9
click at [87, 197] on span "Sushi No 7 – Valencia 8 pcs" at bounding box center [83, 193] width 56 height 9
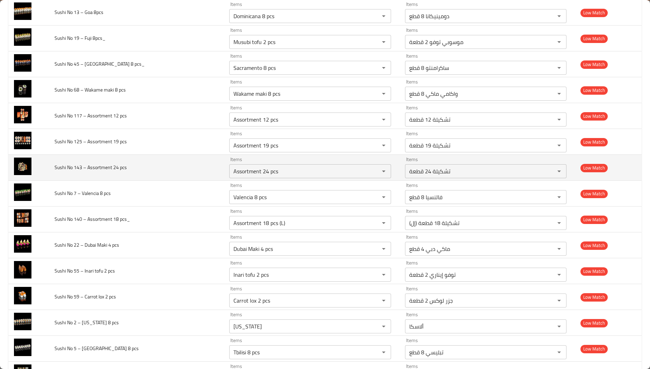
click at [100, 165] on td "Sushi No 143 – Assortment 24 pcs" at bounding box center [136, 168] width 175 height 26
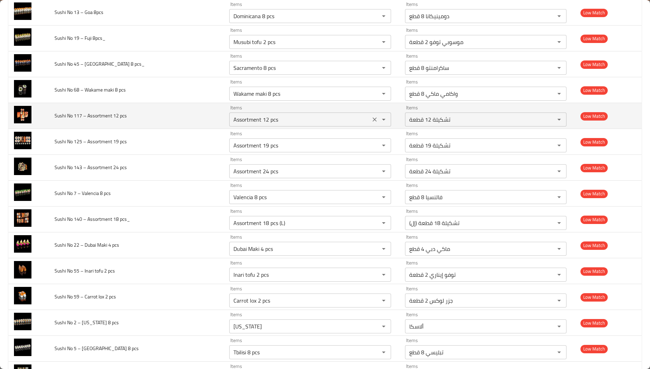
click at [231, 119] on pcs "Assortment 12 pcs" at bounding box center [299, 120] width 137 height 10
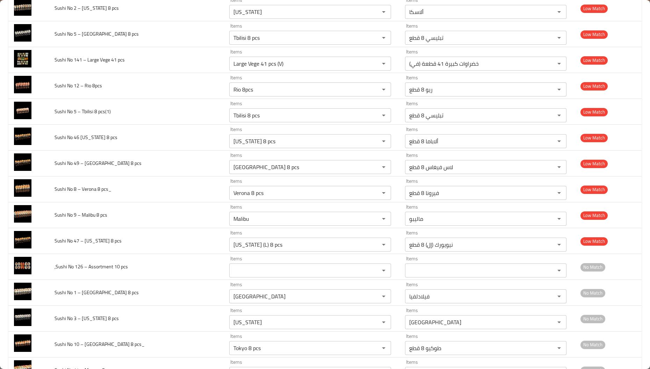
scroll to position [1349, 0]
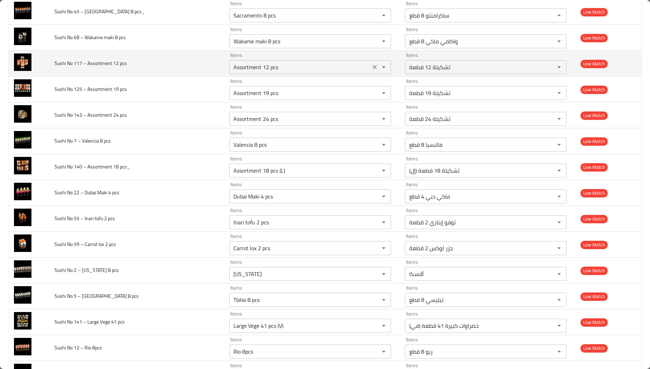
click at [371, 71] on icon "Clear" at bounding box center [374, 67] width 7 height 7
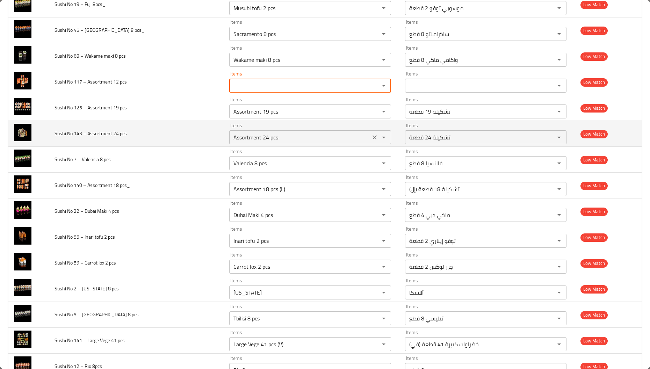
scroll to position [1297, 0]
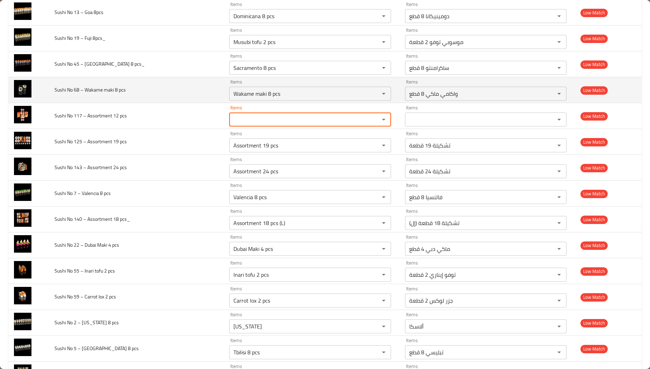
click at [91, 89] on span "Sushi No 68 – Wakame maki 8 pcs" at bounding box center [90, 89] width 71 height 9
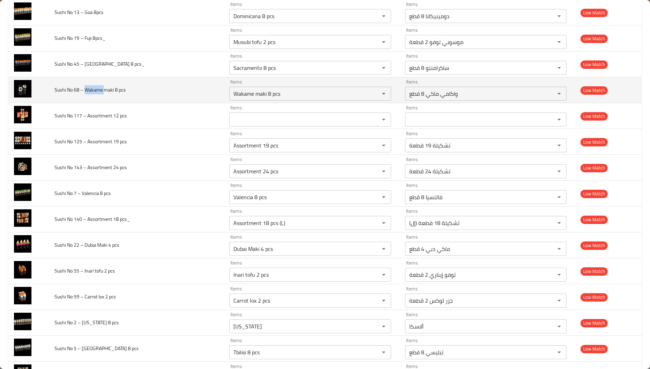
click at [91, 89] on span "Sushi No 68 – Wakame maki 8 pcs" at bounding box center [90, 89] width 71 height 9
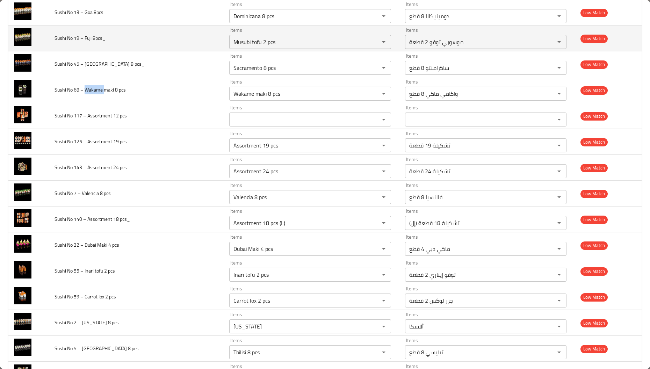
click at [89, 40] on span "Sushi No 19 – Fuji 8pcs_" at bounding box center [80, 38] width 51 height 9
click at [288, 47] on 8pcs_ "Musubi tofu 2 pcs" at bounding box center [299, 42] width 137 height 10
paste 8pcs_ "Fuji"
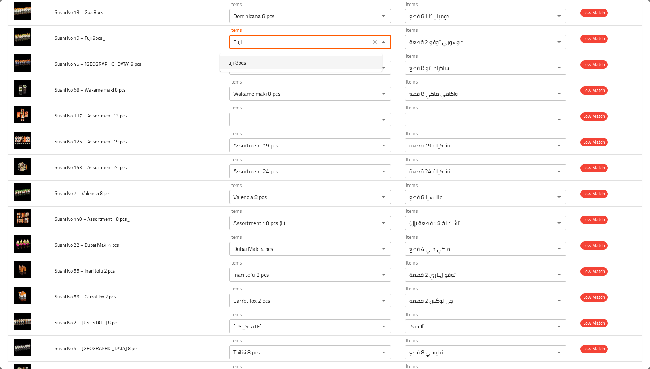
click at [285, 60] on 8pcs_-option-0 "Fuji 8pcs" at bounding box center [301, 62] width 162 height 13
type 8pcs_ "Fuji 8pcs"
type 8pcs_-ar "فوجي 8 قطع"
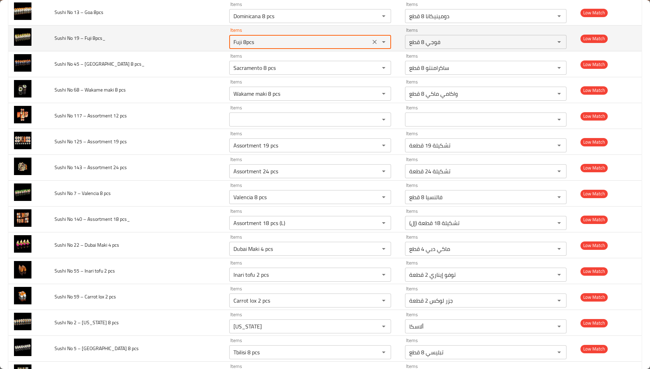
click at [283, 43] on 8pcs_ "Fuji 8pcs" at bounding box center [299, 42] width 137 height 10
type 8pcs_ "Fuji 8pcs"
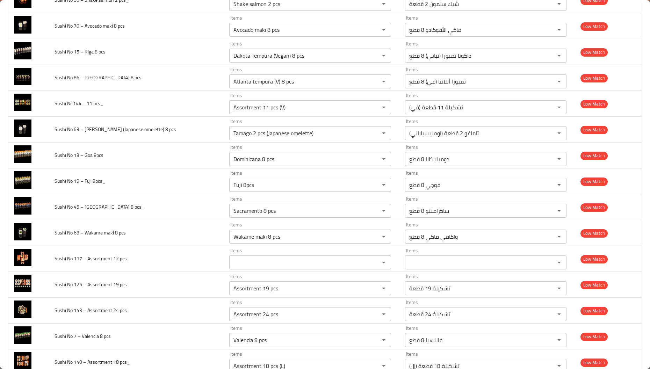
scroll to position [1883, 0]
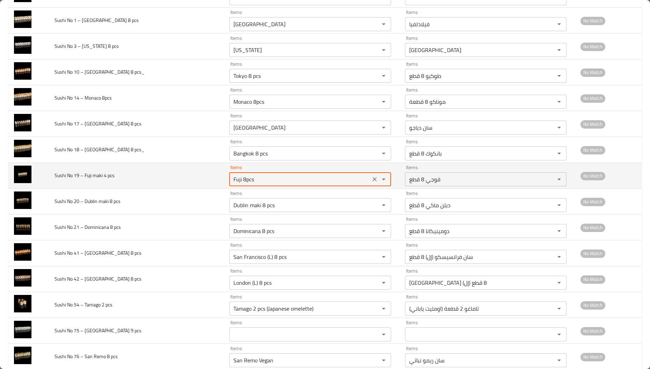
click at [280, 184] on pcs "Fuji 8pcs" at bounding box center [299, 179] width 137 height 10
drag, startPoint x: 223, startPoint y: 183, endPoint x: 216, endPoint y: 183, distance: 7.0
click at [224, 183] on td "Items Fuji Items" at bounding box center [312, 176] width 176 height 26
click at [246, 184] on pcs "Fuji" at bounding box center [299, 179] width 137 height 10
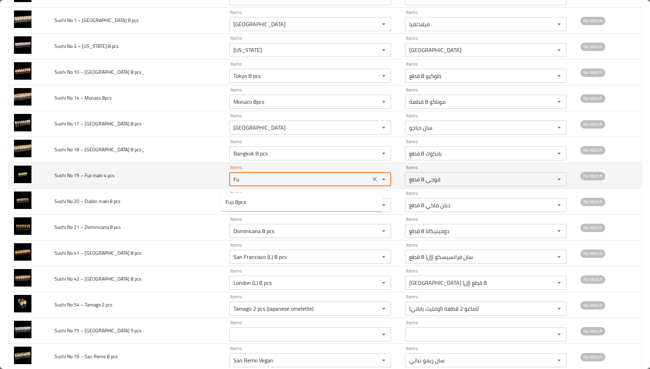
type pcs "F"
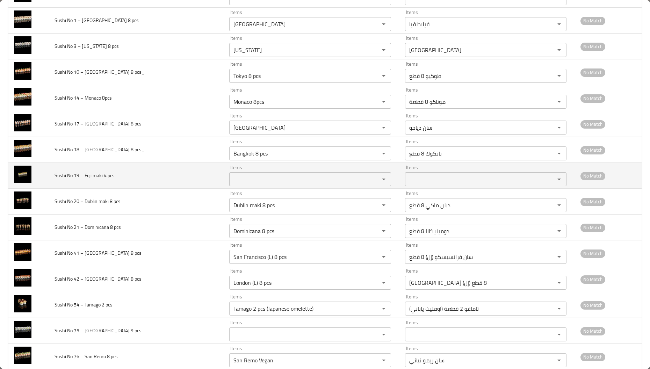
click at [197, 183] on td "Sushi No 19 – Fuji maki 4 pcs" at bounding box center [136, 176] width 175 height 26
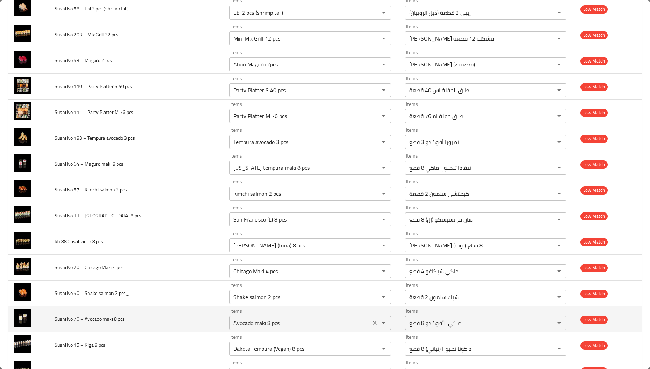
scroll to position [992, 0]
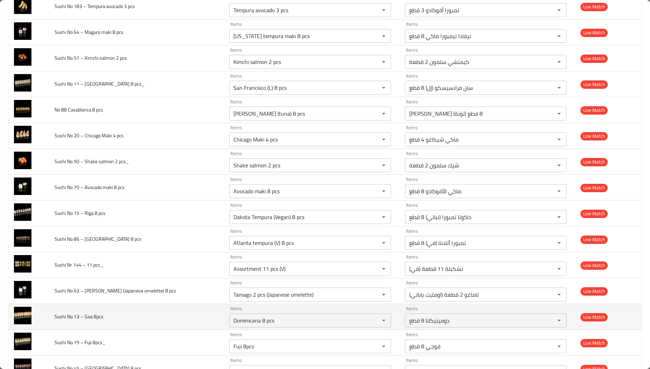
click at [85, 321] on span "Sushi No 13 – Goa 8pcs" at bounding box center [79, 316] width 49 height 9
click at [263, 325] on 8pcs "Dominicana 8 pcs" at bounding box center [299, 321] width 137 height 10
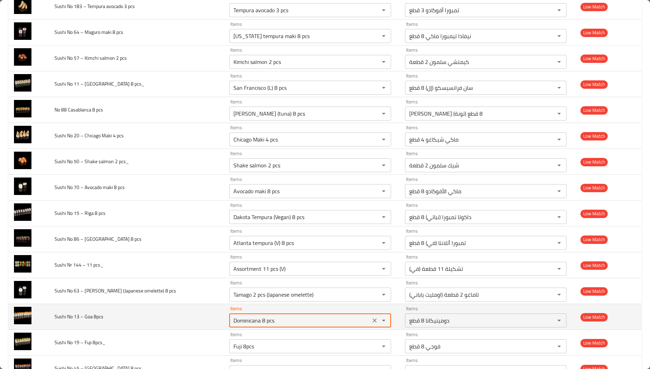
paste 8pcs "[GEOGRAPHIC_DATA]"
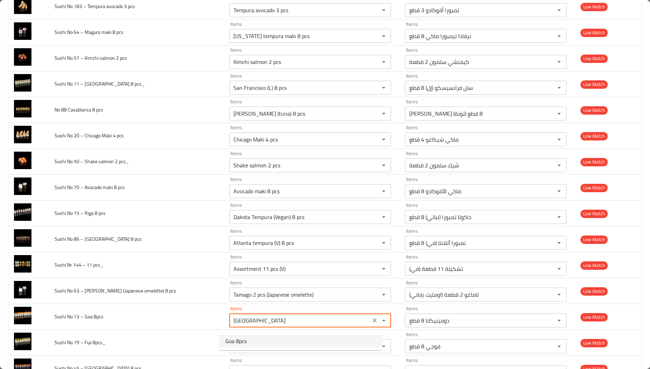
click at [244, 341] on span "Goa 8pcs" at bounding box center [235, 341] width 21 height 8
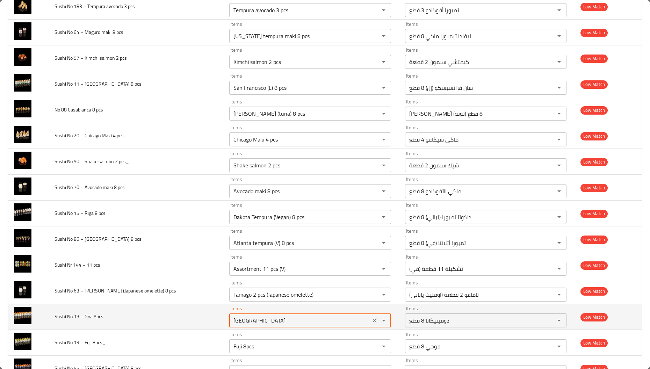
type 8pcs "Goa 8pcs"
type 8pcs-ar "جوا 8 قطع"
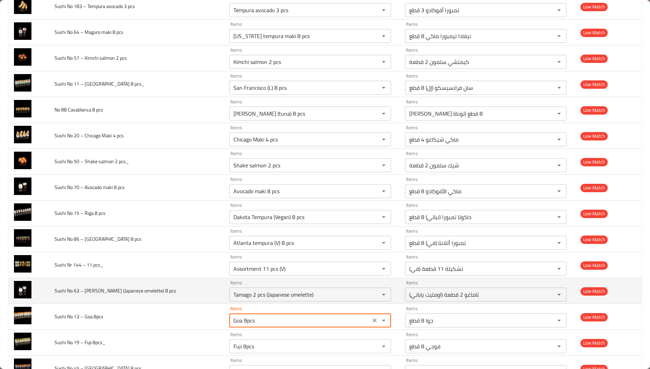
type 8pcs "Goa 8pcs"
click at [91, 295] on span "Sushi No 63 – [PERSON_NAME] (Japanese omelette) 8 pcs" at bounding box center [116, 290] width 122 height 9
click at [307, 297] on pcs "Tamago 2 pcs (Japanese omelette)" at bounding box center [299, 295] width 137 height 10
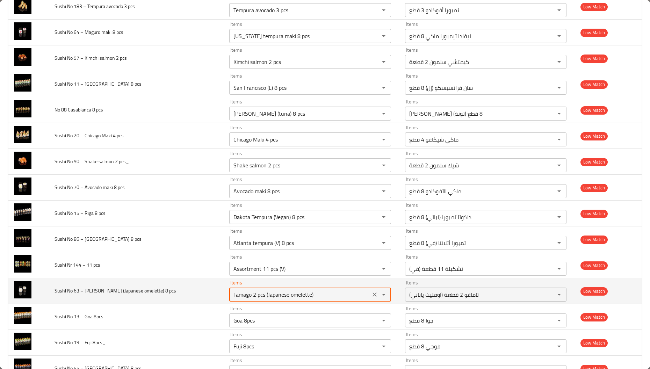
click at [307, 297] on pcs "Tamago 2 pcs (Japanese omelette)" at bounding box center [299, 295] width 137 height 10
paste pcs "enhanced table"
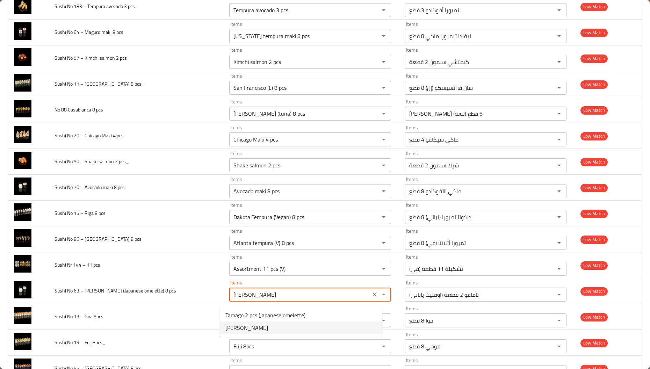
click at [247, 326] on span "[PERSON_NAME]" at bounding box center [246, 328] width 43 height 8
type pcs "[PERSON_NAME]"
type pcs-ar "[PERSON_NAME]"
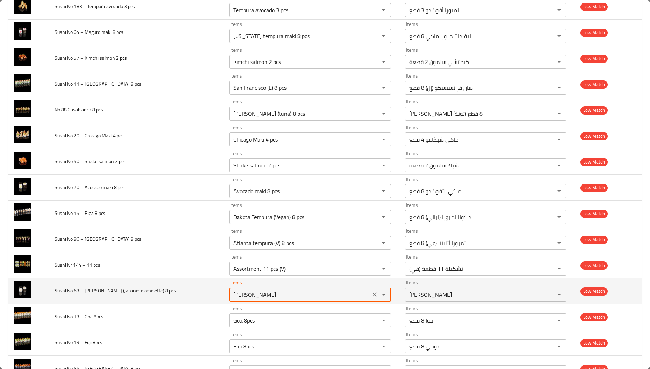
click at [267, 297] on pcs "[PERSON_NAME]" at bounding box center [299, 295] width 137 height 10
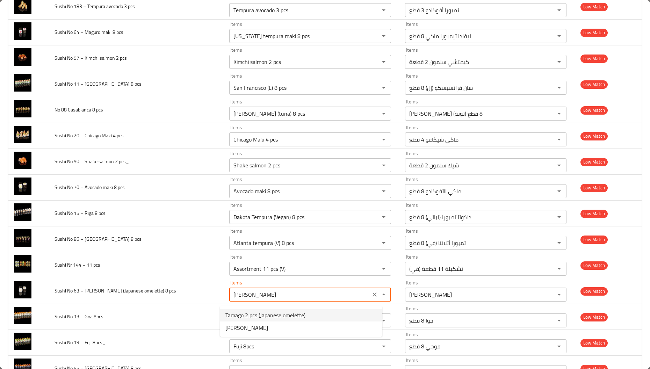
click at [276, 314] on span "Tamago 2 pcs (Japanese omelette)" at bounding box center [265, 315] width 80 height 8
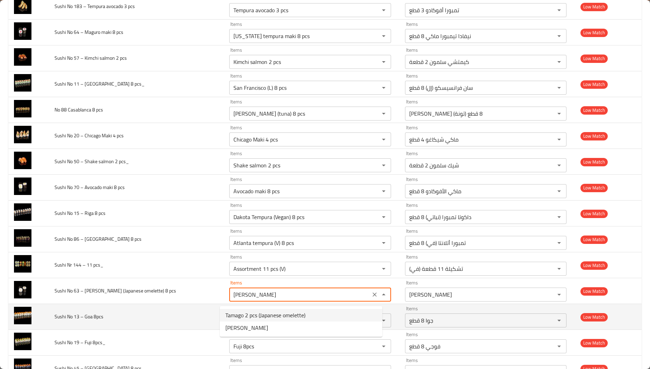
type pcs "Tamago 2 pcs (Japanese omelette)"
type pcs-ar "تاماغو 2 قطعة (اومليت ياباني)"
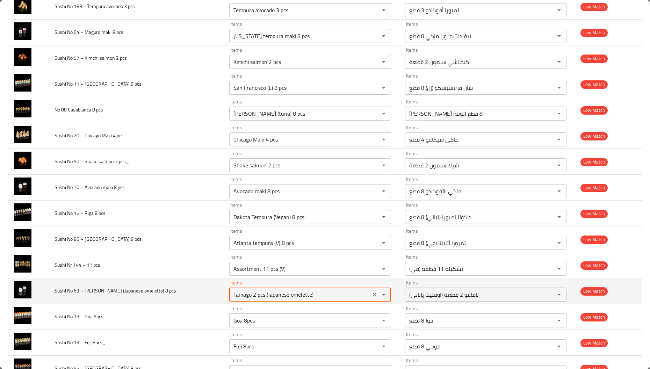
click at [282, 299] on pcs "Tamago 2 pcs (Japanese omelette)" at bounding box center [299, 295] width 137 height 10
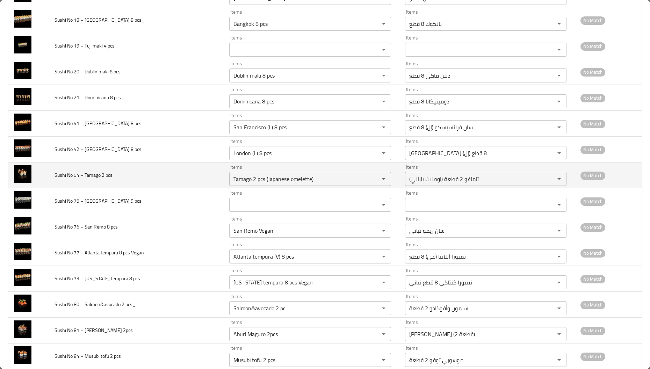
click at [289, 188] on td "Items Tamago 2 pcs (Japanese omelette) Items" at bounding box center [312, 175] width 176 height 26
click at [293, 186] on div "Tamago 2 pcs (Japanese omelette) Items" at bounding box center [310, 179] width 162 height 14
click at [263, 184] on pcs "Tamago 2 pcs (Japanese omelette)" at bounding box center [299, 179] width 137 height 10
click at [256, 182] on pcs "Tamago 2 pcs (Japanese omelette)" at bounding box center [299, 179] width 137 height 10
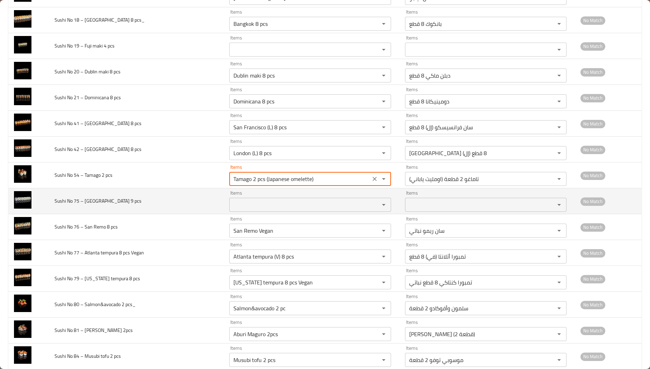
click at [371, 182] on icon "Clear" at bounding box center [374, 178] width 7 height 7
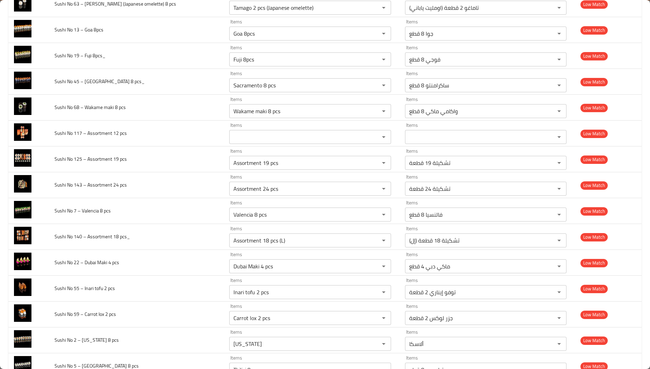
scroll to position [965, 0]
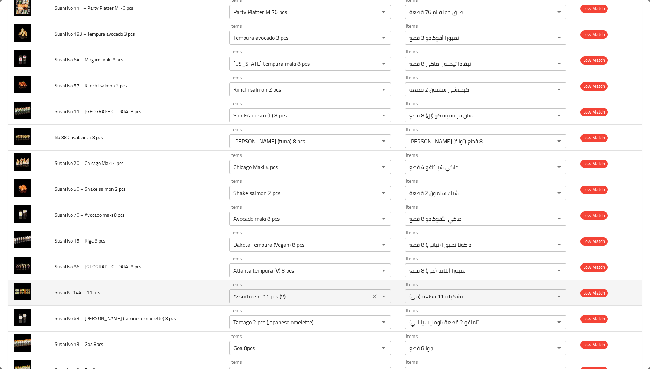
click at [371, 300] on icon "Clear" at bounding box center [374, 296] width 7 height 7
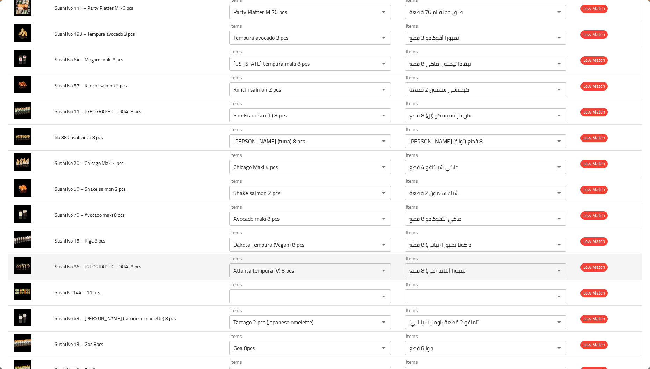
click at [90, 271] on span "Sushi No 86 – [GEOGRAPHIC_DATA] 8 pcs" at bounding box center [98, 266] width 87 height 9
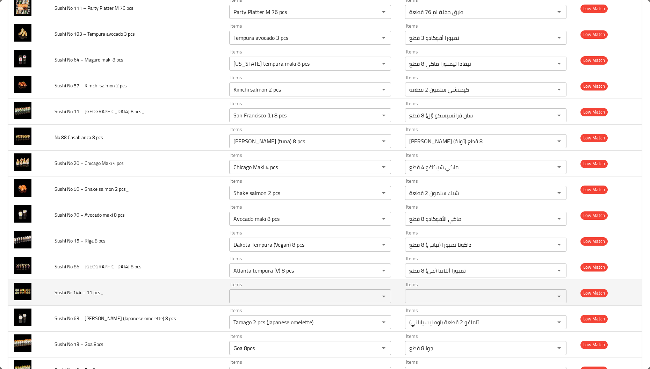
click at [240, 298] on pcs_ "Items" at bounding box center [299, 296] width 137 height 10
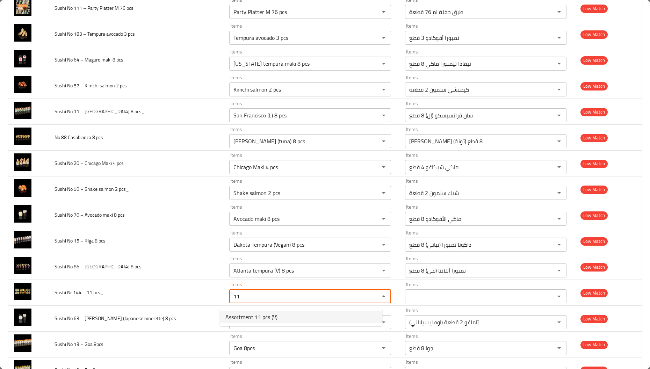
click at [281, 319] on pcs_-option-0 "Assortment 11 pcs (V)" at bounding box center [301, 317] width 162 height 13
type pcs_ "Assortment 11 pcs (V)"
type pcs_-ar "تشكيلة 11 قطعة (في)"
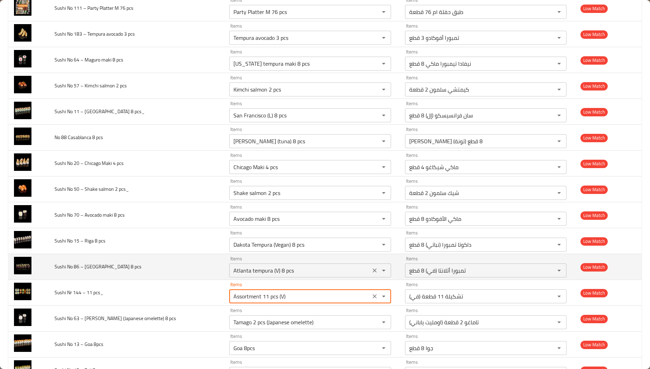
type pcs_ "Assortment 11 pcs (V)"
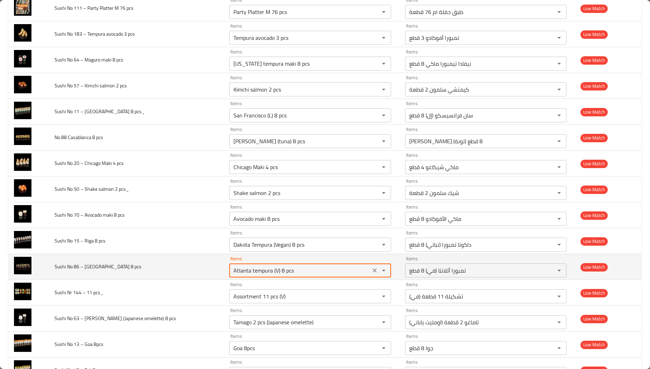
click at [272, 275] on pcs "Atlanta tempura (V) 8 pcs" at bounding box center [299, 271] width 137 height 10
paste pcs "[GEOGRAPHIC_DATA]"
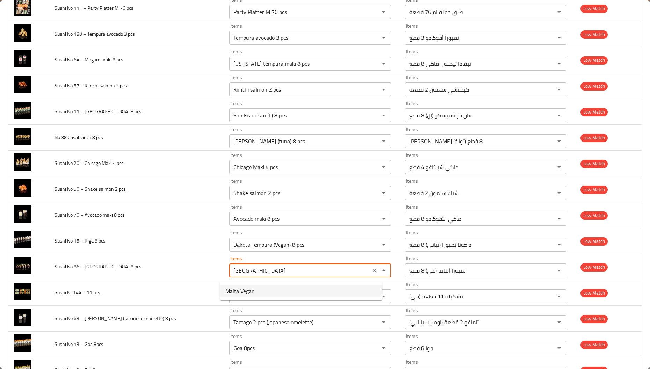
click at [262, 294] on pcs-option-0 "Malta Vegan" at bounding box center [301, 291] width 162 height 13
type pcs "Malta Vegan"
type pcs-ar "مالطا نباتي"
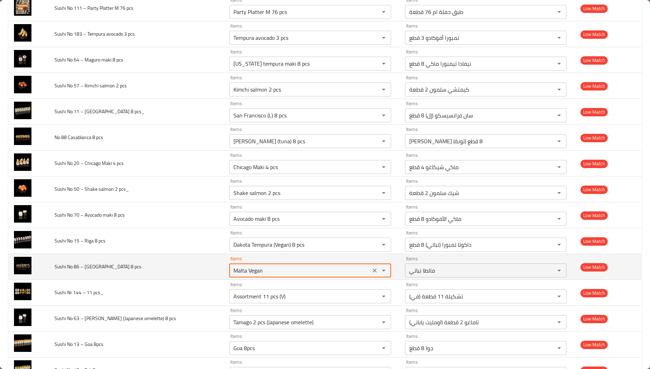
click at [238, 274] on pcs "Malta Vegan" at bounding box center [299, 271] width 137 height 10
type pcs "Malta Vegan"
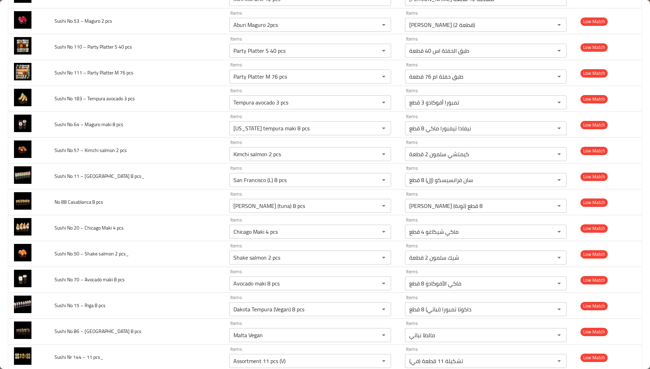
scroll to position [1048, 0]
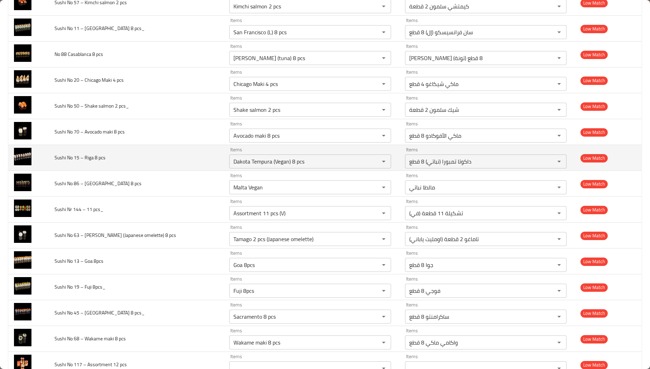
click at [89, 156] on span "Sushi No 15 – Riga 8 pcs" at bounding box center [80, 157] width 51 height 9
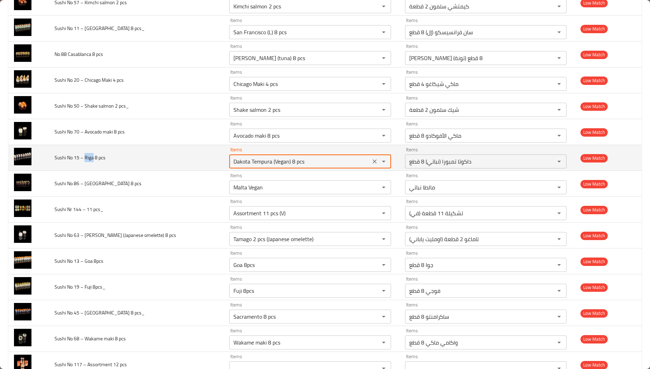
click at [262, 165] on pcs "Dakota Tempura (Vegan) 8 pcs" at bounding box center [299, 162] width 137 height 10
paste pcs "[GEOGRAPHIC_DATA]"
type pcs "[GEOGRAPHIC_DATA]"
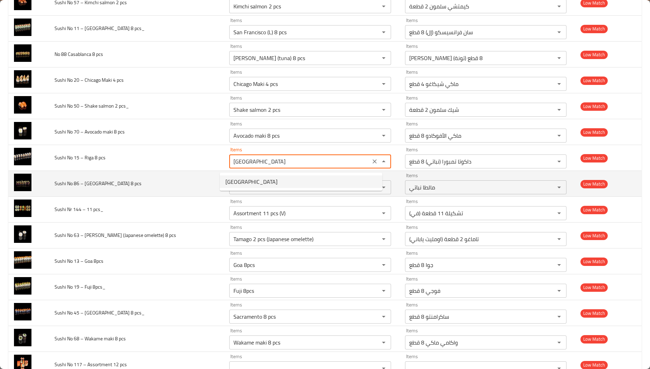
click at [244, 181] on pcs-option-0 "[GEOGRAPHIC_DATA]" at bounding box center [301, 181] width 162 height 13
type pcs-ar "ريجا"
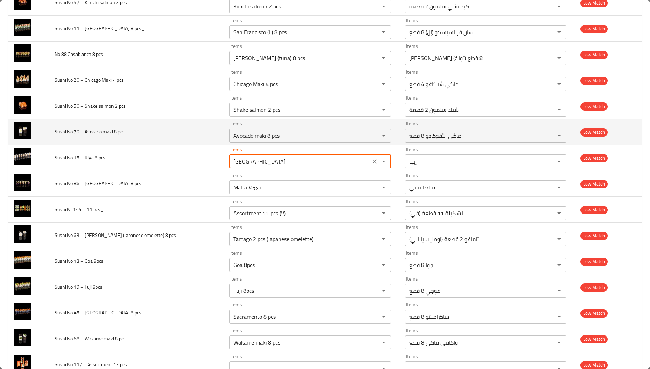
type pcs "[GEOGRAPHIC_DATA]"
click at [91, 134] on span "Sushi No 70 – Avocado maki 8 pcs" at bounding box center [90, 131] width 70 height 9
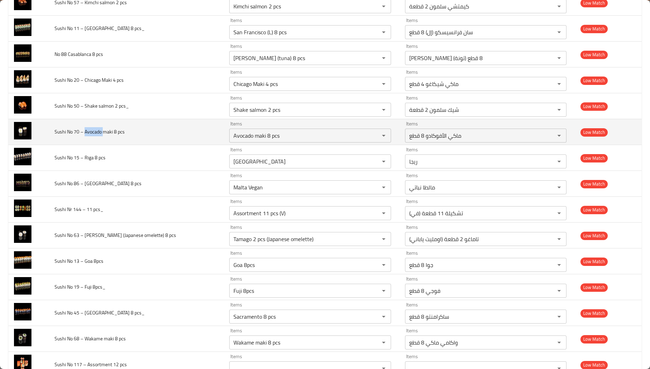
click at [91, 134] on span "Sushi No 70 – Avocado maki 8 pcs" at bounding box center [90, 131] width 70 height 9
click at [276, 138] on pcs "Avocado maki 8 pcs" at bounding box center [299, 136] width 137 height 10
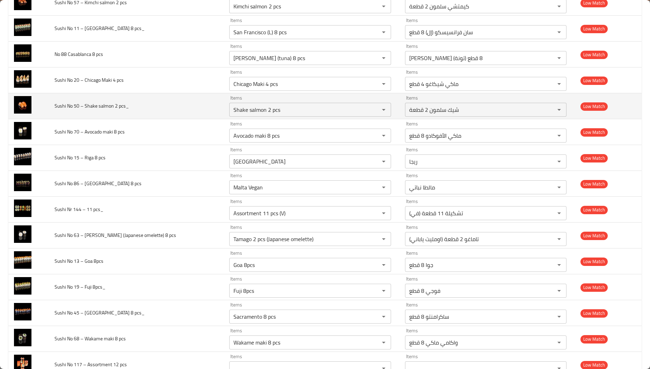
click at [95, 108] on span "Sushi No 50 – Shake salmon 2 pcs_" at bounding box center [92, 105] width 74 height 9
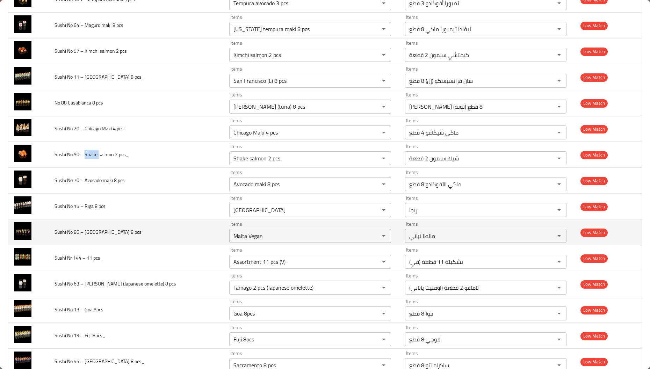
scroll to position [996, 0]
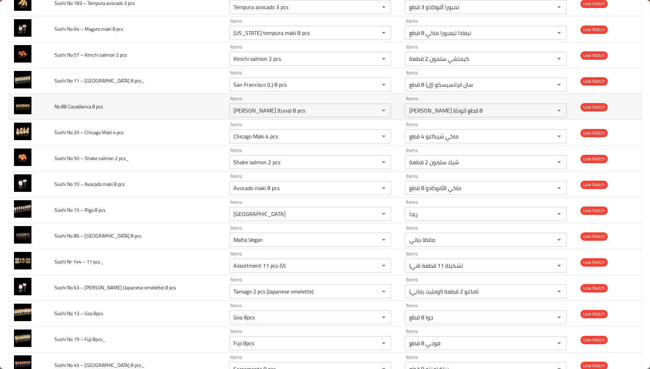
click at [84, 109] on span "No 88 Casablanca 8 pcs" at bounding box center [79, 106] width 49 height 9
click at [318, 115] on pcs "[PERSON_NAME] (tuna) 8 pcs" at bounding box center [299, 111] width 137 height 10
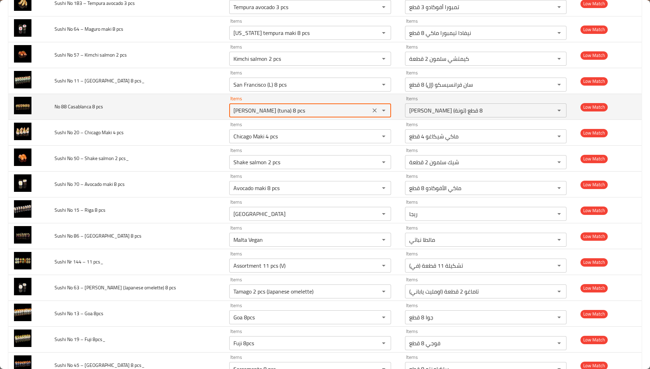
paste pcs "[GEOGRAPHIC_DATA]"
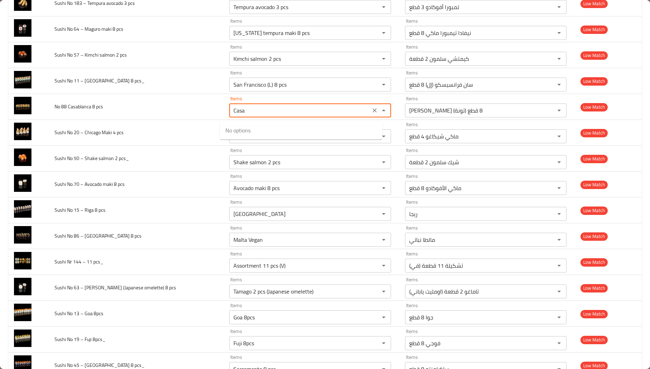
type pcs "Cas"
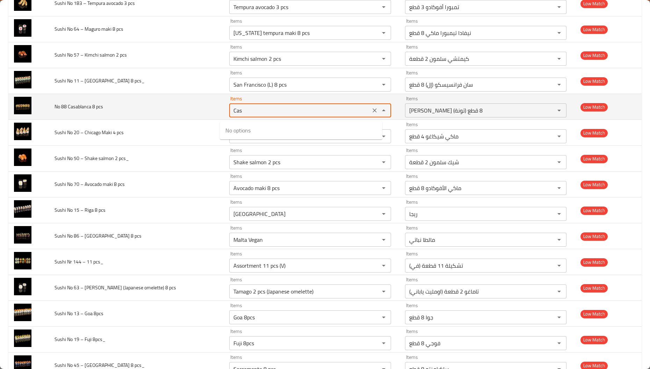
click at [371, 111] on icon "Clear" at bounding box center [374, 110] width 7 height 7
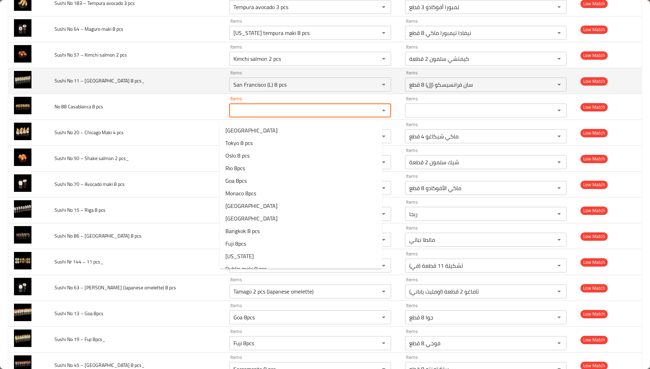
click at [202, 93] on td "Sushi No 11 – [GEOGRAPHIC_DATA] 8 pcs_" at bounding box center [136, 81] width 175 height 26
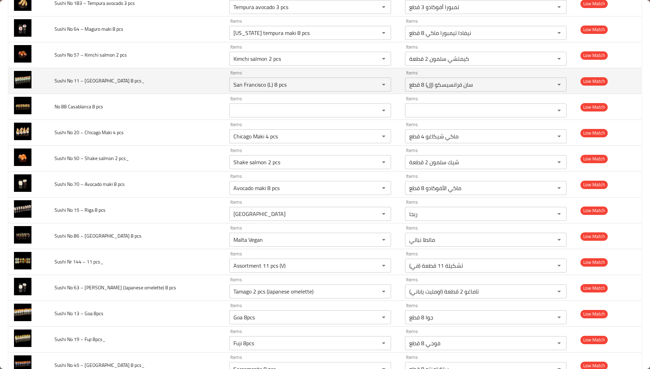
click at [87, 80] on span "Sushi No 11 – [GEOGRAPHIC_DATA] 8 pcs_" at bounding box center [100, 80] width 90 height 9
click at [264, 89] on pcs_ "San Francisco (L) 8 pcs" at bounding box center [299, 85] width 137 height 10
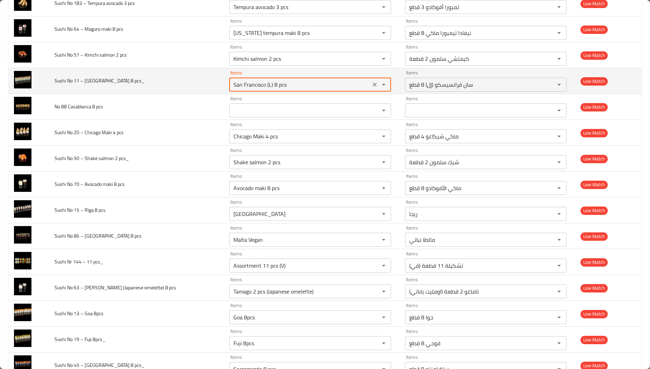
paste pcs_ "[GEOGRAPHIC_DATA]"
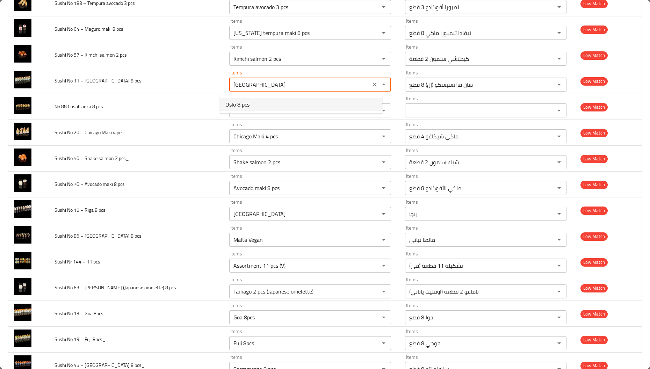
click at [251, 108] on pcs_-option-0 "Oslo 8 pcs" at bounding box center [301, 104] width 162 height 13
type pcs_ "Oslo 8 pcs"
type pcs_-ar "اوسلو 8 قطع"
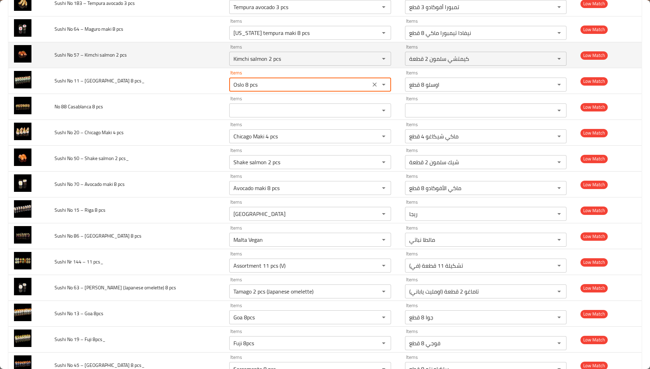
type pcs_ "Oslo 8 pcs"
click at [91, 58] on span "Sushi No 57 – Kimchi salmon 2 pcs" at bounding box center [91, 54] width 72 height 9
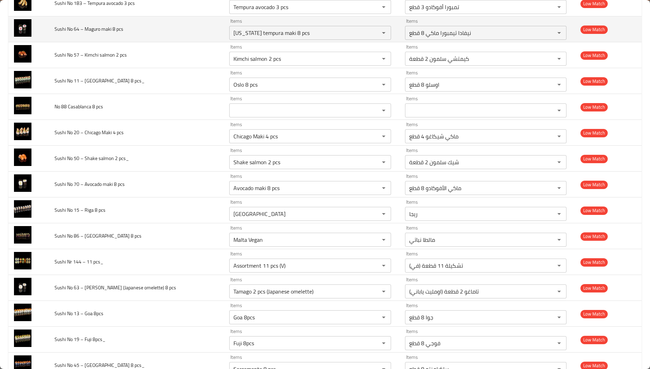
click at [95, 31] on span "Sushi No 64 – Maguro maki 8 pcs" at bounding box center [89, 28] width 69 height 9
click at [298, 32] on pcs "[US_STATE] tempura maki 8 pcs" at bounding box center [299, 33] width 137 height 10
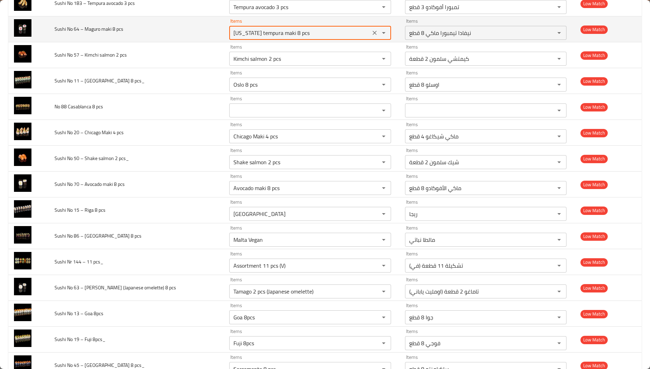
click at [298, 32] on pcs "[US_STATE] tempura maki 8 pcs" at bounding box center [299, 33] width 137 height 10
paste pcs "Maguro"
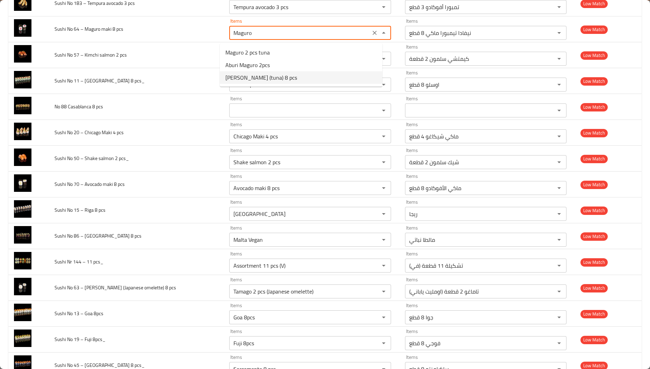
click at [292, 80] on pcs-option-2 "[PERSON_NAME] (tuna) 8 pcs" at bounding box center [301, 77] width 162 height 13
type pcs "[PERSON_NAME] (tuna) 8 pcs"
type pcs-ar "[PERSON_NAME] (تونة) 8 قطع"
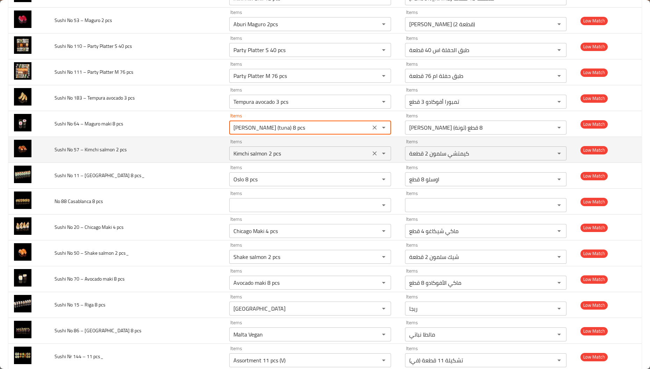
scroll to position [891, 0]
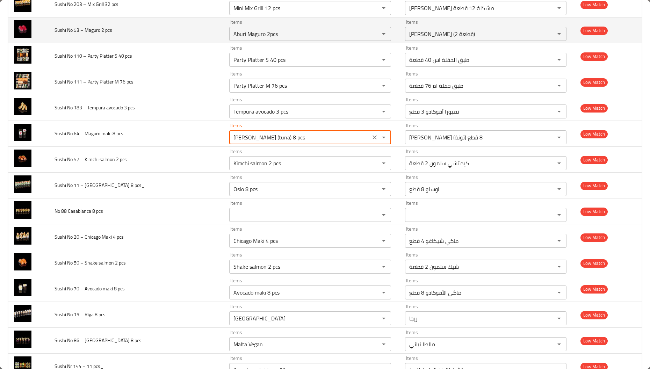
type pcs "[PERSON_NAME] (tuna) 8 pcs"
click at [93, 29] on span "Sushi No 53 – Maguro 2 pcs" at bounding box center [84, 30] width 58 height 9
click at [268, 32] on pcs "Aburi Maguro 2pcs" at bounding box center [299, 34] width 137 height 10
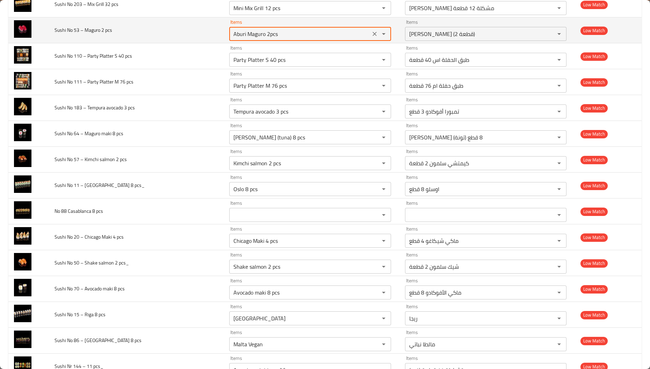
click at [268, 32] on pcs "Aburi Maguro 2pcs" at bounding box center [299, 34] width 137 height 10
paste pcs "Maguro"
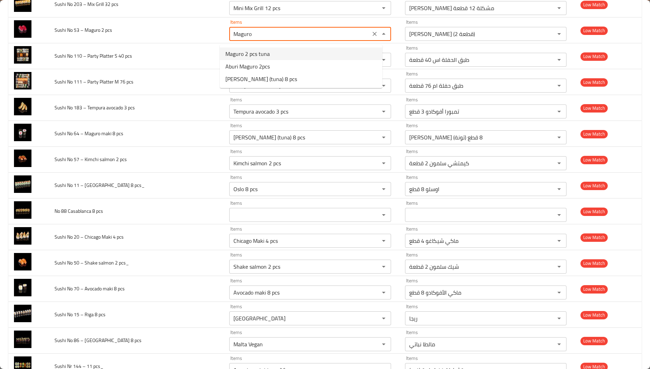
click at [305, 54] on pcs-option-0 "Maguro 2 pcs tuna" at bounding box center [301, 54] width 162 height 13
type pcs "Maguro 2 pcs tuna"
type pcs-ar "ماجورو 2 قطعة تونة"
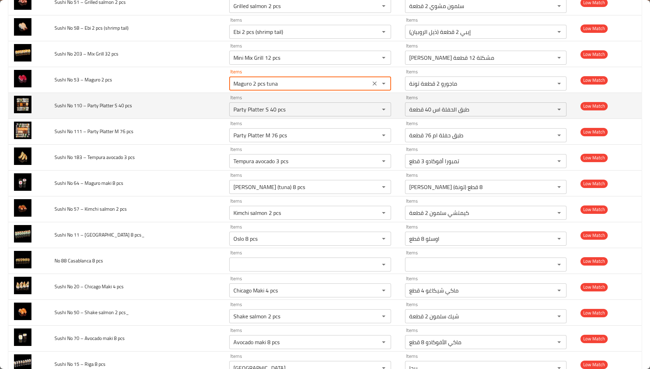
scroll to position [839, 0]
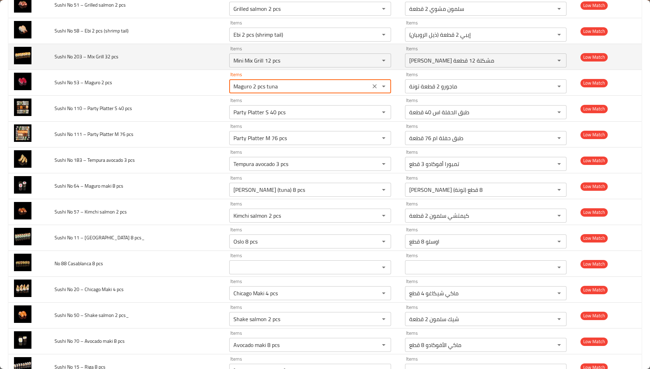
type pcs "Maguro 2 pcs tuna"
click at [98, 61] on span "Sushi No 203 – Mix Grill 32 pcs" at bounding box center [87, 56] width 64 height 9
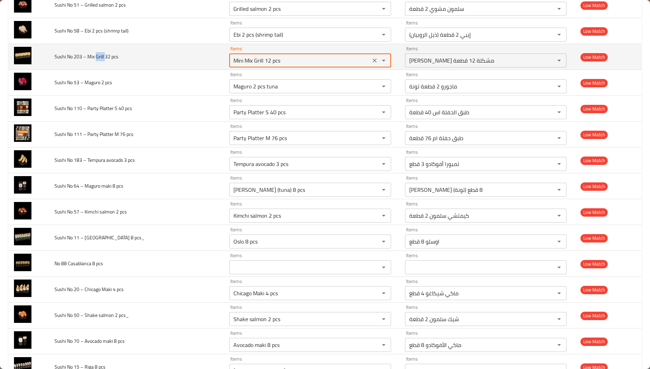
click at [282, 58] on pcs "Mini Mix Grill 12 pcs" at bounding box center [299, 61] width 137 height 10
paste pcs "Grill"
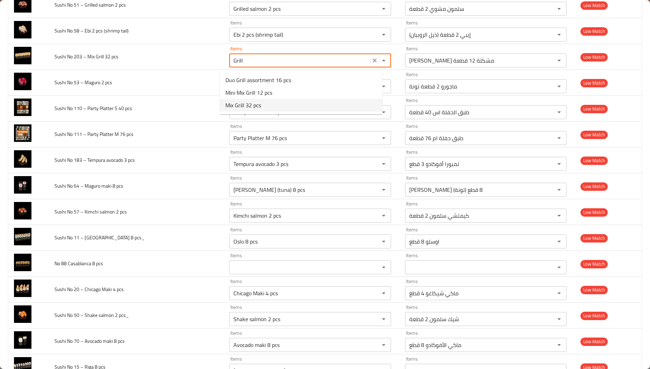
click at [267, 108] on pcs-option-2 "Mix Grill 32 pcs" at bounding box center [301, 105] width 162 height 13
type pcs "Mix Grill 32 pcs"
type pcs-ar "مشاوي مشكلة 32 قطعة"
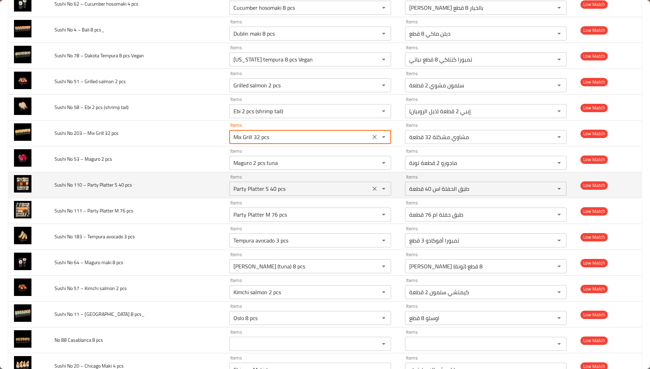
scroll to position [734, 0]
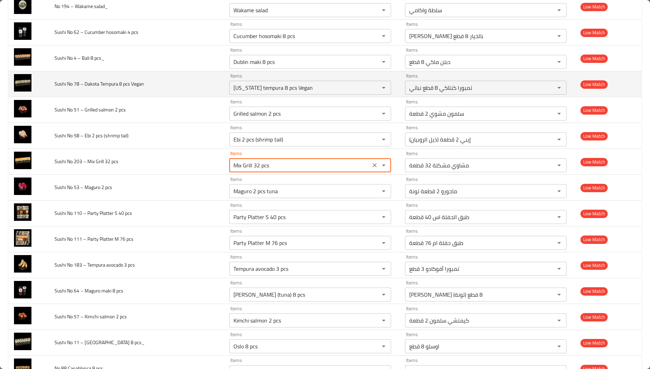
type pcs "Mix Grill 32 pcs"
click at [94, 82] on span "Sushi No 78 – Dakota Tempura 8 pcs Vegan" at bounding box center [99, 83] width 89 height 9
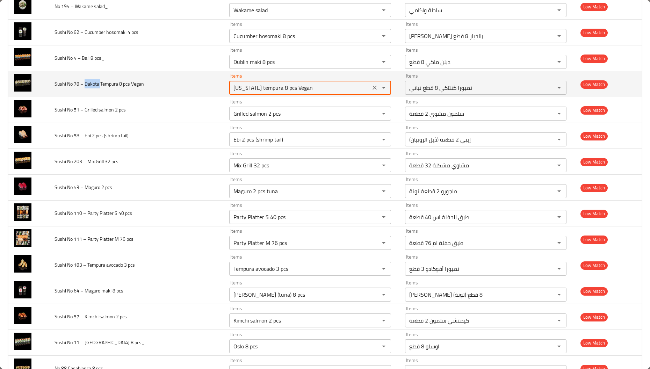
click at [268, 92] on Vegan "[US_STATE] tempura 8 pcs Vegan" at bounding box center [299, 88] width 137 height 10
paste Vegan "Dakota"
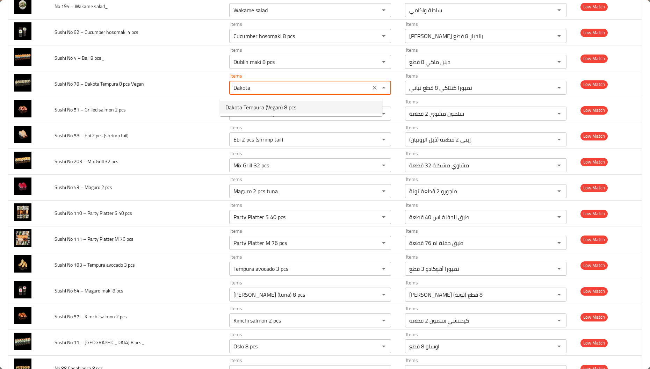
click at [267, 111] on span "Dakota Tempura (Vegan) 8 pcs" at bounding box center [260, 107] width 71 height 8
type Vegan "Dakota Tempura (Vegan) 8 pcs"
type Vegan-ar "داكوتا تمبورا (نباتي) 8 قطع"
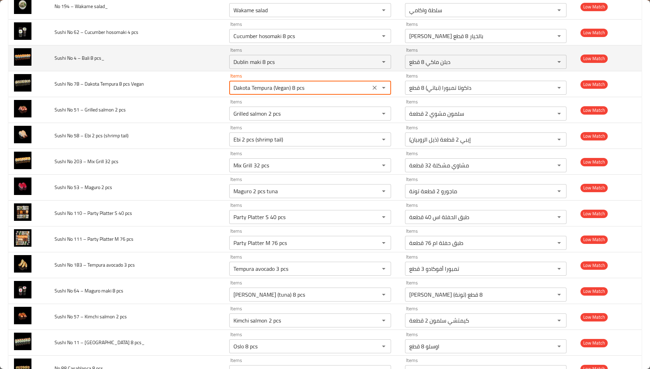
type Vegan "Dakota Tempura (Vegan) 8 pcs"
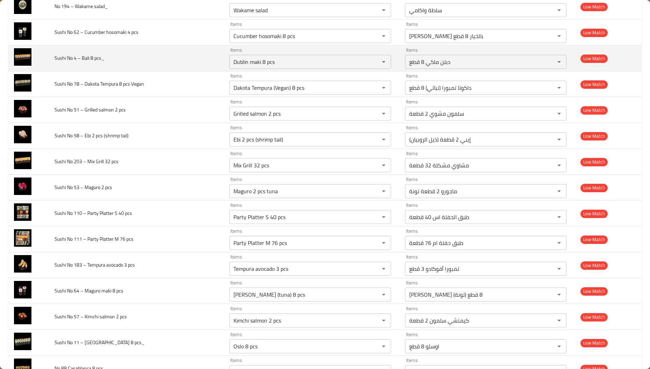
click at [87, 60] on span "Sushi No 4 – Bali 8 pcs_" at bounding box center [80, 57] width 50 height 9
click at [283, 65] on pcs_ "Dublin maki 8 pcs" at bounding box center [299, 62] width 137 height 10
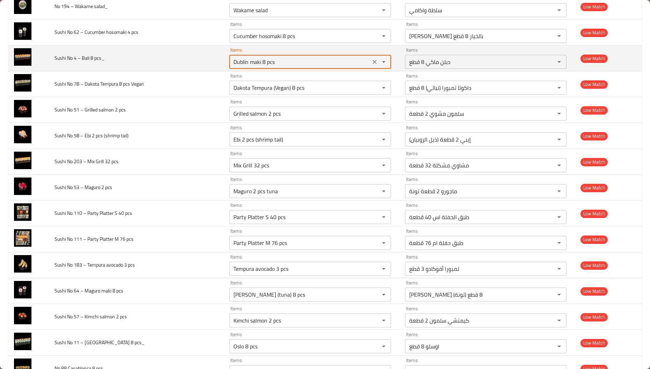
paste pcs_ "[GEOGRAPHIC_DATA]"
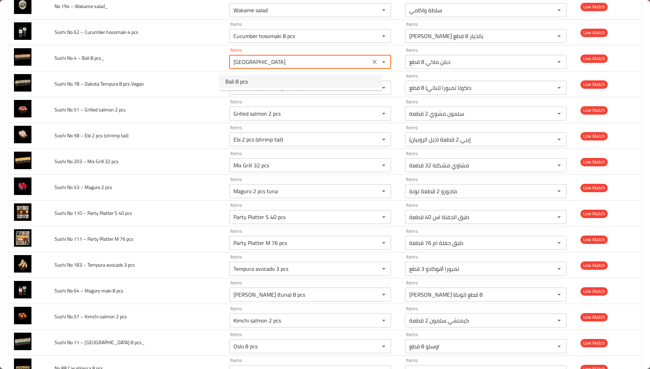
click at [267, 86] on pcs_-option-0 "Bali 8 pcs" at bounding box center [301, 81] width 162 height 13
type pcs_ "Bali 8 pcs"
type pcs_-ar "بالي 8 قطع"
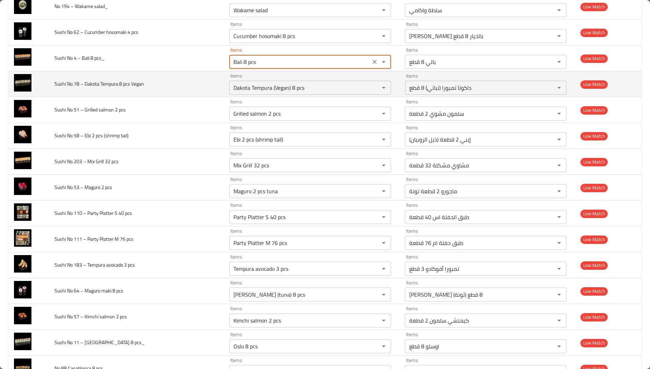
scroll to position [681, 0]
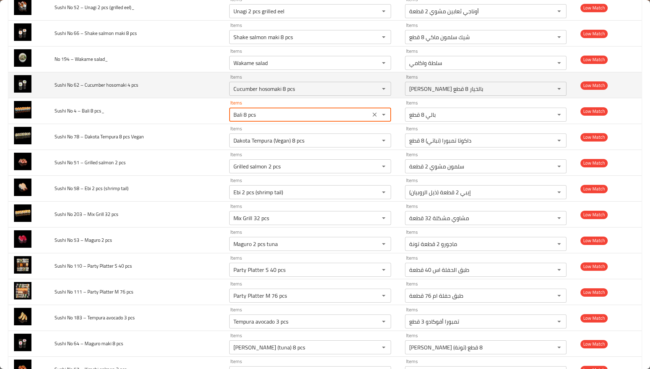
type pcs_ "Bali 8 pcs"
click at [94, 86] on span "Sushi No 62 – Cucumber hosomaki 4 pcs" at bounding box center [97, 84] width 84 height 9
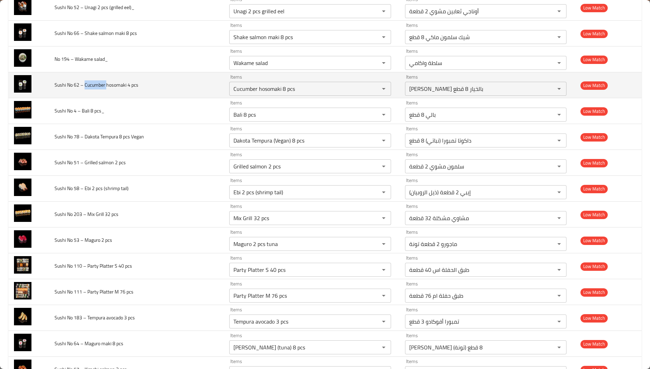
click at [94, 86] on span "Sushi No 62 – Cucumber hosomaki 4 pcs" at bounding box center [97, 84] width 84 height 9
click at [276, 89] on pcs "Cucumber hosomaki 8 pcs" at bounding box center [299, 89] width 137 height 10
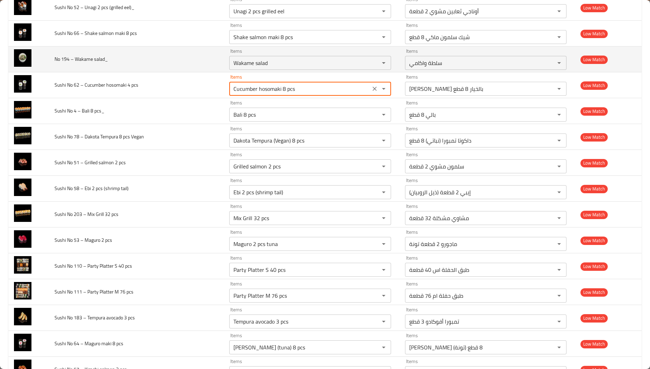
click at [85, 62] on span "No 194 – Wakame salad_" at bounding box center [81, 59] width 53 height 9
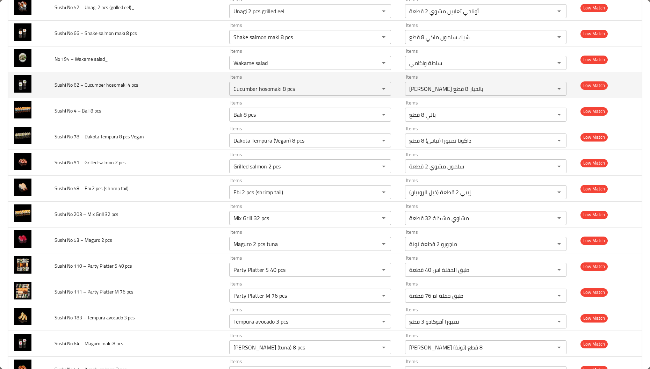
click at [194, 74] on td "Sushi No 62 – Cucumber hosomaki 4 pcs" at bounding box center [136, 85] width 175 height 26
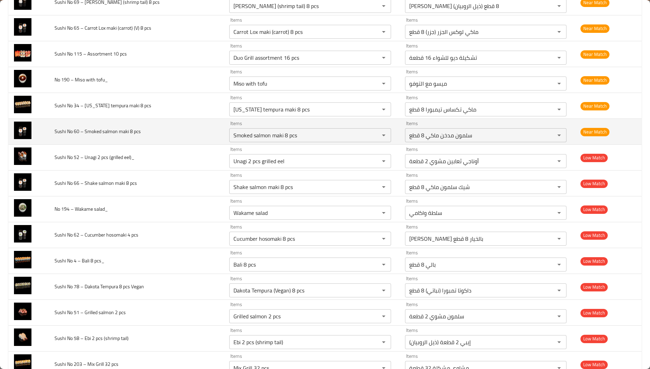
scroll to position [524, 0]
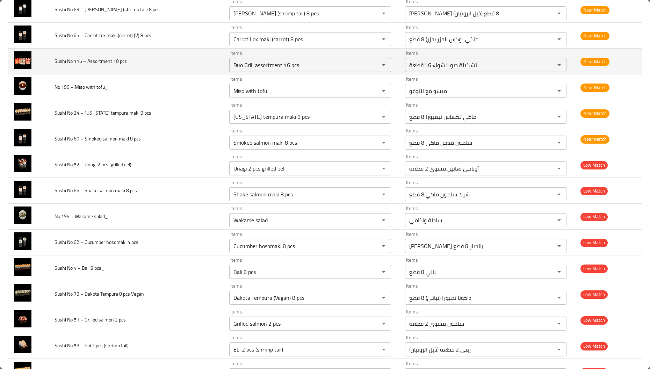
click at [94, 61] on span "Sushi No 115 – Assortment 10 pcs" at bounding box center [91, 61] width 72 height 9
click at [290, 61] on pcs "Duo Grill assortment 16 pcs" at bounding box center [299, 65] width 137 height 10
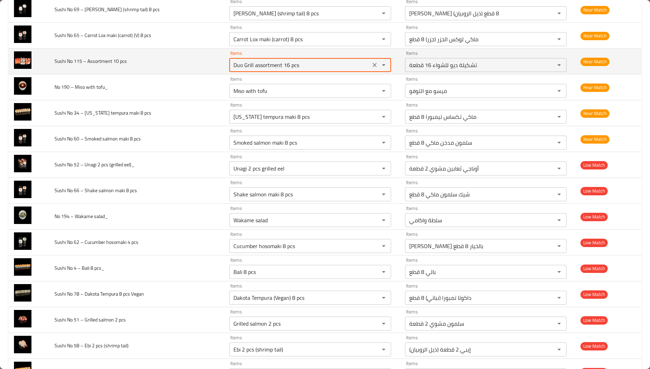
paste pcs "Assortment"
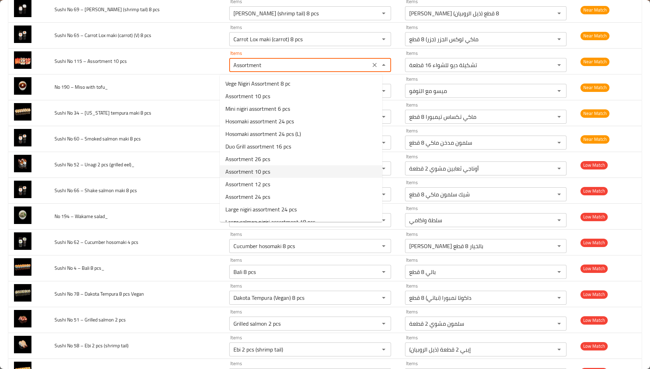
click at [267, 175] on span "Assortment 10 pcs" at bounding box center [247, 171] width 45 height 8
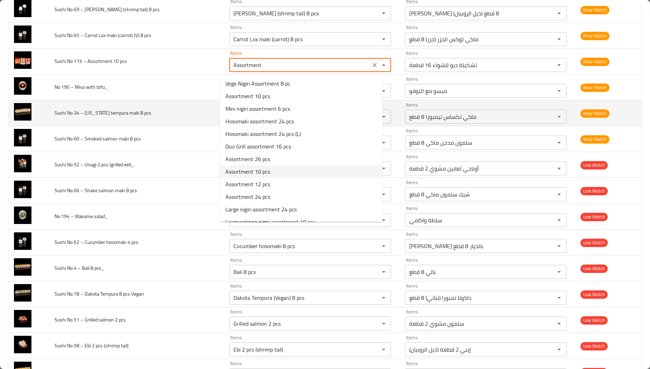
type pcs "Assortment 10 pcs"
type pcs-ar "تشكيلة 10 قطع"
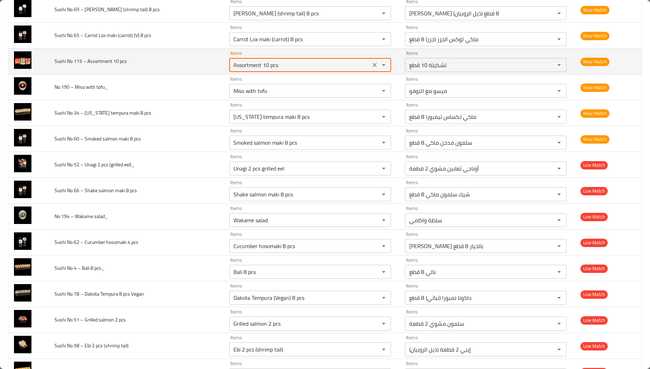
click at [286, 70] on pcs "Assortment 10 pcs" at bounding box center [299, 65] width 137 height 10
type pcs "Assortment 10 pcs"
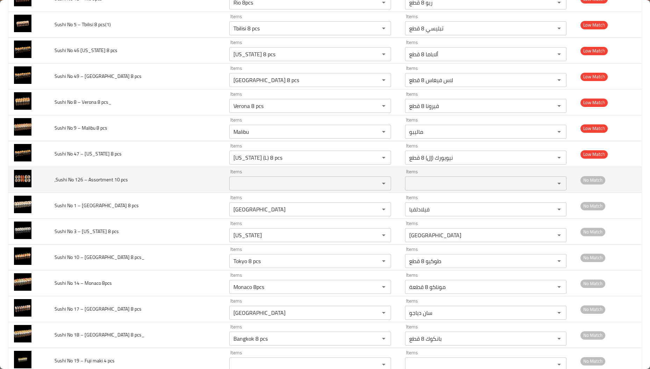
scroll to position [272, 0]
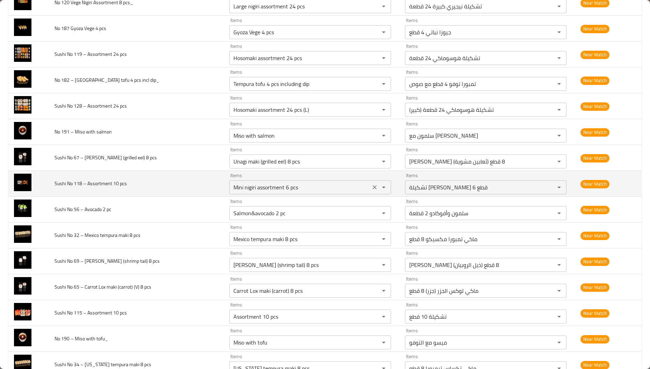
click at [371, 186] on icon "Clear" at bounding box center [374, 187] width 7 height 7
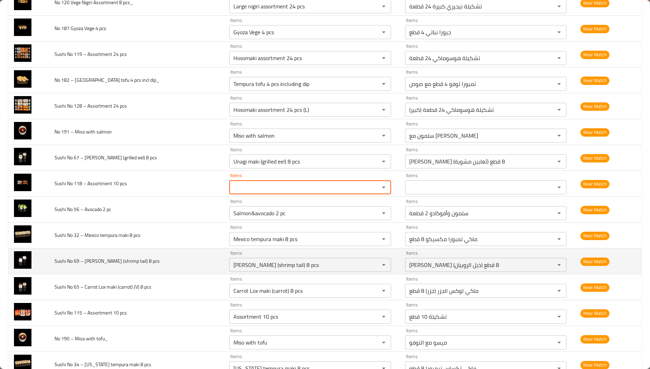
click at [169, 274] on td "Sushi No 69 – [PERSON_NAME] (shrimp tail) 8 pcs" at bounding box center [136, 261] width 175 height 26
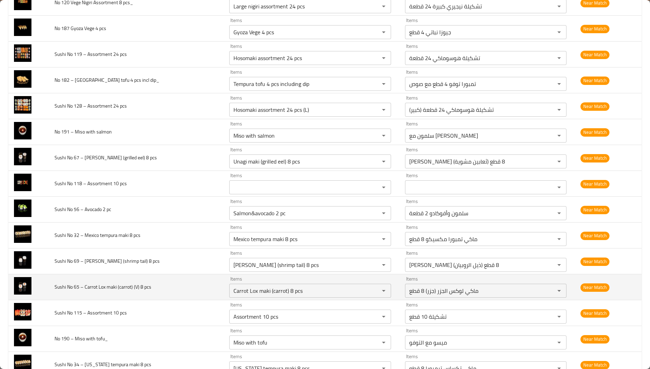
click at [93, 290] on span "Sushi No 65 – Carrot Lox maki (carrot) (V) 8 pcs" at bounding box center [103, 286] width 97 height 9
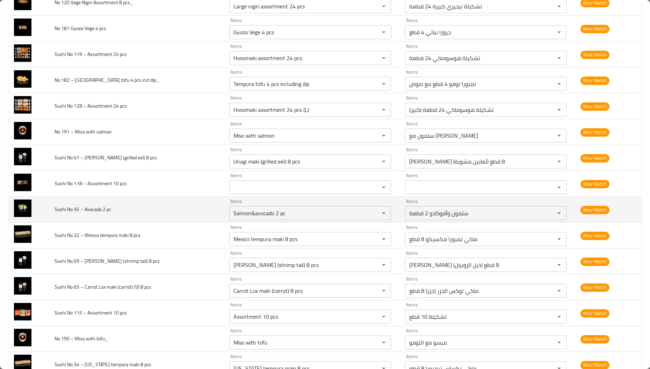
click at [92, 211] on span "Sushi No 56 – Avocado 2 pc" at bounding box center [83, 209] width 57 height 9
click at [310, 206] on div "Items Salmon&avocado 2 pc Items" at bounding box center [310, 209] width 162 height 21
click at [309, 212] on pc "Salmon&avocado 2 pc" at bounding box center [299, 213] width 137 height 10
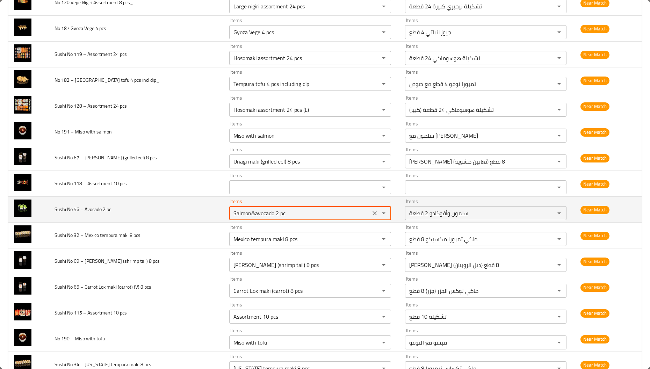
click at [309, 212] on pc "Salmon&avocado 2 pc" at bounding box center [299, 213] width 137 height 10
paste pc "Avocado"
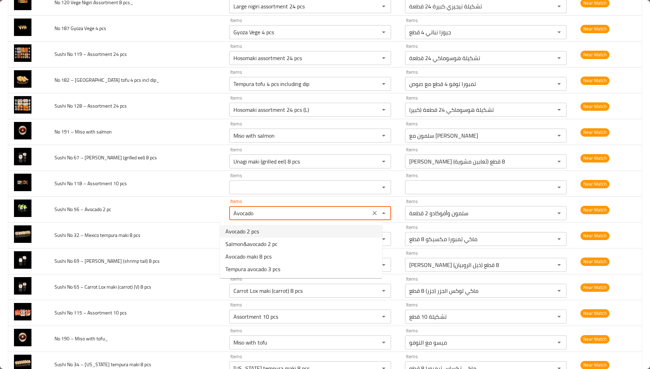
click at [244, 230] on span "Avocado 2 pcs" at bounding box center [242, 231] width 34 height 8
type pc "Avocado 2 pcs"
type pc-ar "أفوكادو 2 قطعة"
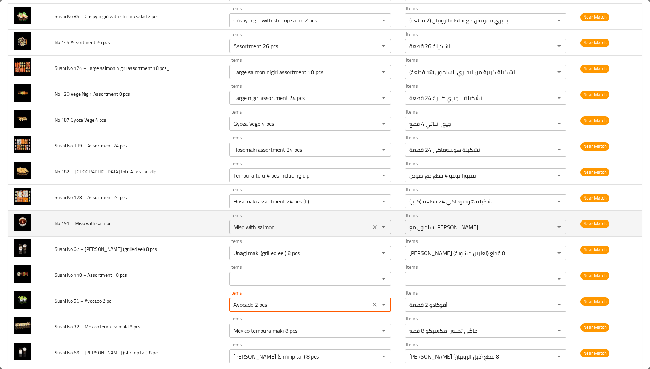
scroll to position [167, 0]
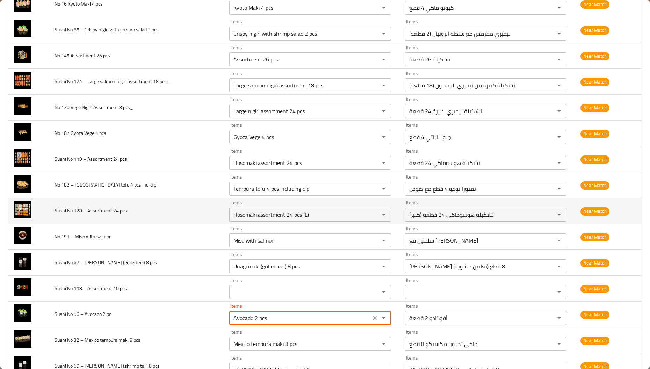
type pc "Avocado 2 pcs"
click at [103, 205] on td "Sushi No 128 – Assortment 24 pcs" at bounding box center [136, 211] width 175 height 26
click at [292, 211] on pcs "Hosomaki assortment 24 pcs (L)" at bounding box center [299, 215] width 137 height 10
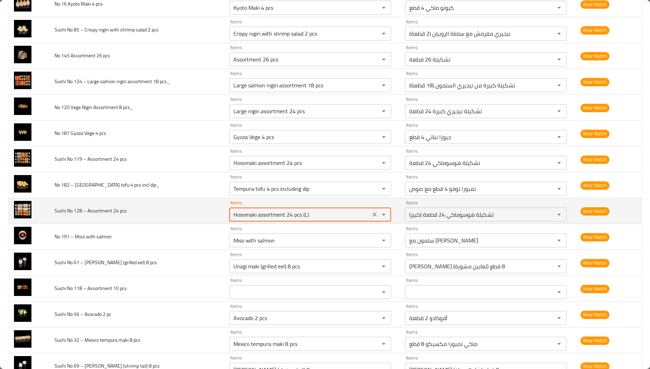
click at [291, 218] on pcs "Hosomaki assortment 24 pcs (L)" at bounding box center [299, 215] width 137 height 10
paste pcs "Assortment"
click at [291, 218] on pcs "Hosomaki assortment 24 Assortment (L)" at bounding box center [299, 215] width 137 height 10
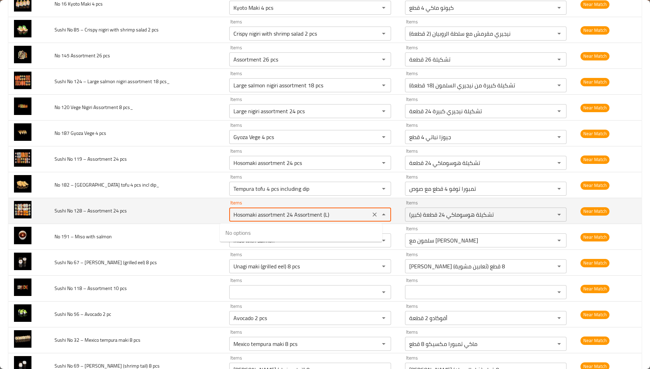
click at [291, 218] on pcs "Hosomaki assortment 24 Assortment (L)" at bounding box center [299, 215] width 137 height 10
paste pcs "Assortment"
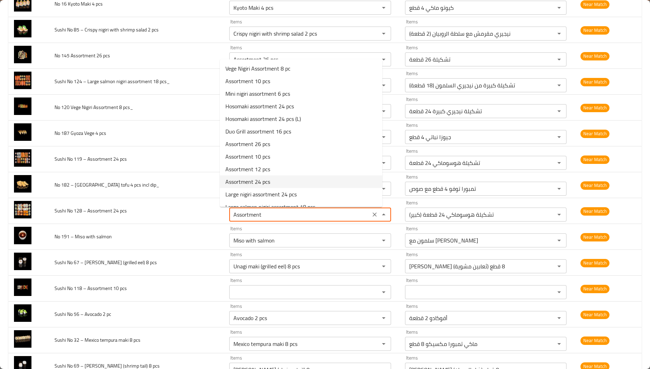
click at [263, 184] on span "Assortment 24 pcs" at bounding box center [247, 182] width 45 height 8
type pcs "Assortment 24 pcs"
type pcs-ar "تشكيلة 24 قطعة"
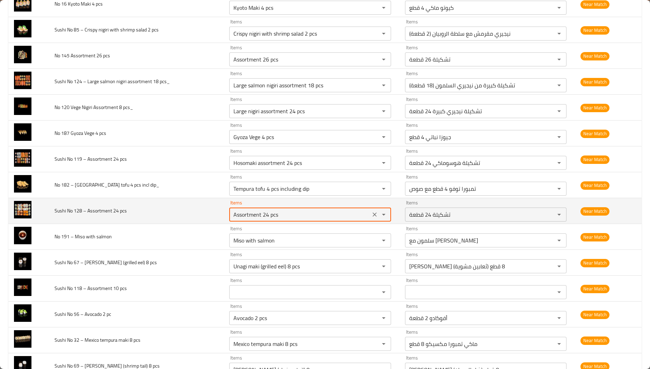
click at [263, 211] on pcs "Assortment 24 pcs" at bounding box center [299, 215] width 137 height 10
type pcs "Assortment 24 pcs"
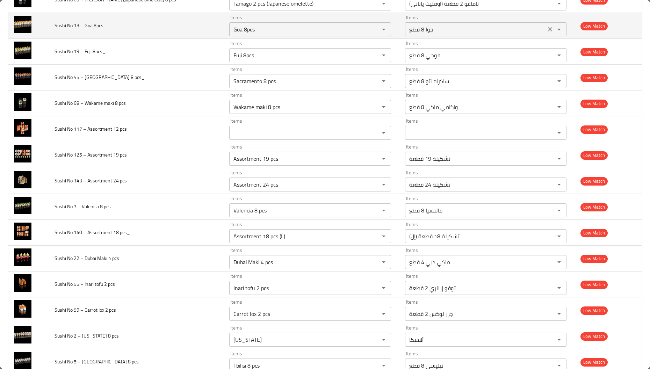
scroll to position [198, 0]
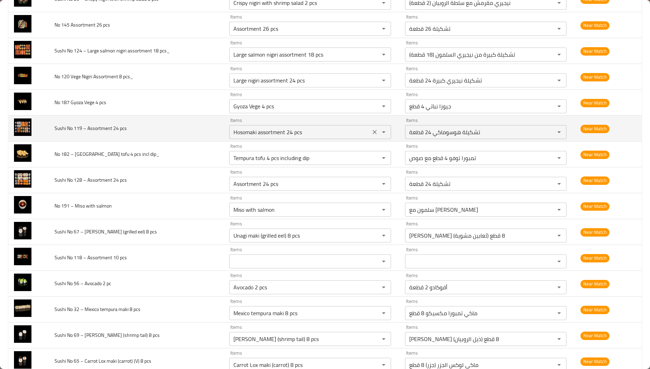
click at [372, 131] on icon "Clear" at bounding box center [374, 132] width 4 height 4
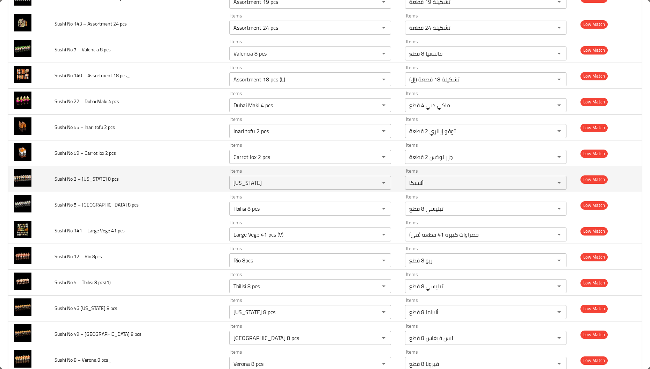
scroll to position [1404, 0]
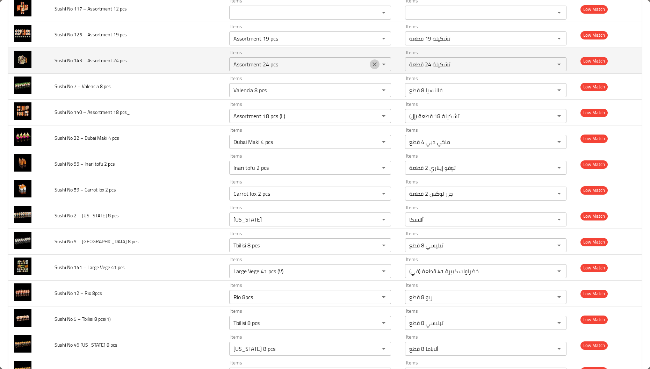
click at [372, 66] on icon "Clear" at bounding box center [374, 64] width 4 height 4
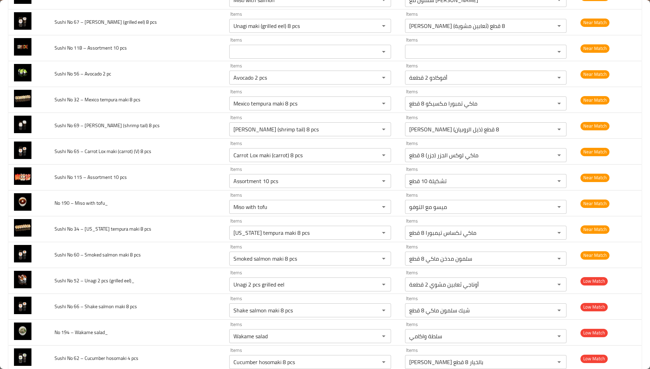
scroll to position [198, 0]
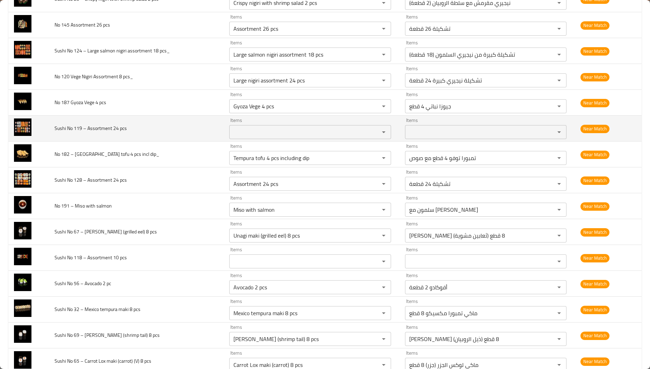
click at [198, 136] on td "Sushi No 119 – Assortment 24 pcs" at bounding box center [136, 129] width 175 height 26
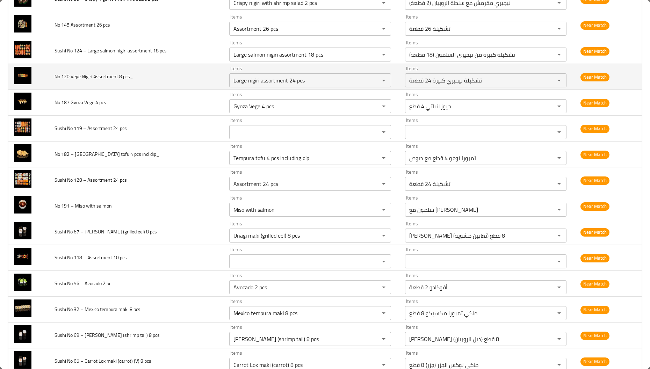
click at [88, 80] on span "No 120 Vege Nigiri Assortment 8 pcs_" at bounding box center [94, 76] width 79 height 9
click at [110, 79] on span "No 120 Vege Nigiri Assortment 8 pcs_" at bounding box center [94, 76] width 79 height 9
click at [296, 74] on div "Large nigiri assortment 24 pcs Items" at bounding box center [310, 80] width 162 height 14
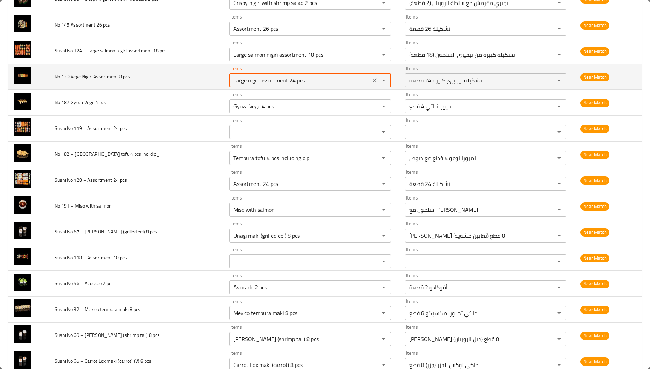
click at [296, 74] on div "Large nigiri assortment 24 pcs Items" at bounding box center [310, 80] width 162 height 14
paste pcs_ "Assortment"
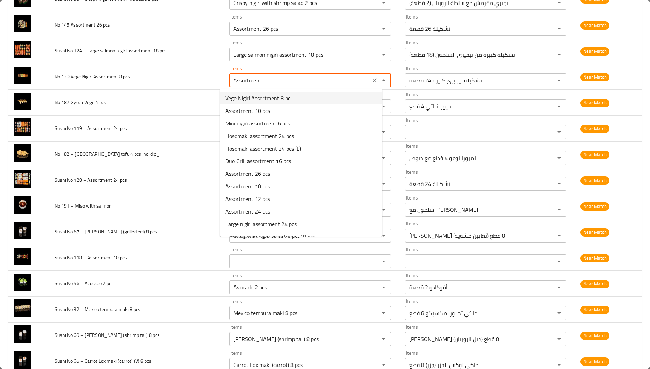
click at [299, 95] on pcs_-option-0 "Vege Nigiri Assortment 8 pc" at bounding box center [301, 98] width 162 height 13
type pcs_ "Vege Nigiri Assortment 8 pc"
type pcs_-ar "تشكيلة نيجيري نباتية 8 قطع"
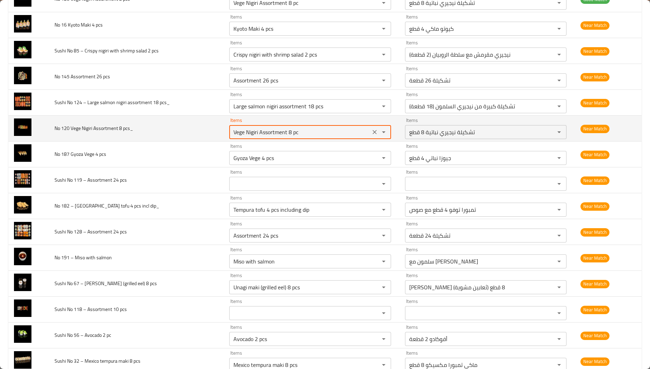
scroll to position [146, 0]
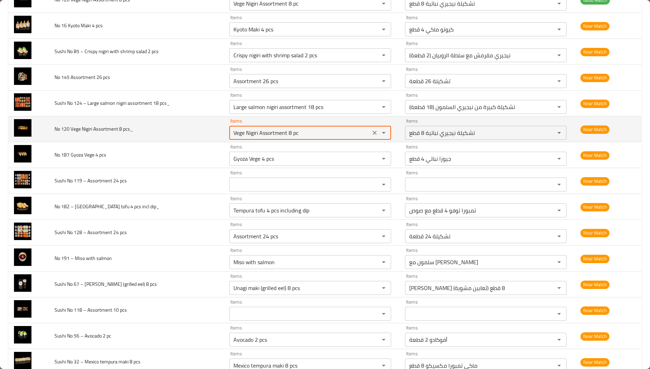
click at [237, 134] on pcs_ "Vege Nigiri Assortment 8 pc" at bounding box center [299, 133] width 137 height 10
type pcs_ "Vege Nigiri Assortment 8 pc"
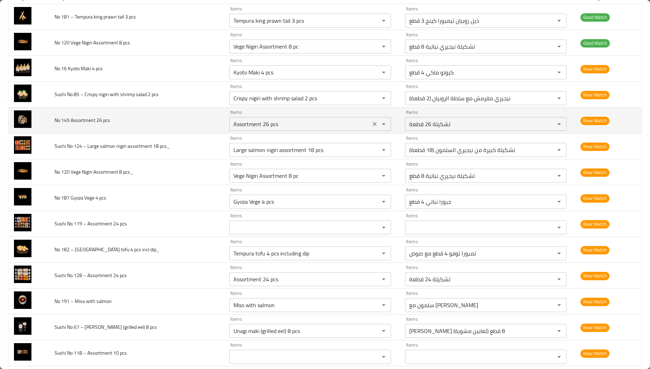
scroll to position [93, 0]
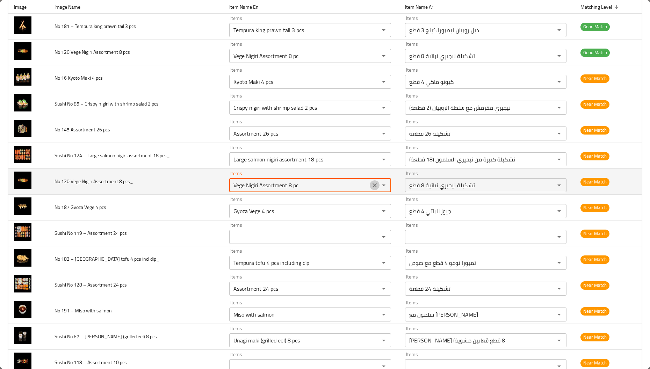
click at [371, 184] on icon "Clear" at bounding box center [374, 185] width 7 height 7
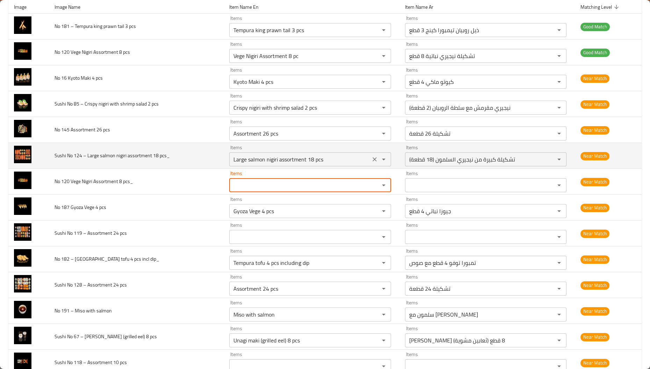
click at [297, 161] on pcs_ "Large salmon nigiri assortment 18 pcs" at bounding box center [299, 159] width 137 height 10
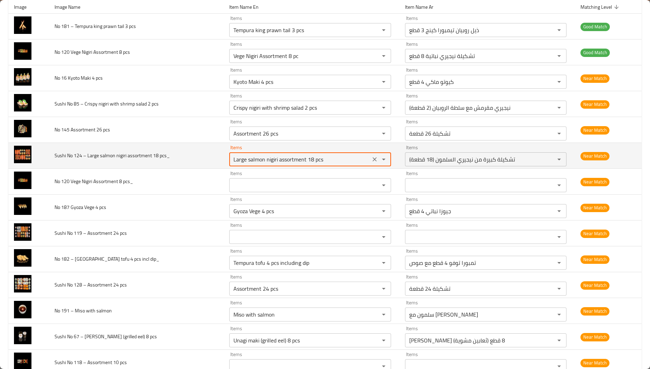
click at [297, 161] on pcs_ "Large salmon nigiri assortment 18 pcs" at bounding box center [299, 159] width 137 height 10
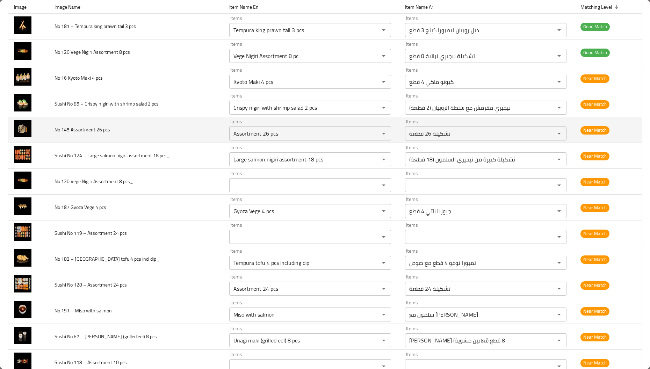
click at [86, 132] on span "No 145 Assortment 26 pcs" at bounding box center [83, 129] width 56 height 9
click at [294, 138] on pcs "Assortment 26 pcs" at bounding box center [299, 134] width 137 height 10
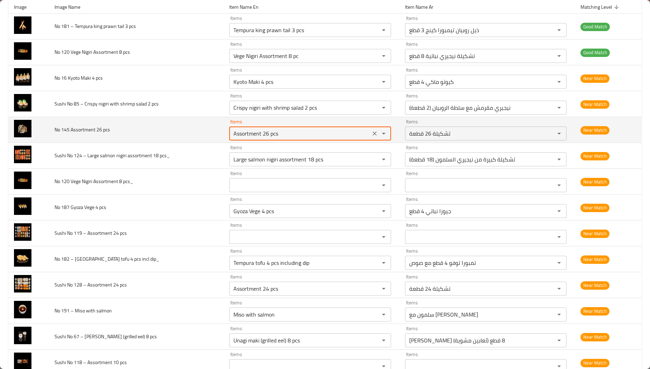
click at [294, 138] on pcs "Assortment 26 pcs" at bounding box center [299, 134] width 137 height 10
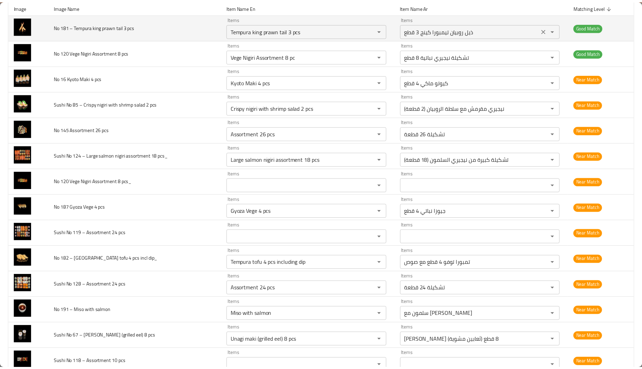
scroll to position [0, 0]
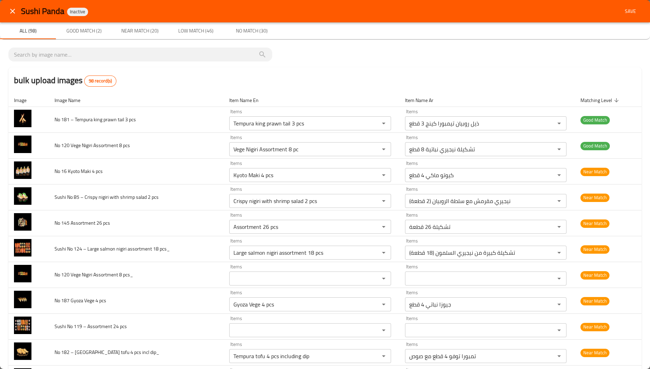
click at [627, 11] on span "Save" at bounding box center [630, 11] width 17 height 9
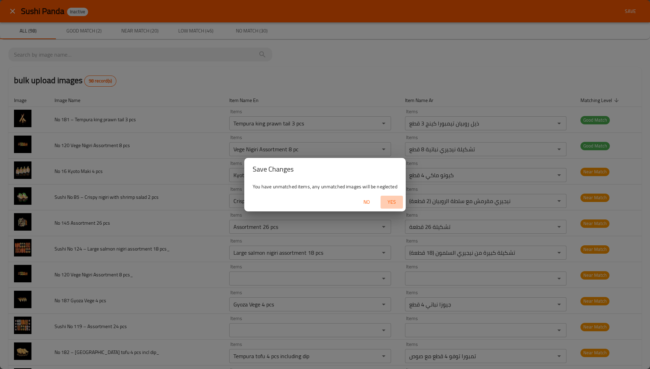
click at [391, 199] on span "Yes" at bounding box center [391, 202] width 17 height 9
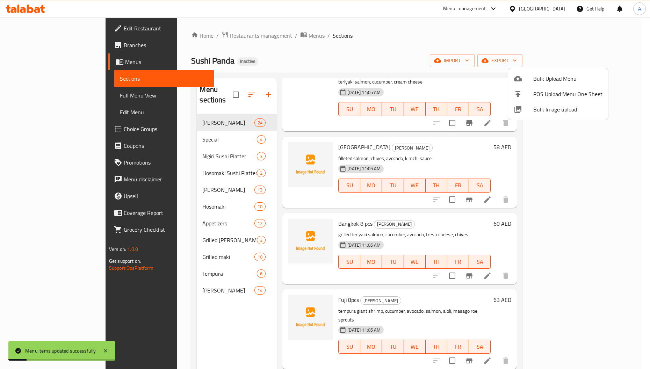
click at [186, 128] on div at bounding box center [325, 184] width 650 height 369
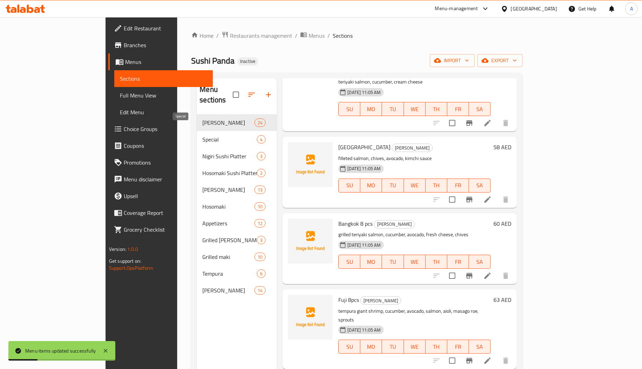
click at [202, 135] on span "Special" at bounding box center [229, 139] width 55 height 8
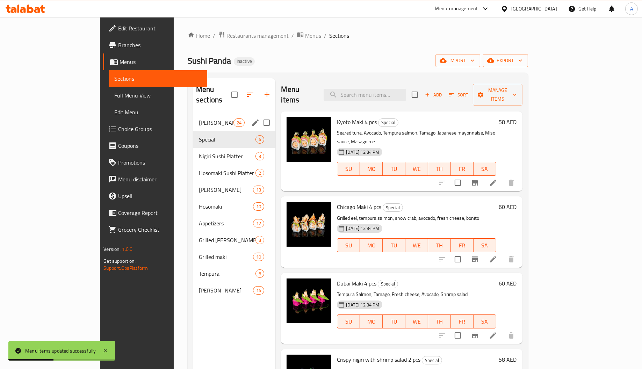
click at [193, 118] on div "[PERSON_NAME] 24" at bounding box center [234, 122] width 82 height 17
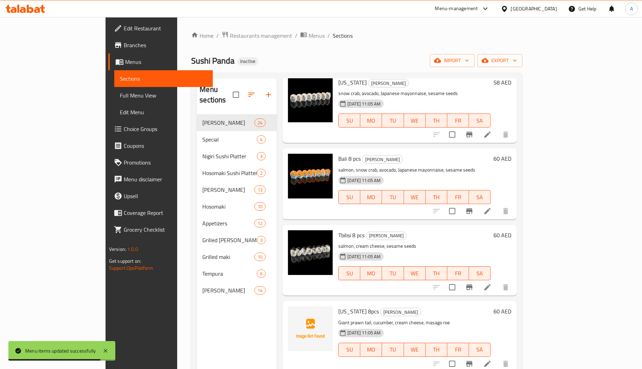
scroll to position [1153, 0]
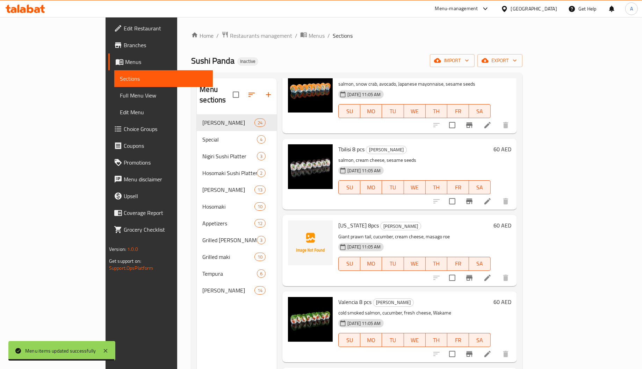
click at [338, 220] on span "[US_STATE] 8pcs" at bounding box center [358, 225] width 41 height 10
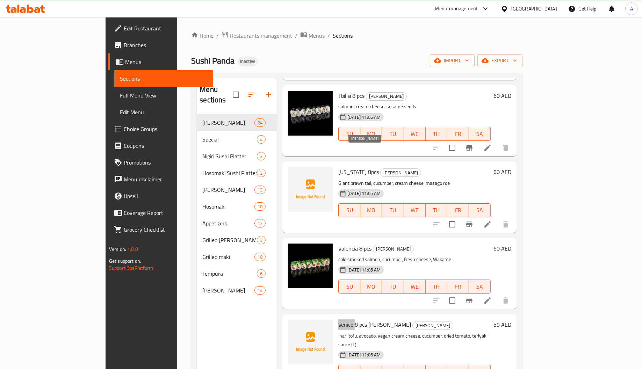
scroll to position [1258, 0]
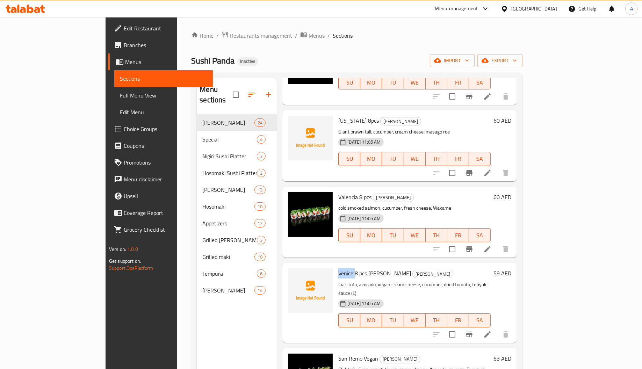
click at [338, 268] on span "Venice 8 pcs [PERSON_NAME]" at bounding box center [374, 273] width 73 height 10
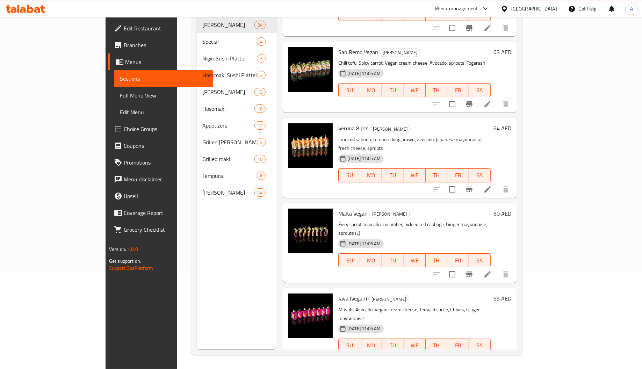
scroll to position [1479, 0]
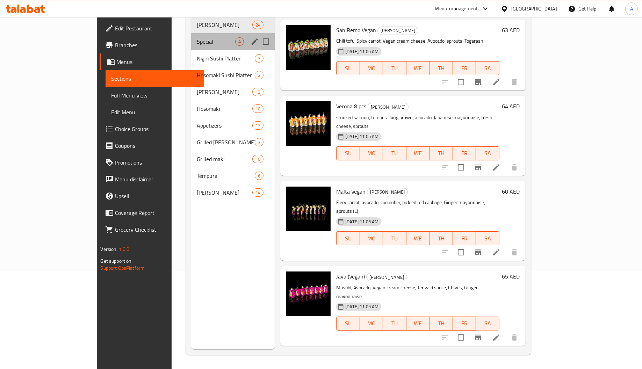
click at [191, 33] on div "Special 4" at bounding box center [233, 41] width 84 height 17
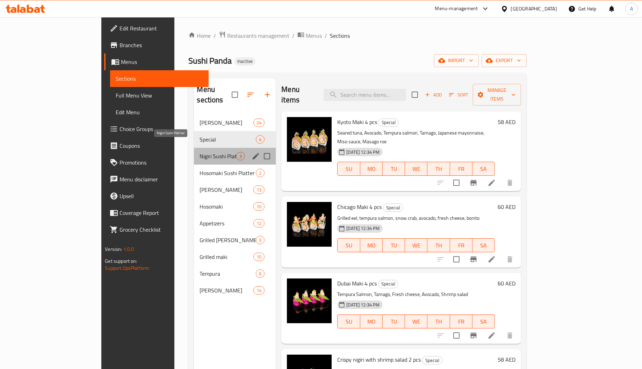
click at [200, 152] on span "Nigiri Sushi Platter" at bounding box center [218, 156] width 37 height 8
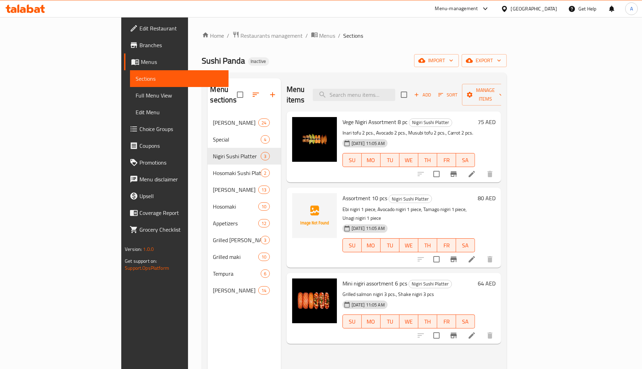
click at [342, 193] on span "Assortment 10 pcs" at bounding box center [364, 198] width 45 height 10
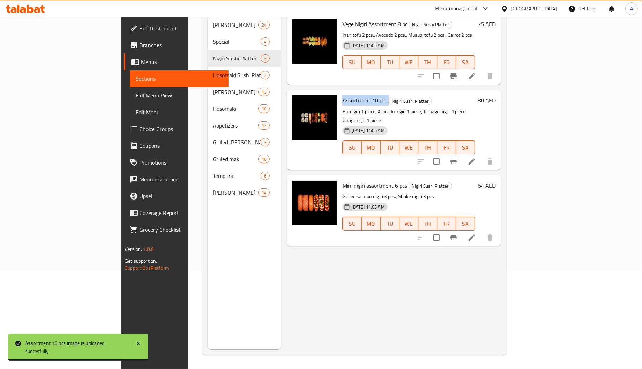
scroll to position [46, 0]
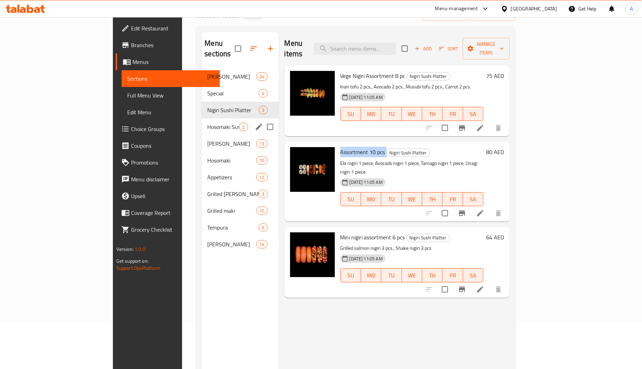
click at [202, 123] on div "Hosomaki Sushi Platter 2" at bounding box center [240, 126] width 77 height 17
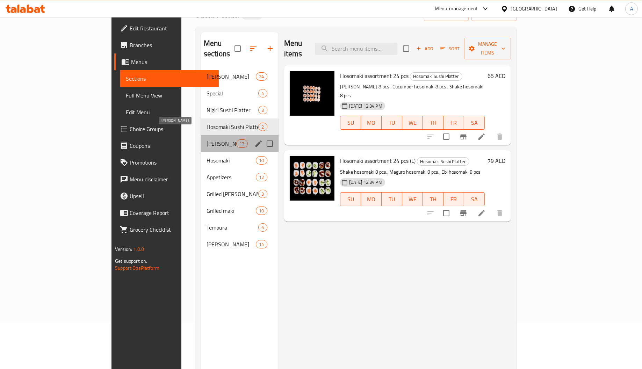
click at [207, 139] on span "[PERSON_NAME]" at bounding box center [222, 143] width 30 height 8
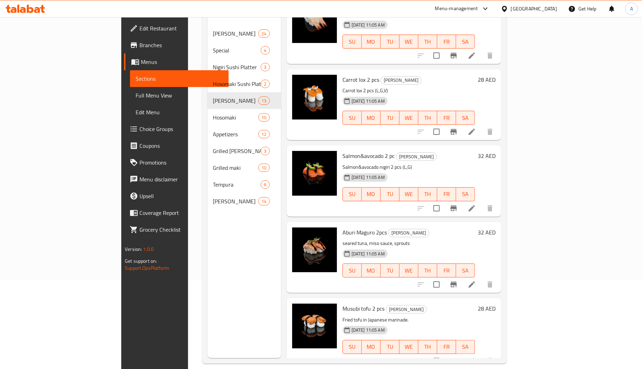
scroll to position [99, 0]
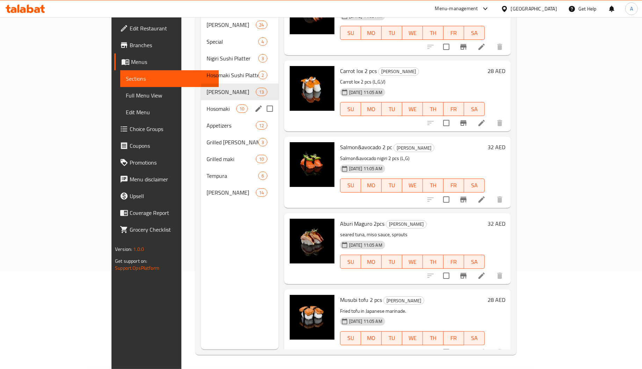
click at [201, 100] on div "Hosomaki 10" at bounding box center [240, 108] width 78 height 17
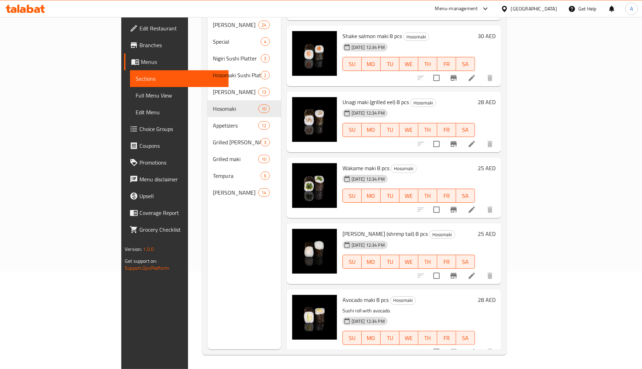
scroll to position [34, 0]
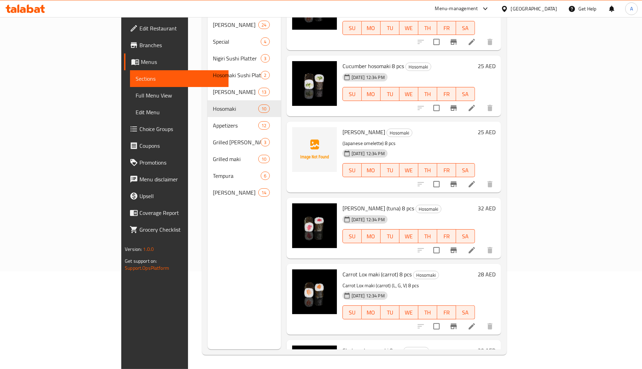
click at [342, 127] on span "[PERSON_NAME]" at bounding box center [363, 132] width 43 height 10
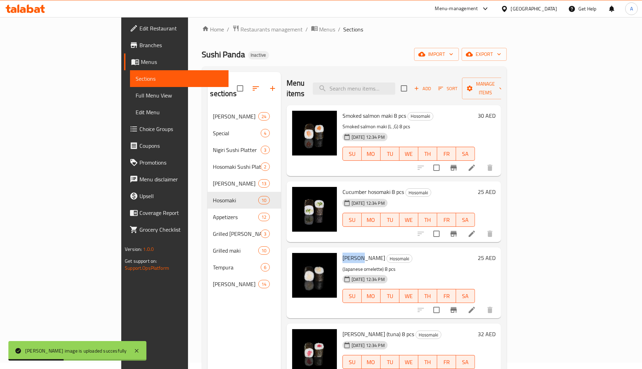
scroll to position [0, 0]
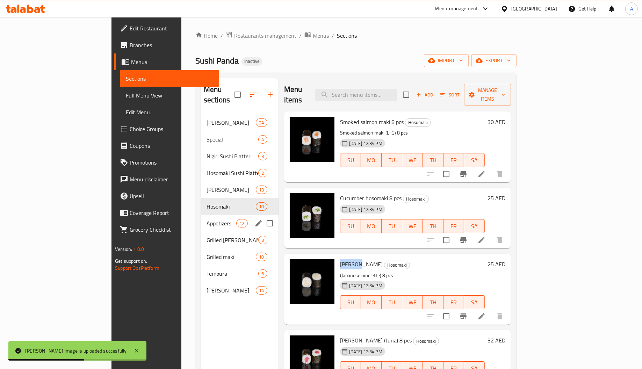
click at [201, 215] on div "Appetizers 12" at bounding box center [240, 223] width 78 height 17
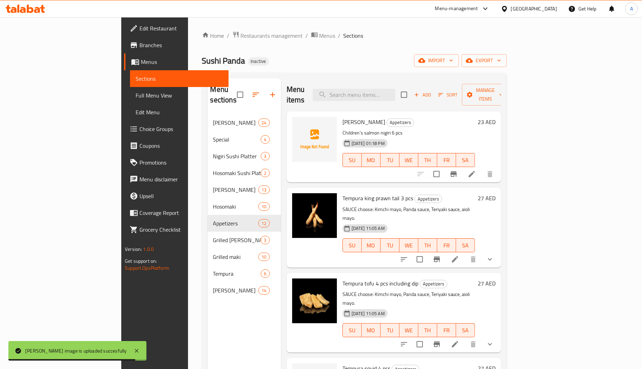
click at [342, 117] on span "[PERSON_NAME]" at bounding box center [363, 122] width 43 height 10
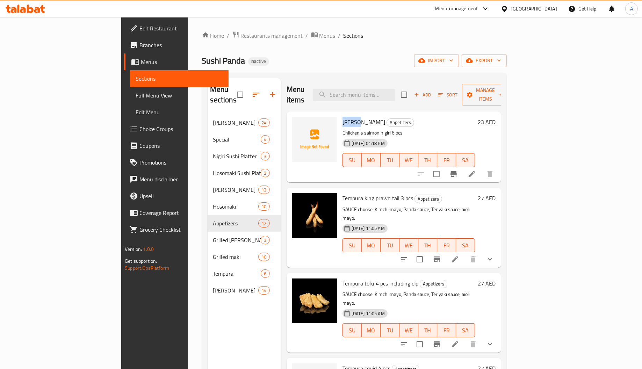
click at [342, 117] on span "[PERSON_NAME]" at bounding box center [363, 122] width 43 height 10
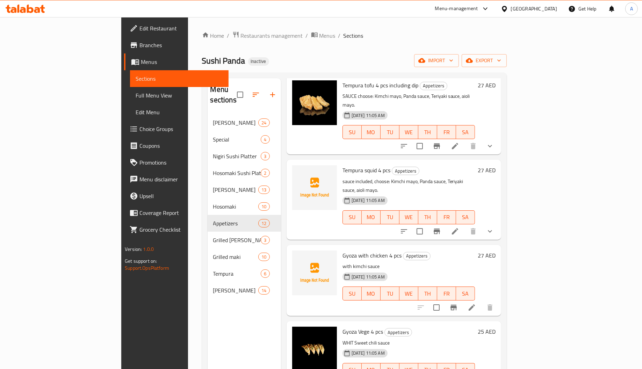
scroll to position [210, 0]
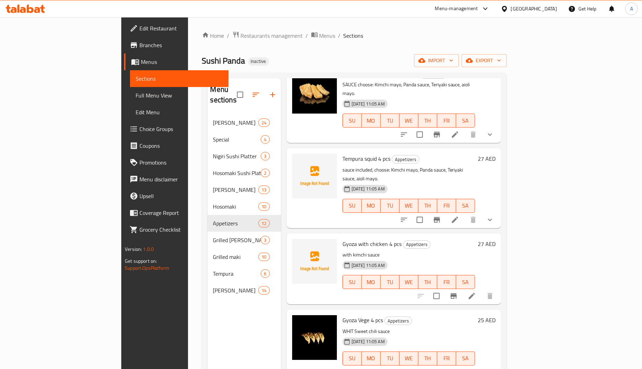
click at [342, 153] on span "Tempura squid 4 pcs" at bounding box center [366, 158] width 48 height 10
click at [342, 239] on span "Gyoza with chicken 4 pcs" at bounding box center [371, 244] width 59 height 10
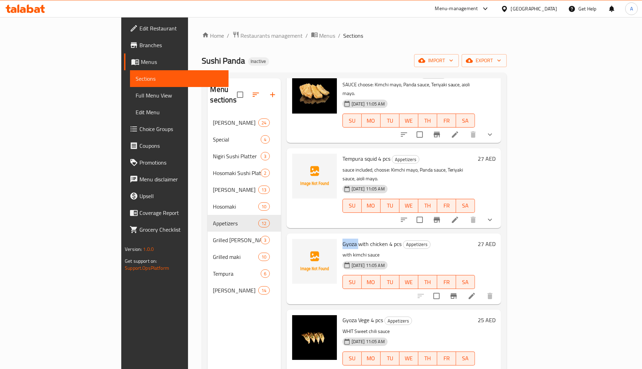
click at [342, 239] on span "Gyoza with chicken 4 pcs" at bounding box center [371, 244] width 59 height 10
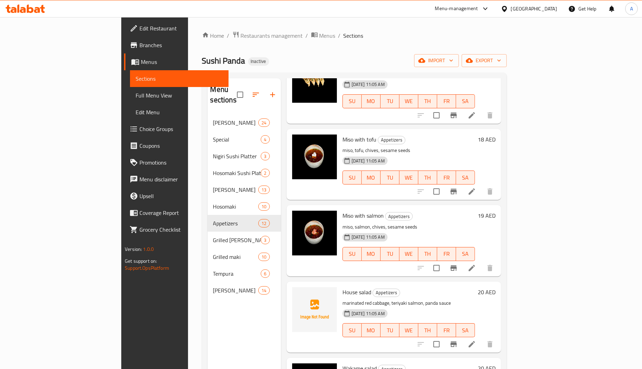
scroll to position [564, 0]
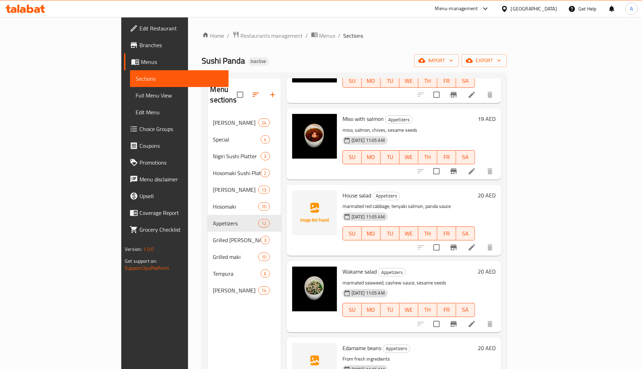
click at [342, 190] on span "House salad" at bounding box center [356, 195] width 29 height 10
click at [342, 343] on span "Edamame beans" at bounding box center [361, 348] width 39 height 10
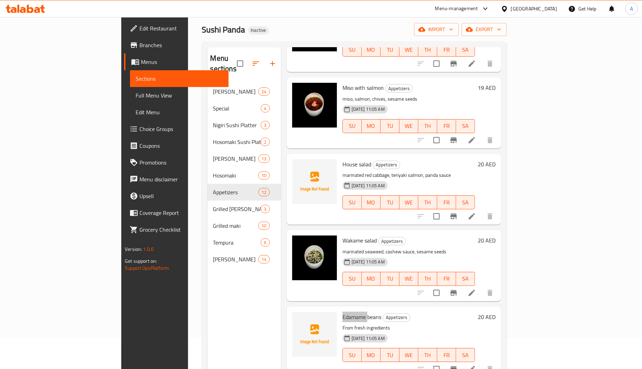
scroll to position [99, 0]
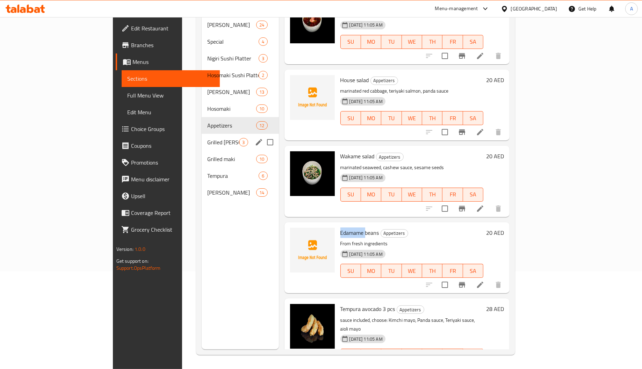
click at [207, 138] on span "Grilled [PERSON_NAME] Platter" at bounding box center [223, 142] width 32 height 8
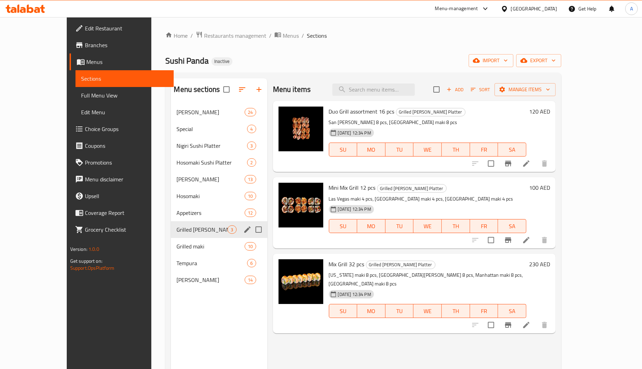
click at [176, 244] on span "Grilled maki" at bounding box center [210, 246] width 68 height 8
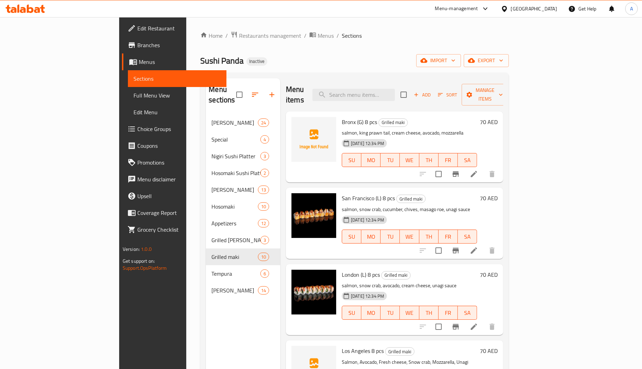
click at [342, 117] on span "Bronx (G) 8 pcs" at bounding box center [359, 122] width 35 height 10
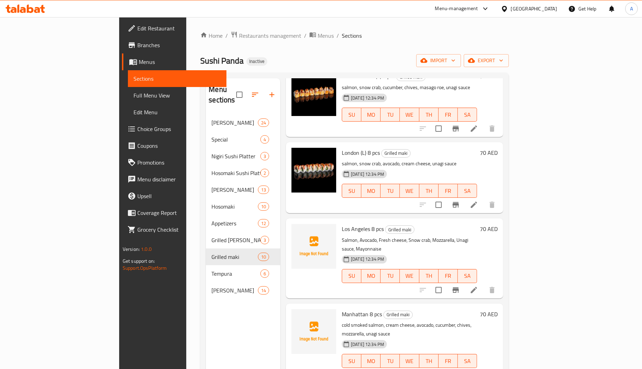
scroll to position [157, 0]
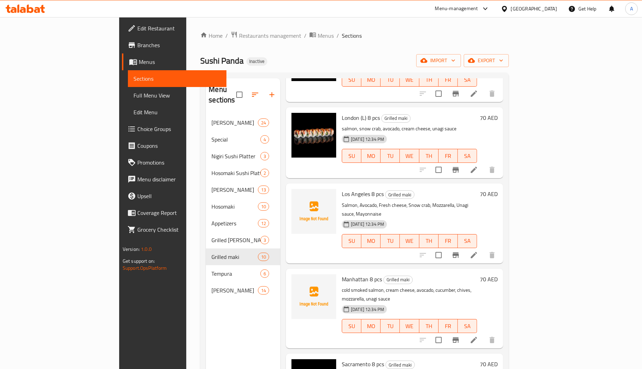
click at [342, 189] on span "Los Angeles 8 pcs" at bounding box center [363, 194] width 42 height 10
click at [342, 274] on span "Manhattan 8 pcs" at bounding box center [362, 279] width 40 height 10
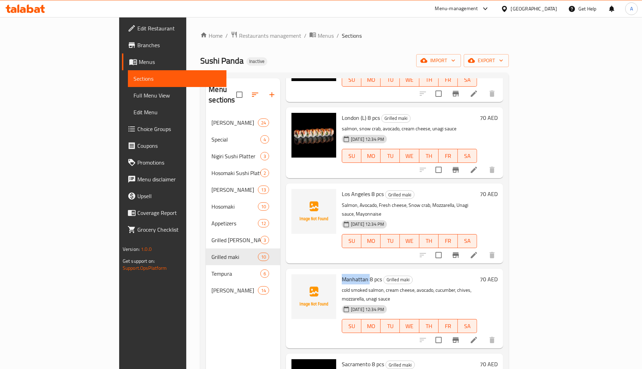
click at [342, 274] on span "Manhattan 8 pcs" at bounding box center [362, 279] width 40 height 10
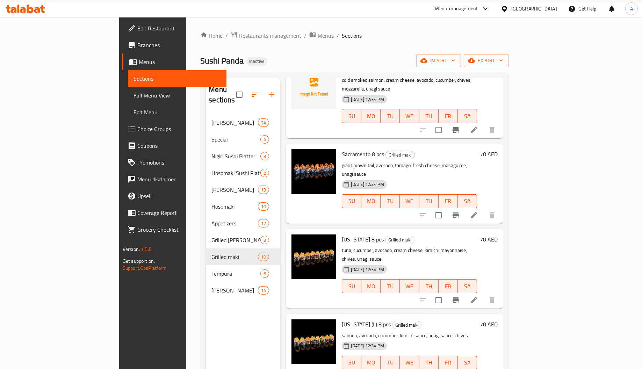
scroll to position [411, 0]
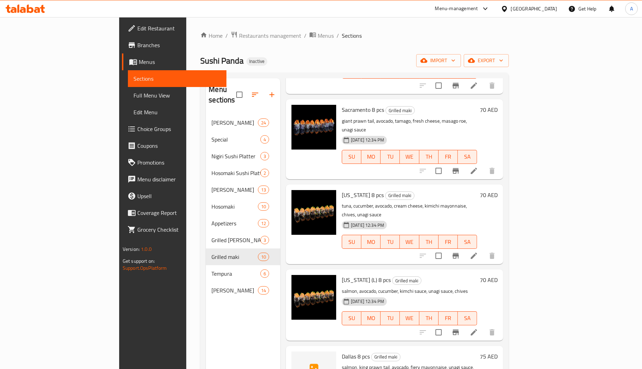
click at [342, 351] on span "Dallas 8 pcs" at bounding box center [356, 356] width 28 height 10
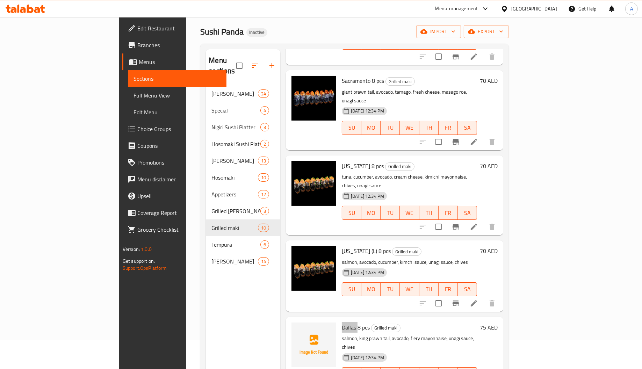
scroll to position [99, 0]
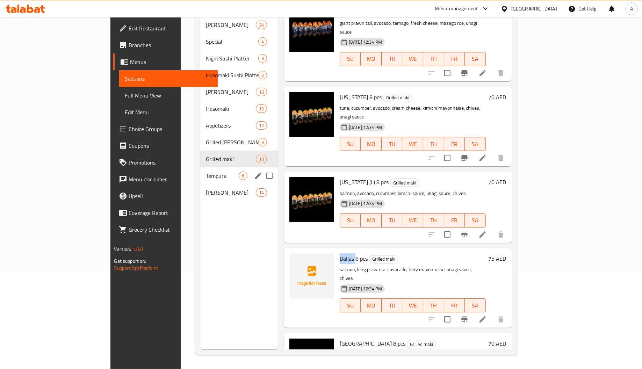
click at [206, 172] on span "Tempura" at bounding box center [222, 176] width 33 height 8
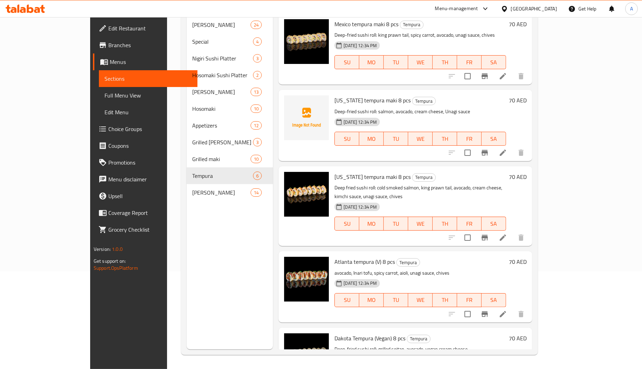
click at [334, 95] on span "[US_STATE] tempura maki 8 pcs" at bounding box center [372, 100] width 76 height 10
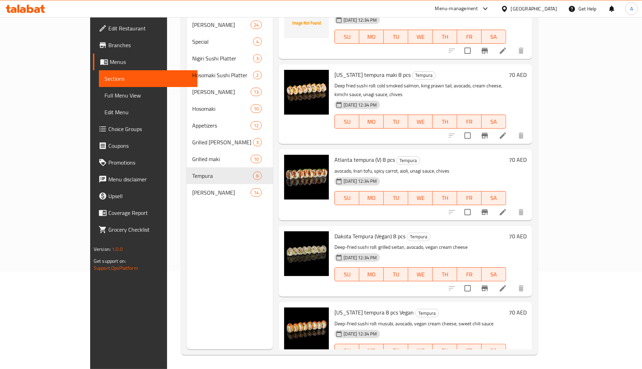
scroll to position [106, 0]
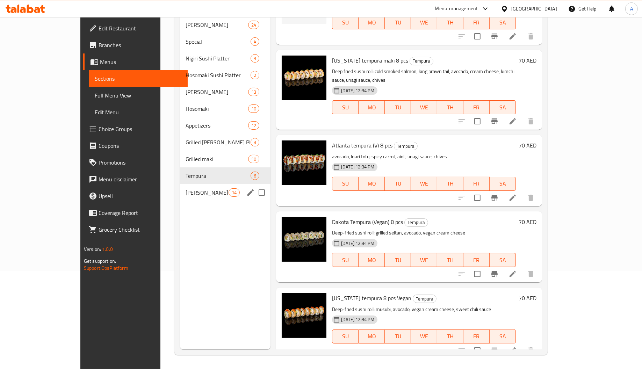
click at [180, 184] on div "Sushi Platter 14" at bounding box center [225, 192] width 91 height 17
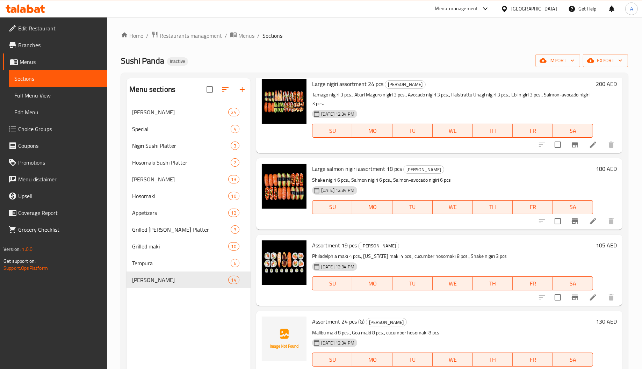
scroll to position [629, 0]
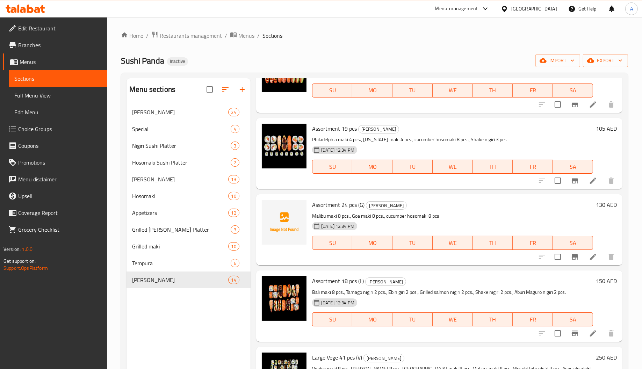
click at [336, 201] on span "Assortment 24 pcs (G)" at bounding box center [338, 205] width 52 height 10
drag, startPoint x: 355, startPoint y: 207, endPoint x: 305, endPoint y: 204, distance: 50.0
click at [305, 204] on div "Assortment 24 pcs (G) Sushi Platter Malibu maki 8 pcs., Goa maki 8 pcs., cucumb…" at bounding box center [439, 229] width 361 height 65
click at [355, 205] on span "Assortment 24 pcs (G)" at bounding box center [338, 205] width 52 height 10
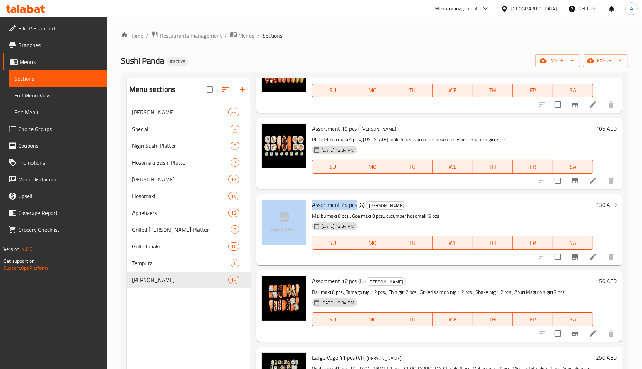
click at [340, 206] on span "Assortment 24 pcs (G)" at bounding box center [338, 205] width 52 height 10
drag, startPoint x: 357, startPoint y: 203, endPoint x: 309, endPoint y: 201, distance: 48.6
click at [309, 201] on div "Assortment 24 pcs (G) Sushi Platter Malibu maki 8 pcs., Goa maki 8 pcs., cucumb…" at bounding box center [452, 229] width 287 height 65
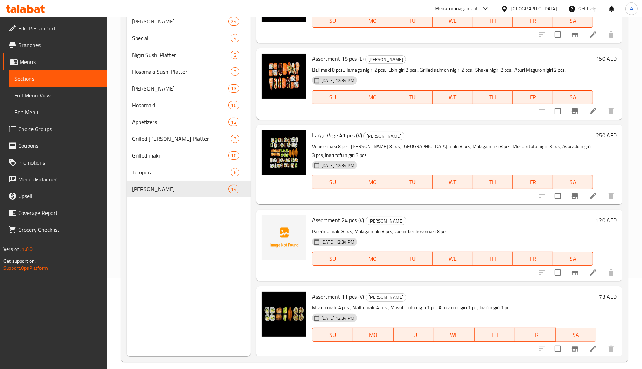
scroll to position [99, 0]
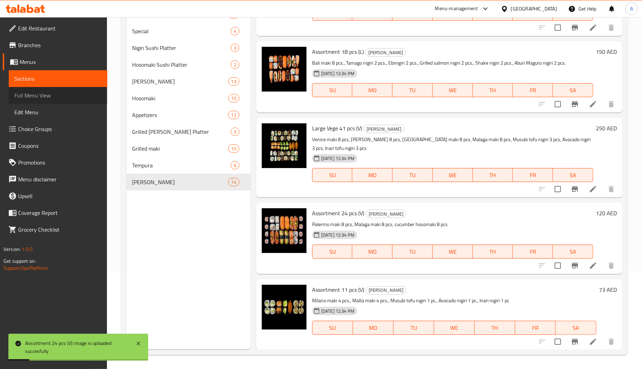
click at [71, 95] on span "Full Menu View" at bounding box center [57, 95] width 87 height 8
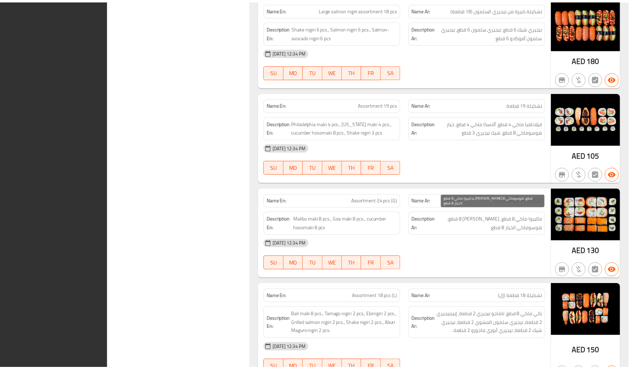
scroll to position [9845, 0]
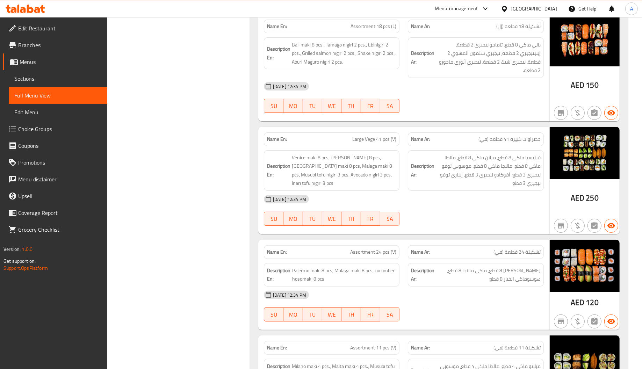
click at [46, 27] on span "Edit Restaurant" at bounding box center [60, 28] width 84 height 8
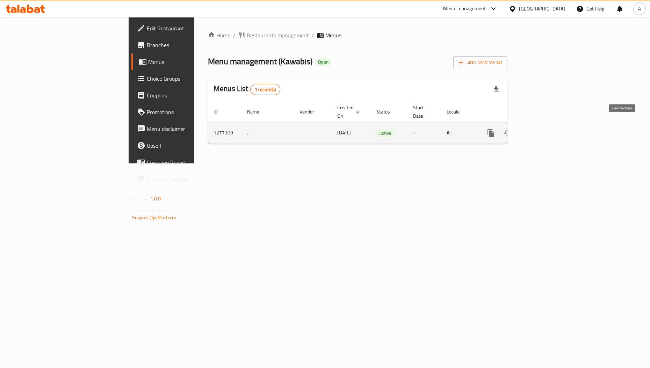
click at [544, 130] on icon "enhanced table" at bounding box center [541, 133] width 6 height 6
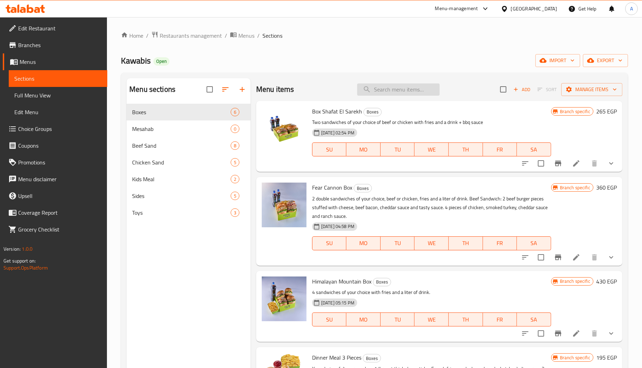
click at [405, 89] on input "search" at bounding box center [398, 90] width 82 height 12
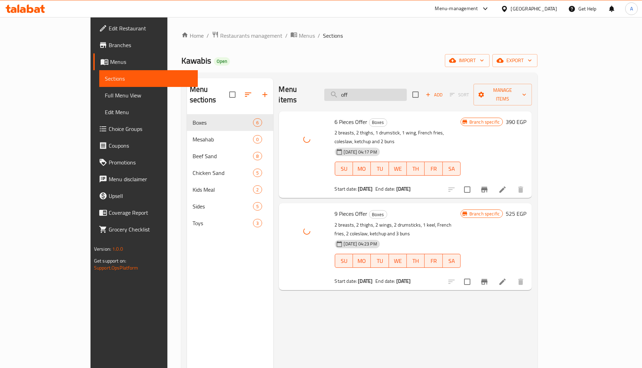
drag, startPoint x: 388, startPoint y: 92, endPoint x: 364, endPoint y: 87, distance: 24.2
click at [364, 89] on input "off" at bounding box center [365, 95] width 82 height 12
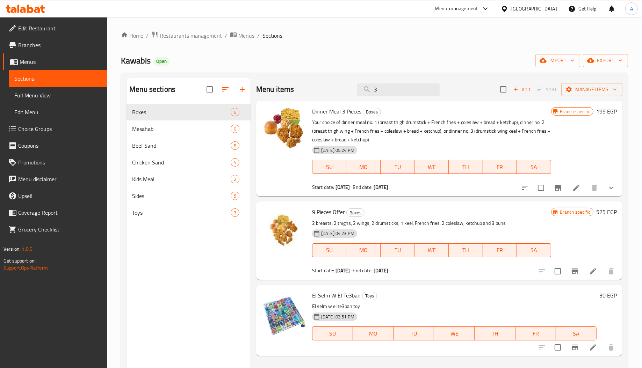
type input "3"
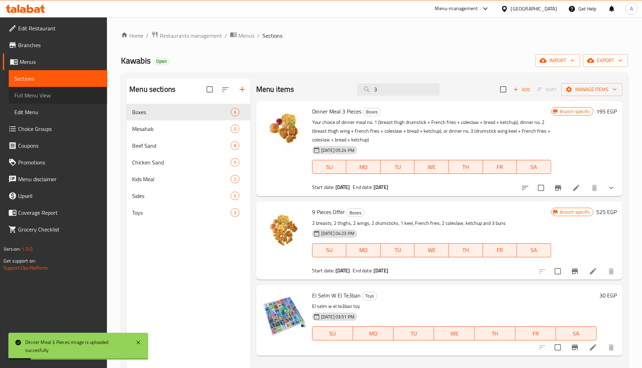
click at [56, 90] on link "Full Menu View" at bounding box center [58, 95] width 99 height 17
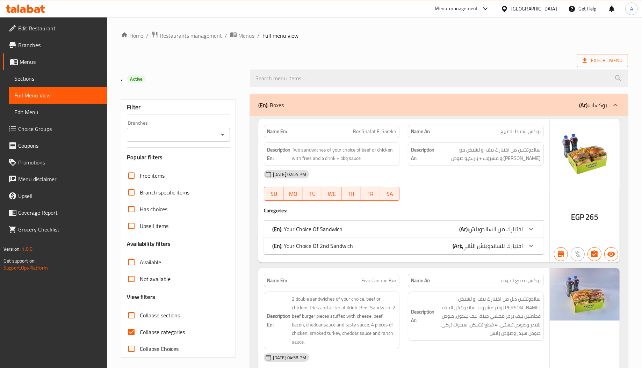
drag, startPoint x: 221, startPoint y: 211, endPoint x: 231, endPoint y: -17, distance: 228.7
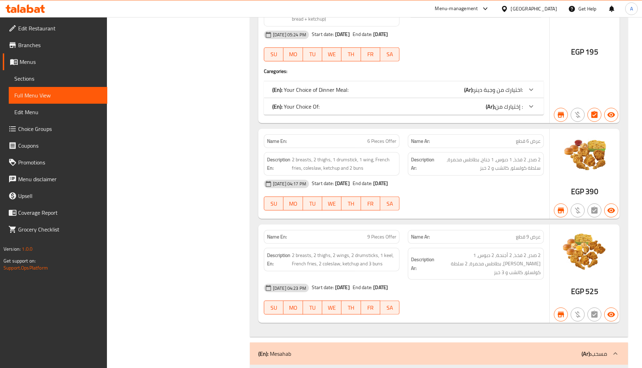
scroll to position [734, 0]
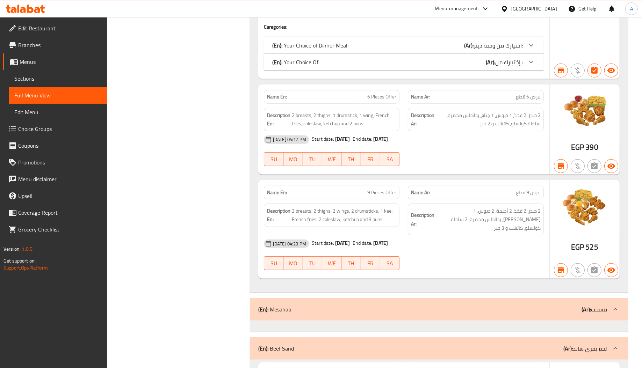
click at [550, 7] on div "Egypt" at bounding box center [534, 9] width 46 height 8
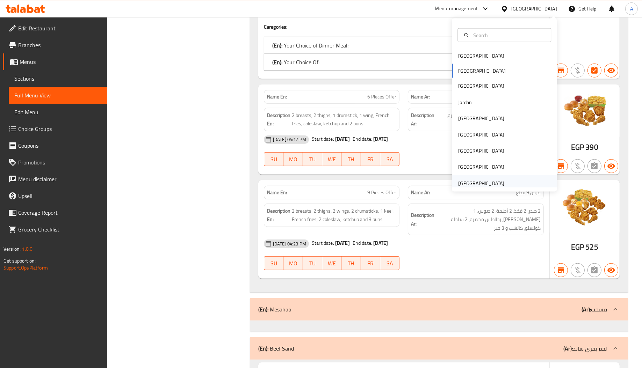
click at [496, 177] on div "[GEOGRAPHIC_DATA]" at bounding box center [481, 183] width 57 height 16
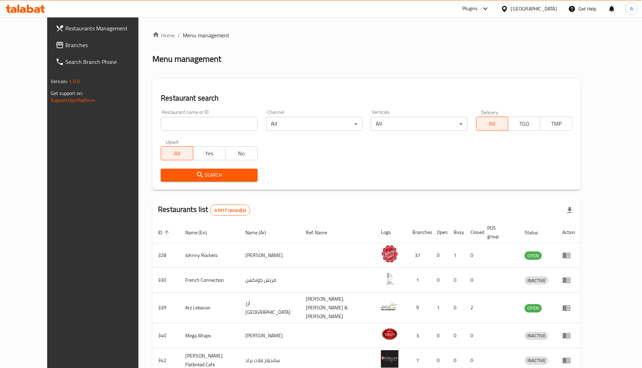
click at [188, 132] on div "Restaurant name or ID Restaurant name or ID" at bounding box center [209, 121] width 105 height 30
click at [185, 126] on input "search" at bounding box center [209, 124] width 96 height 14
paste input "699155"
type input "699155"
click at [183, 169] on button "Search" at bounding box center [209, 175] width 96 height 13
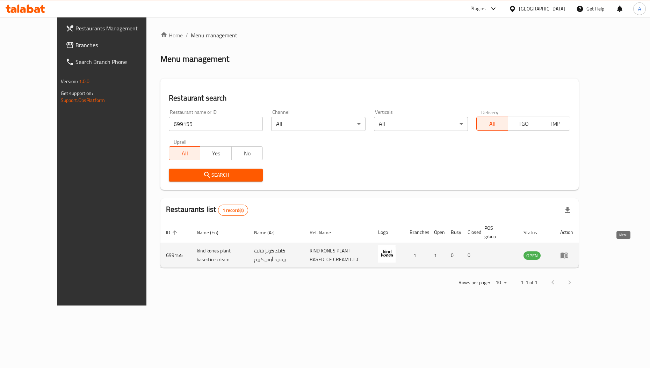
click at [569, 251] on icon "enhanced table" at bounding box center [564, 255] width 8 height 8
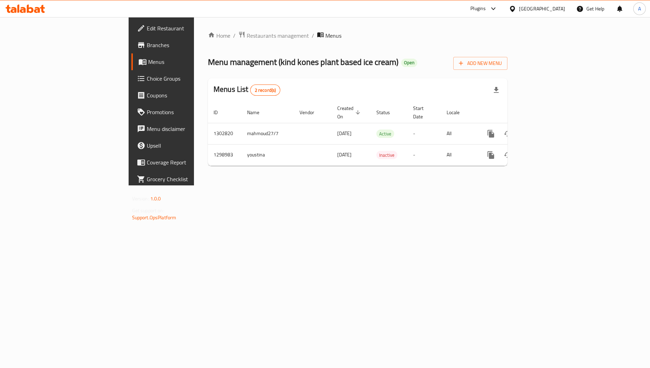
click at [75, 17] on div at bounding box center [325, 17] width 650 height 0
click at [147, 27] on span "Edit Restaurant" at bounding box center [189, 28] width 85 height 8
